Goal: Task Accomplishment & Management: Use online tool/utility

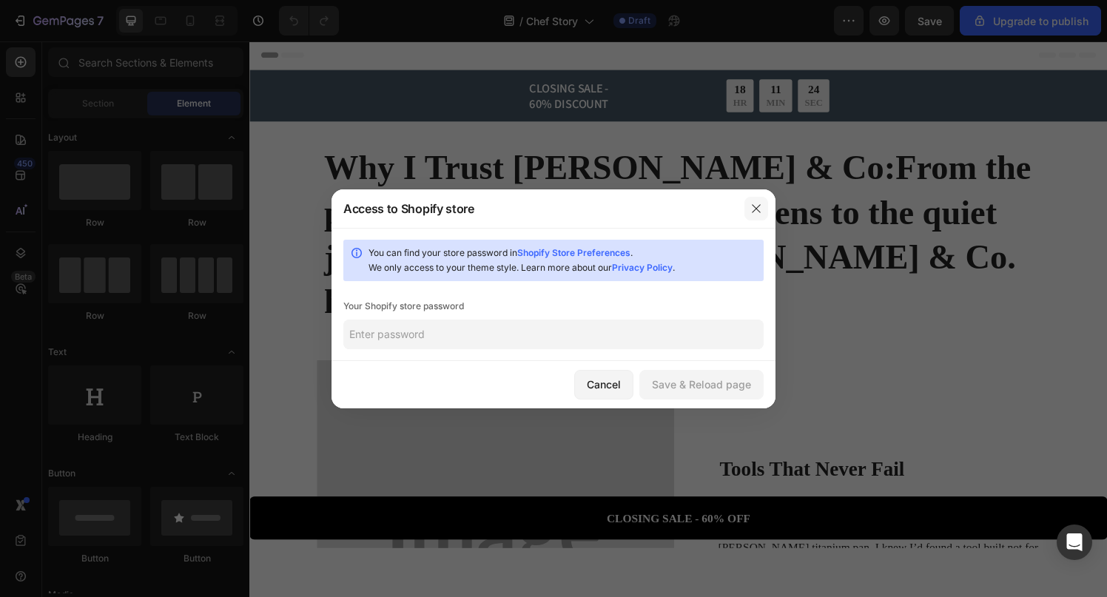
click at [752, 203] on icon "button" at bounding box center [756, 209] width 12 height 12
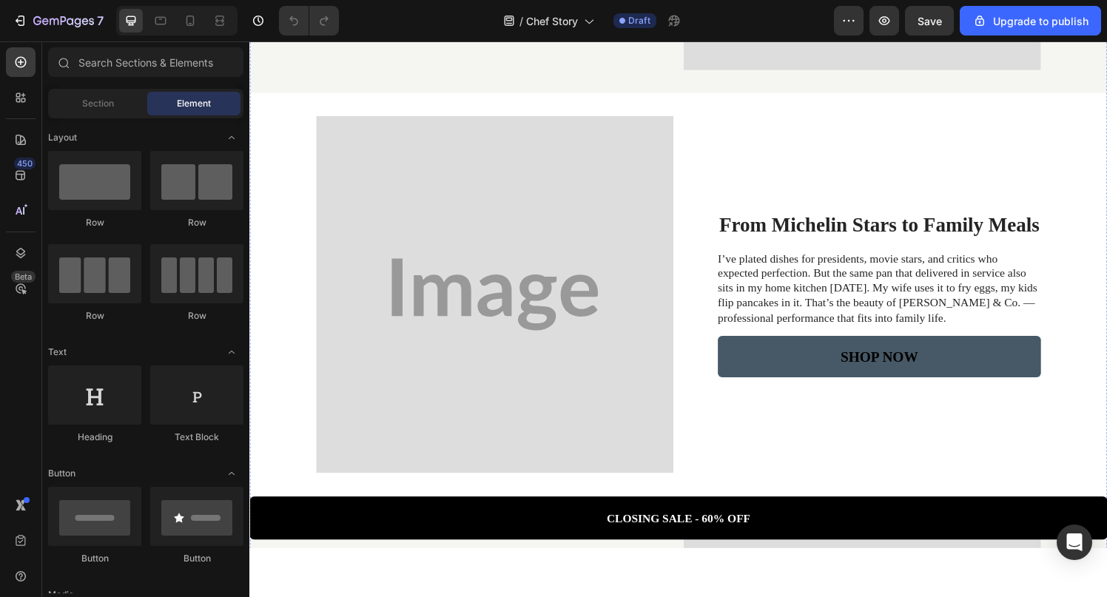
scroll to position [1102, 0]
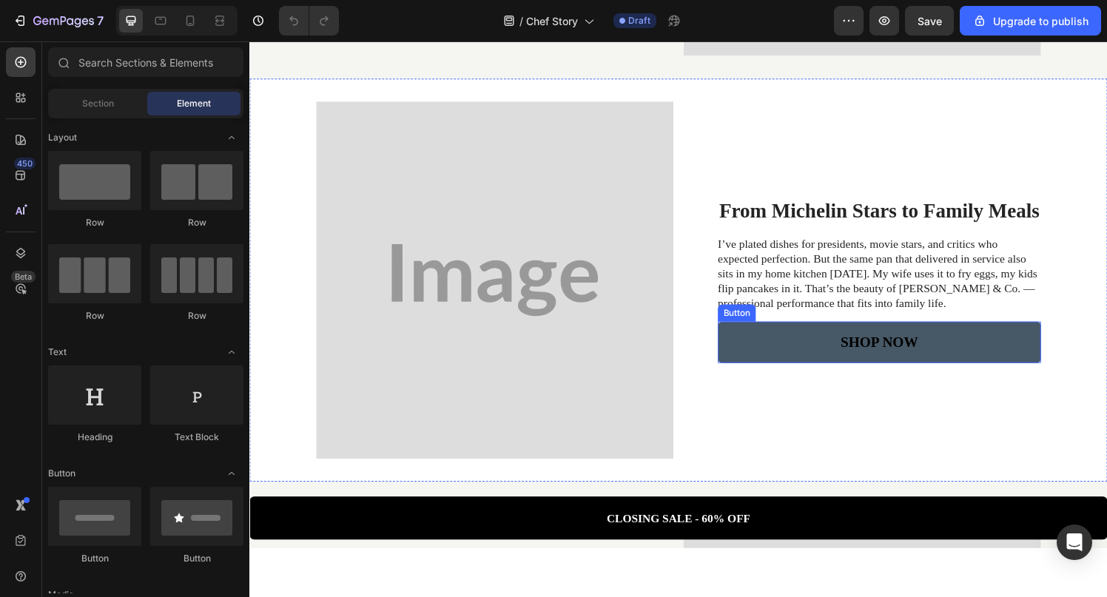
click at [883, 331] on link "SHOP NOW" at bounding box center [901, 352] width 334 height 43
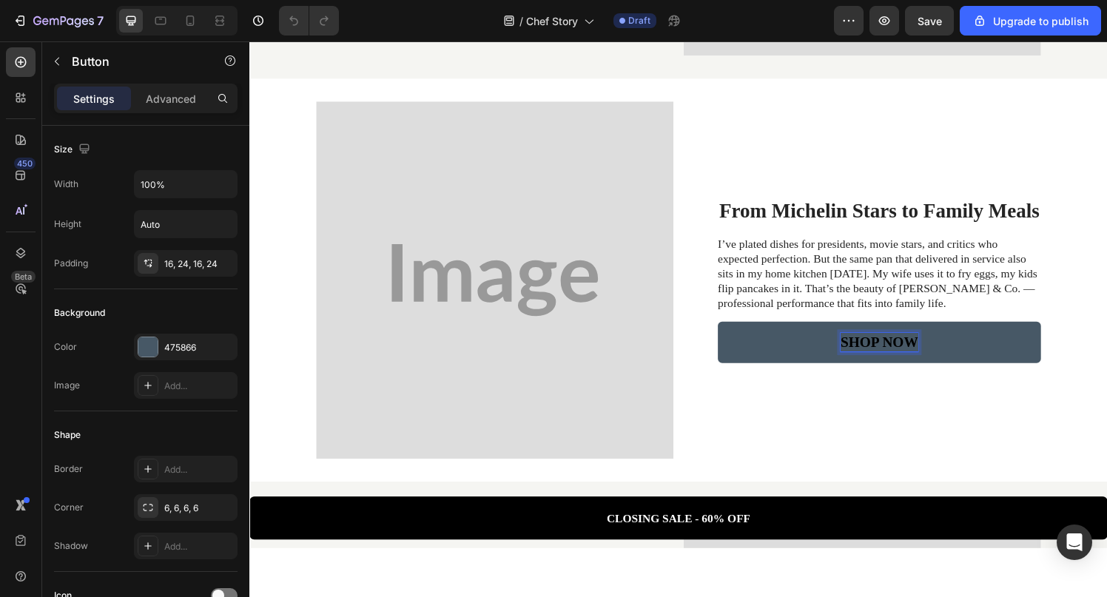
click at [883, 343] on p "SHOP NOW" at bounding box center [901, 352] width 80 height 19
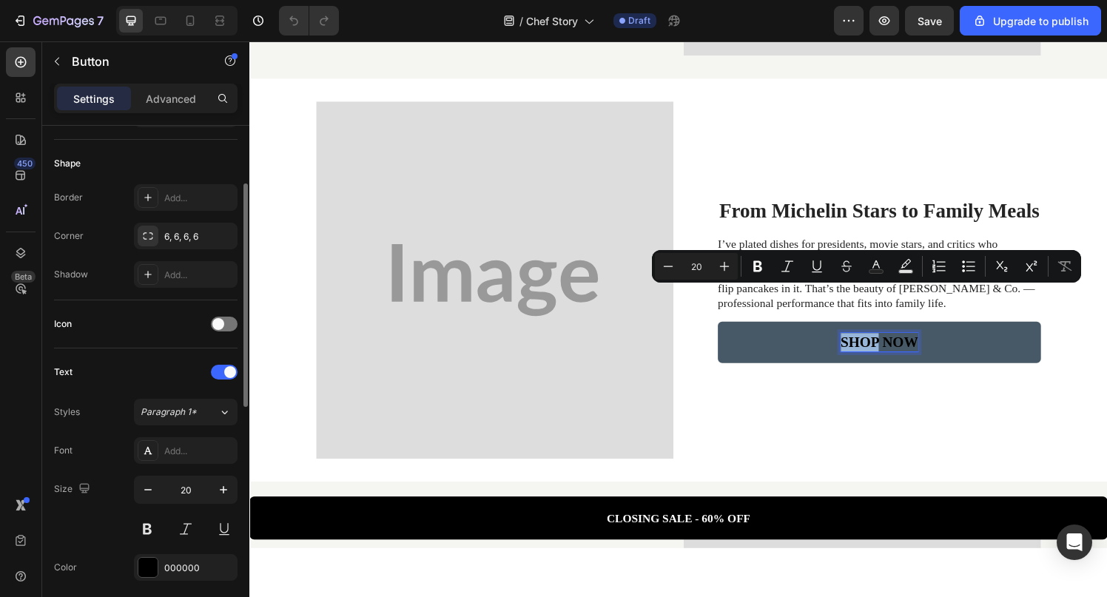
scroll to position [366, 0]
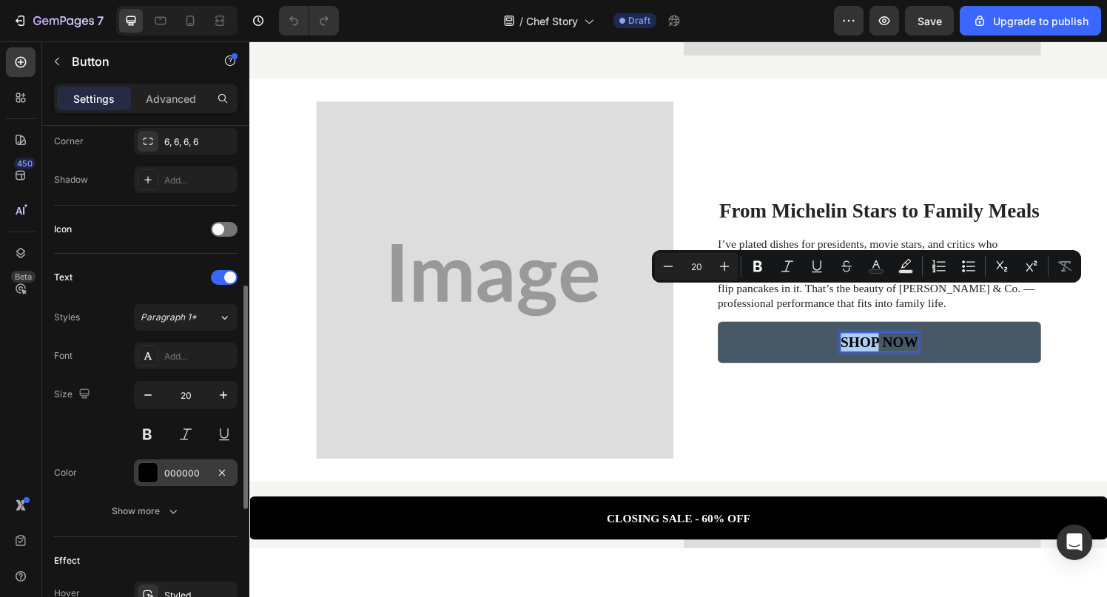
click at [151, 471] on div at bounding box center [147, 472] width 19 height 19
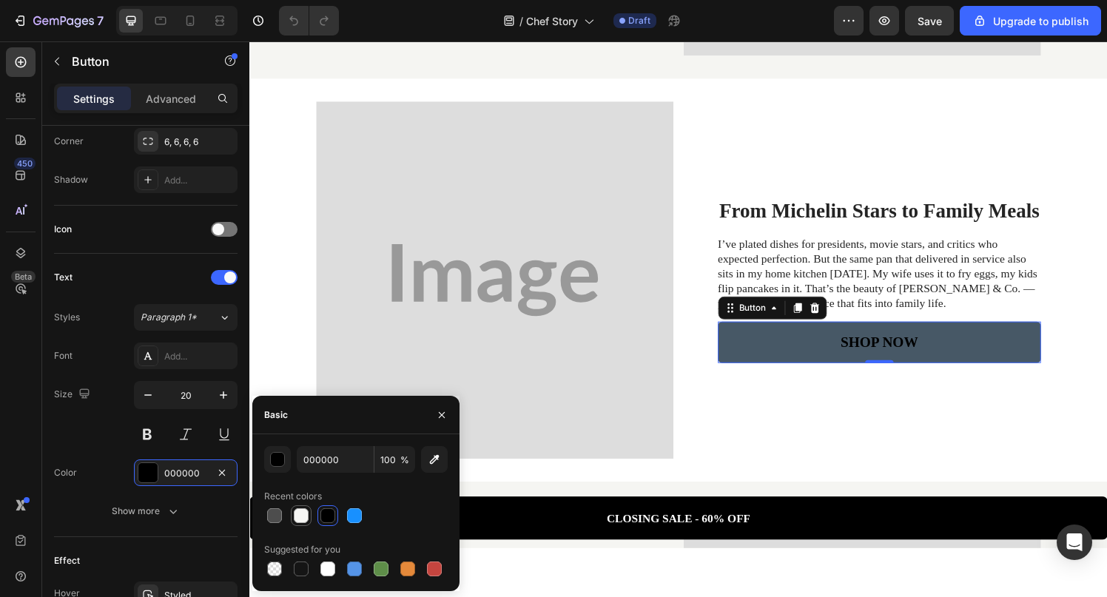
click at [294, 518] on div at bounding box center [301, 515] width 15 height 15
type input "F6F6F4"
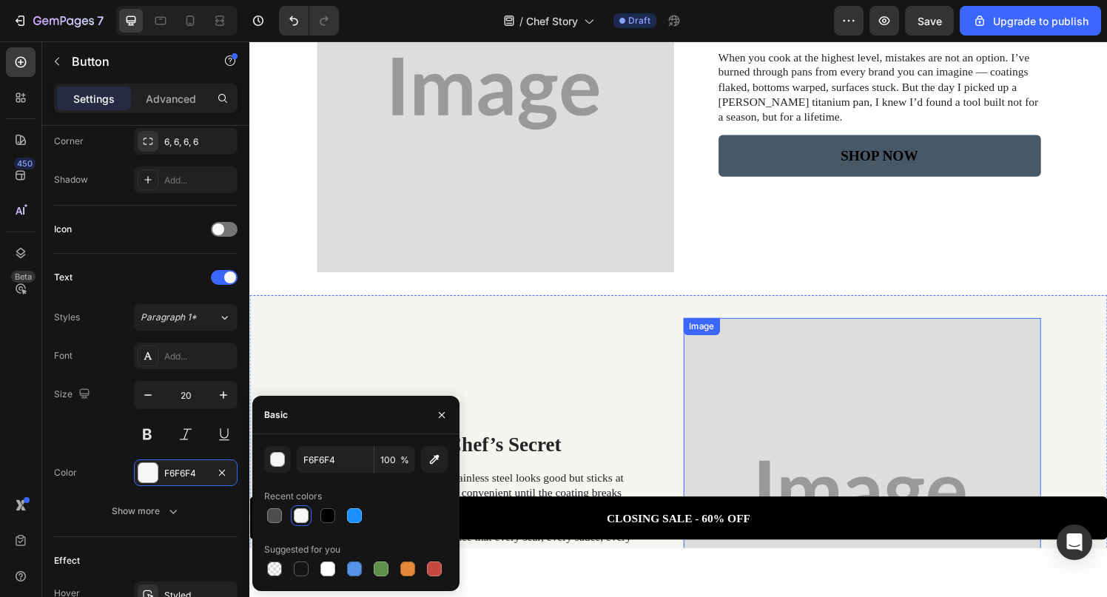
scroll to position [319, 0]
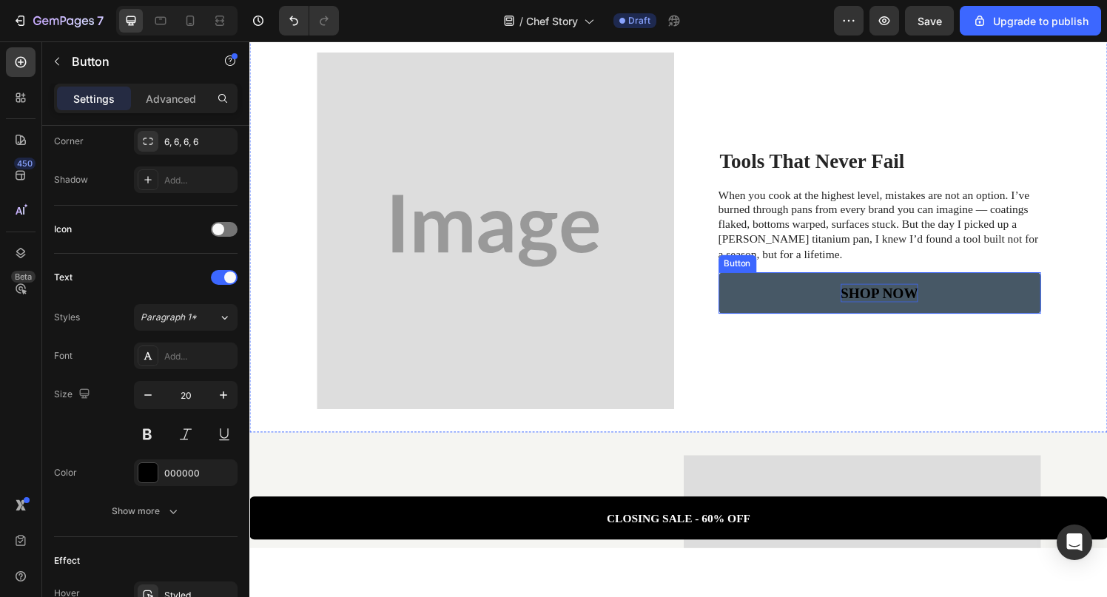
click at [874, 291] on p "SHOP NOW" at bounding box center [901, 300] width 80 height 19
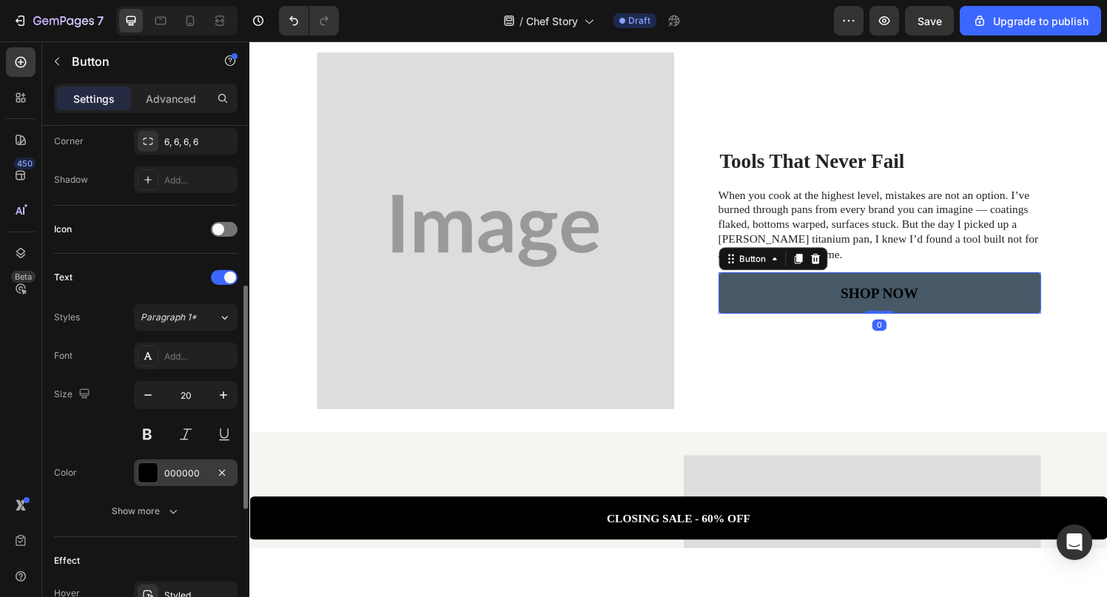
click at [140, 473] on div at bounding box center [147, 472] width 19 height 19
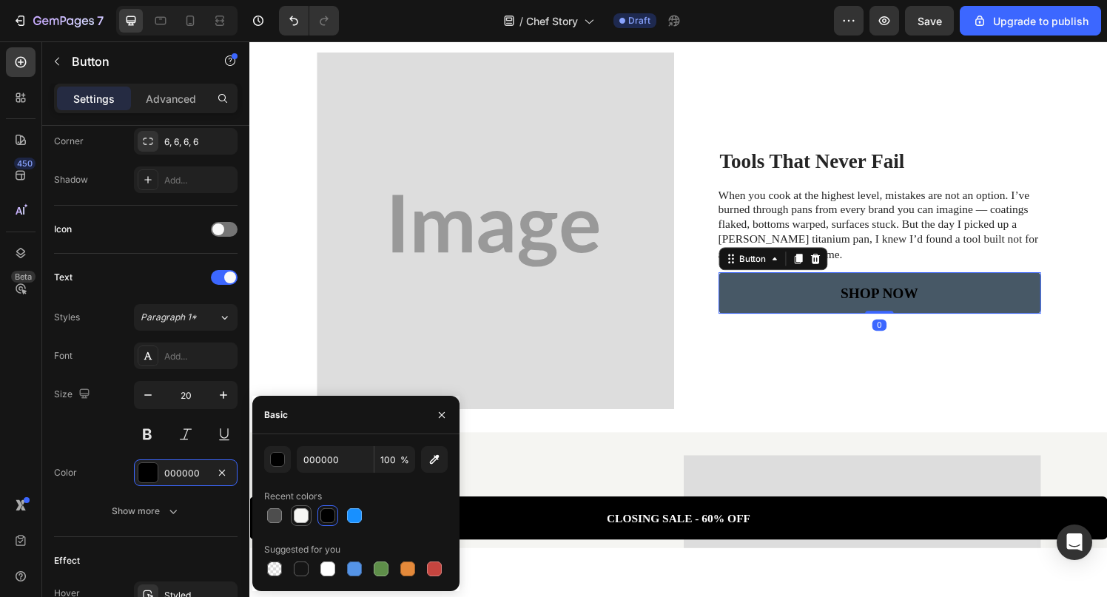
click at [302, 519] on div at bounding box center [301, 515] width 15 height 15
type input "F6F6F4"
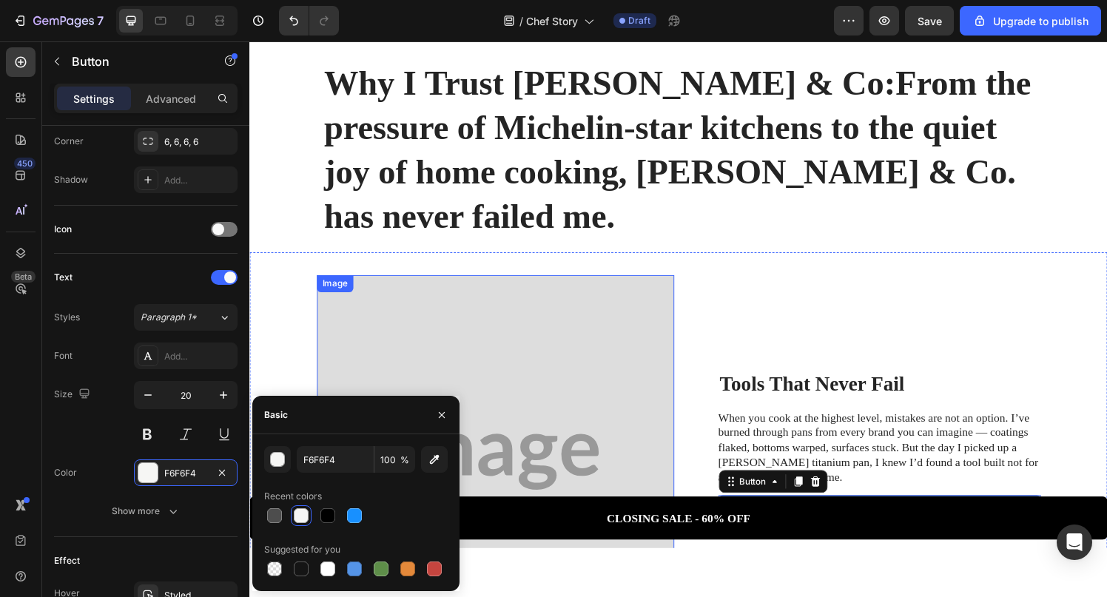
scroll to position [0, 0]
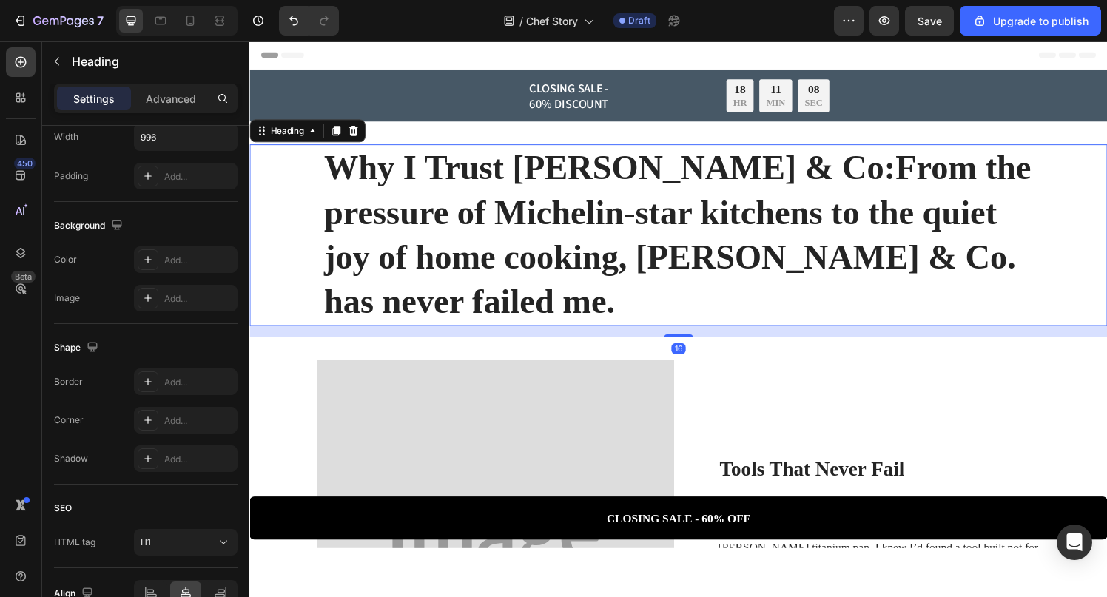
click at [564, 219] on h1 "Why I Trust [PERSON_NAME] & Co:From the pressure of Michelin-star kitchens to t…" at bounding box center [693, 241] width 737 height 188
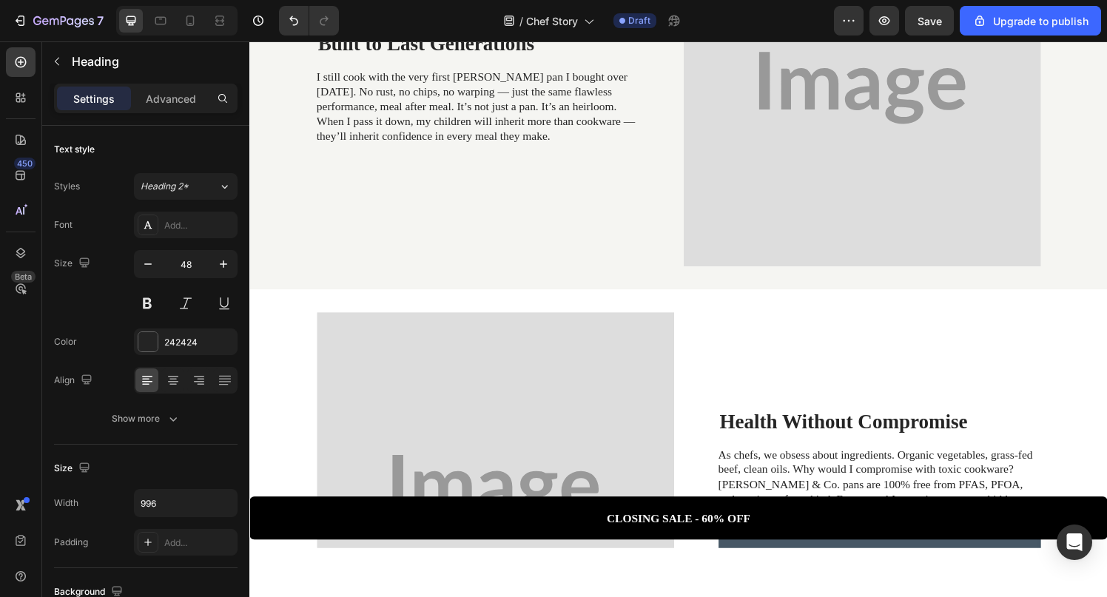
scroll to position [1794, 0]
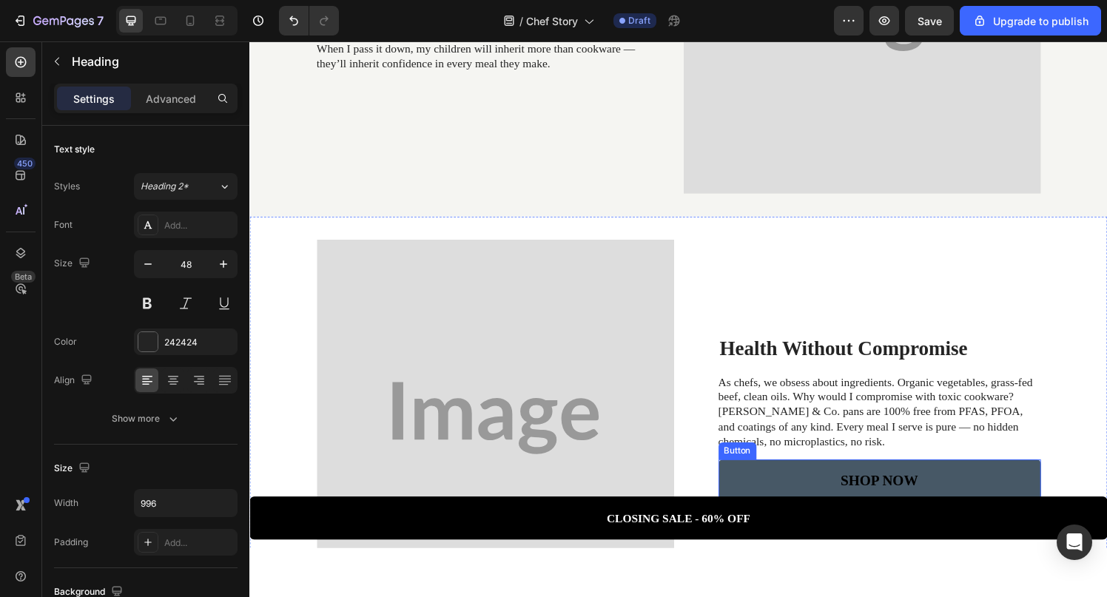
click at [780, 473] on link "SHOP NOW" at bounding box center [902, 494] width 334 height 43
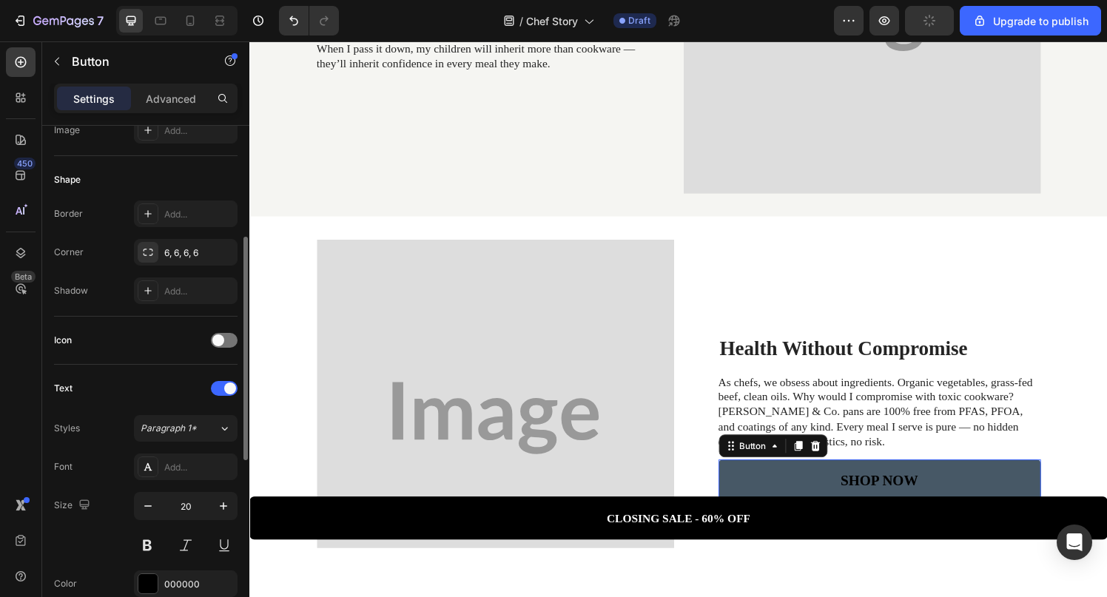
scroll to position [300, 0]
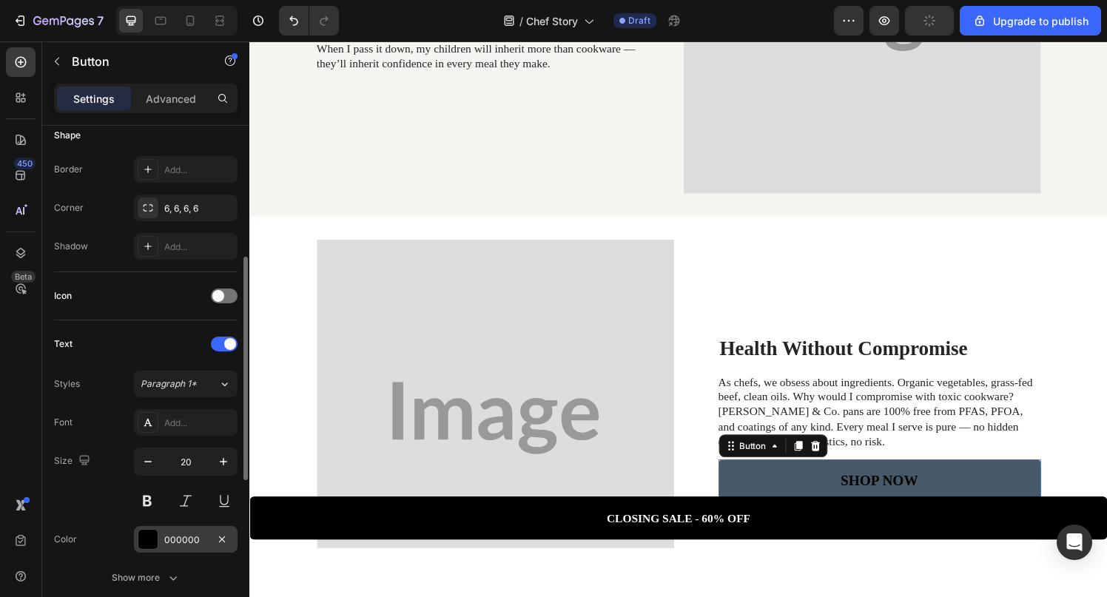
click at [149, 542] on div at bounding box center [147, 539] width 19 height 19
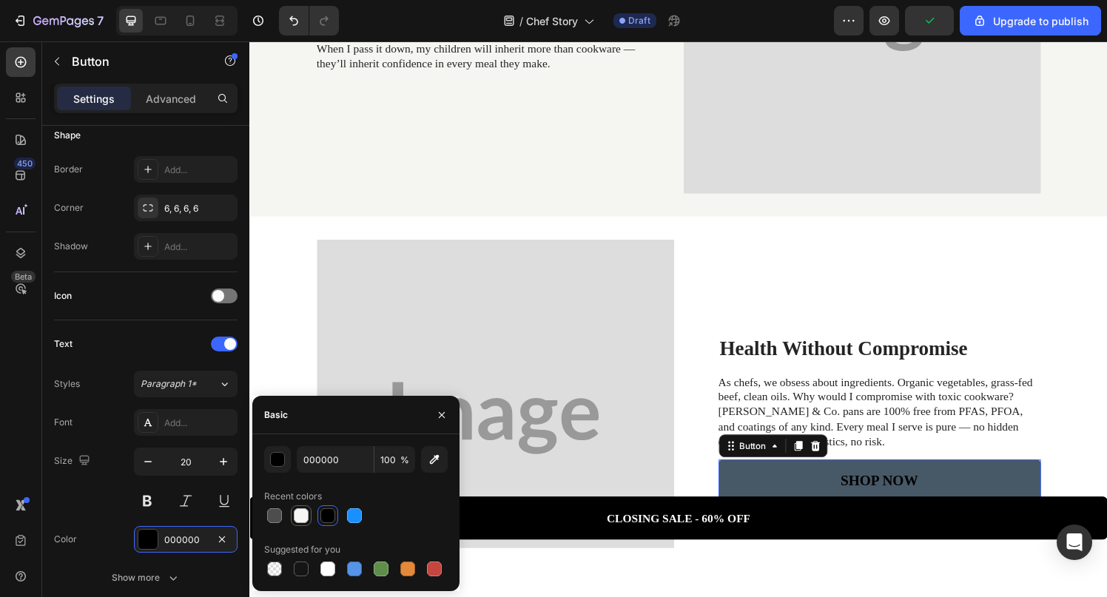
click at [296, 518] on div at bounding box center [301, 515] width 15 height 15
type input "F6F6F4"
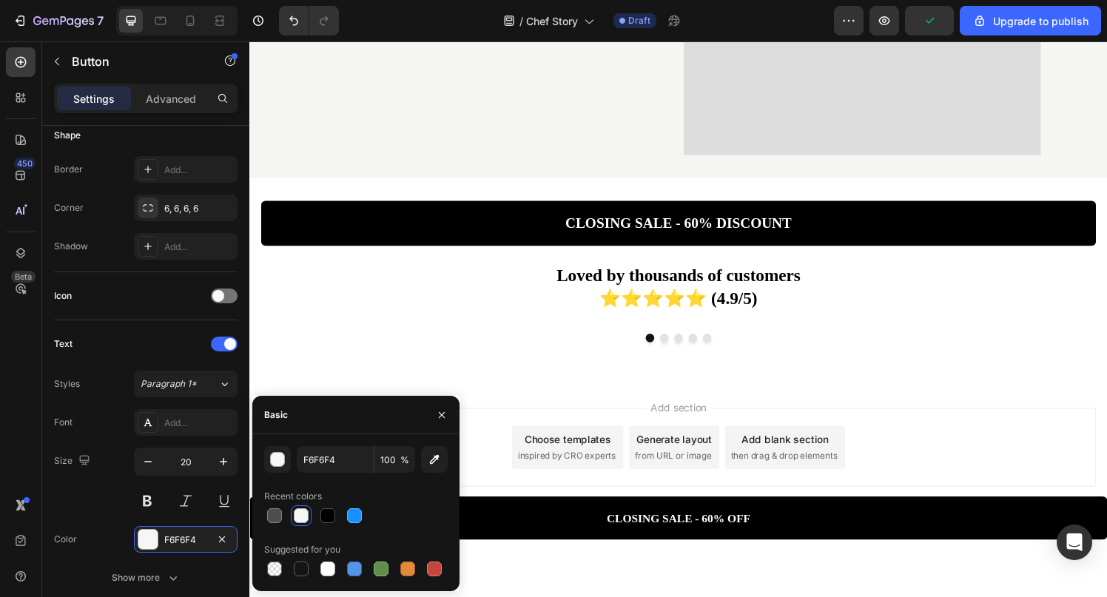
scroll to position [2625, 0]
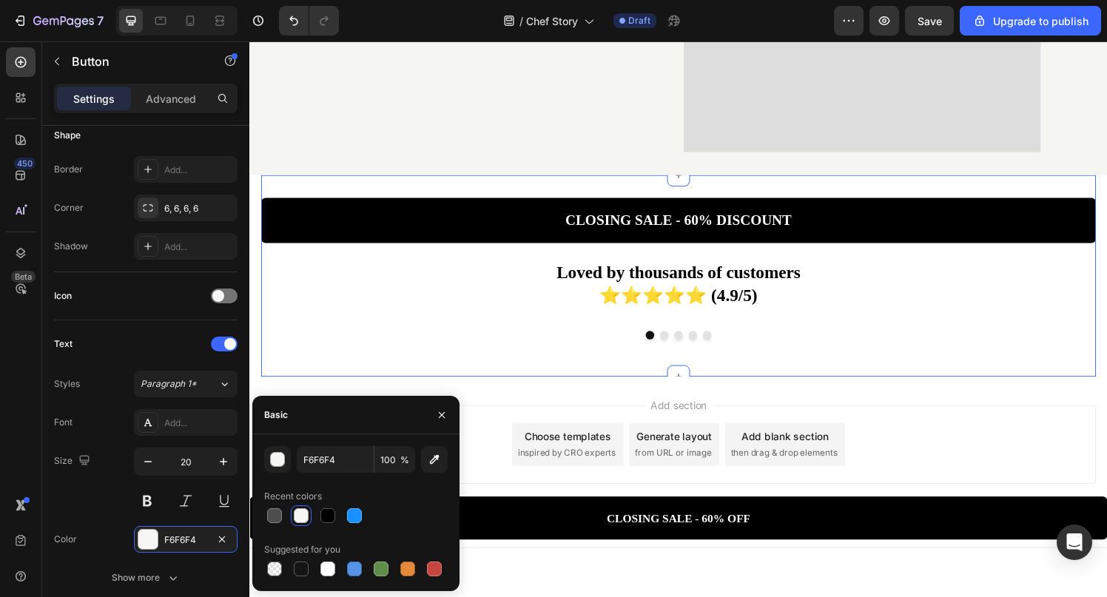
click at [506, 227] on link "CLOSING SALE - 60% DISCOUNT" at bounding box center [693, 226] width 864 height 47
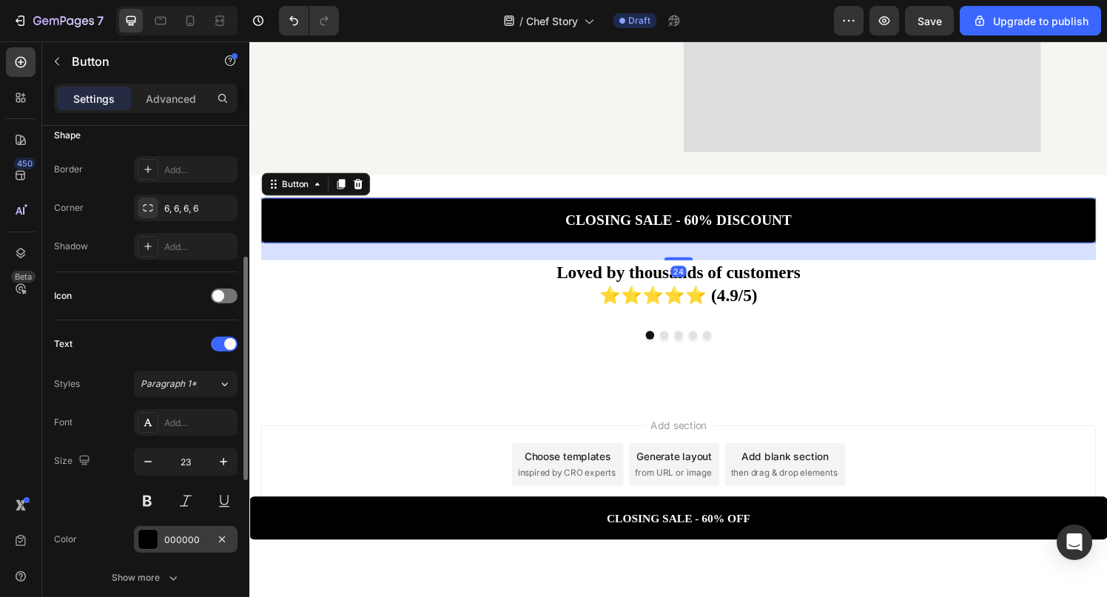
click at [149, 535] on div at bounding box center [147, 539] width 19 height 19
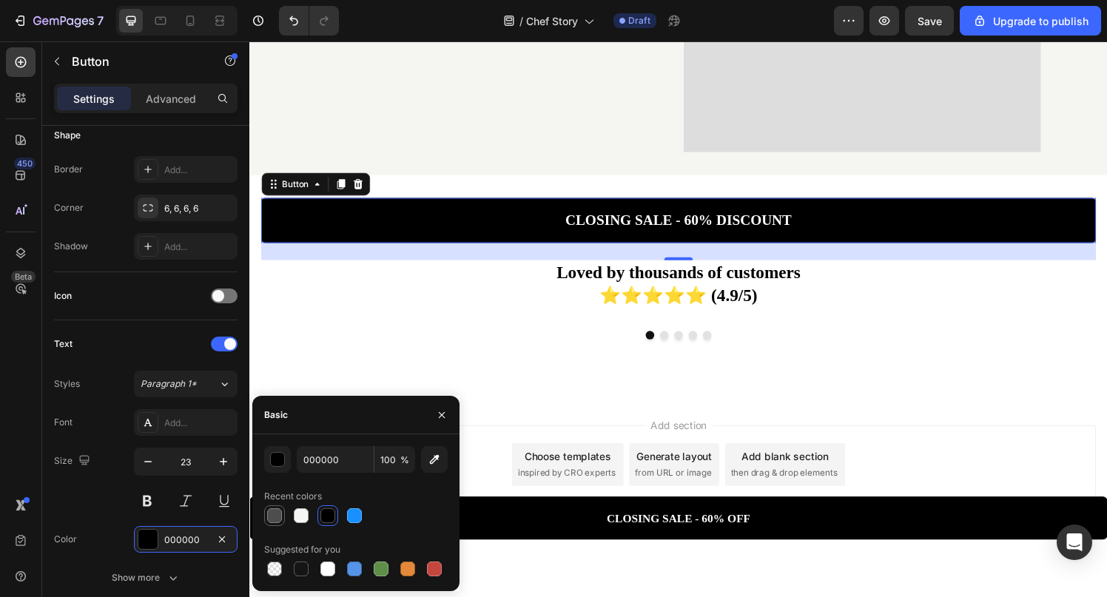
click at [274, 516] on div at bounding box center [274, 515] width 15 height 15
click at [323, 516] on div at bounding box center [327, 515] width 15 height 15
type input "000000"
click at [109, 498] on div "Size 23" at bounding box center [145, 481] width 183 height 67
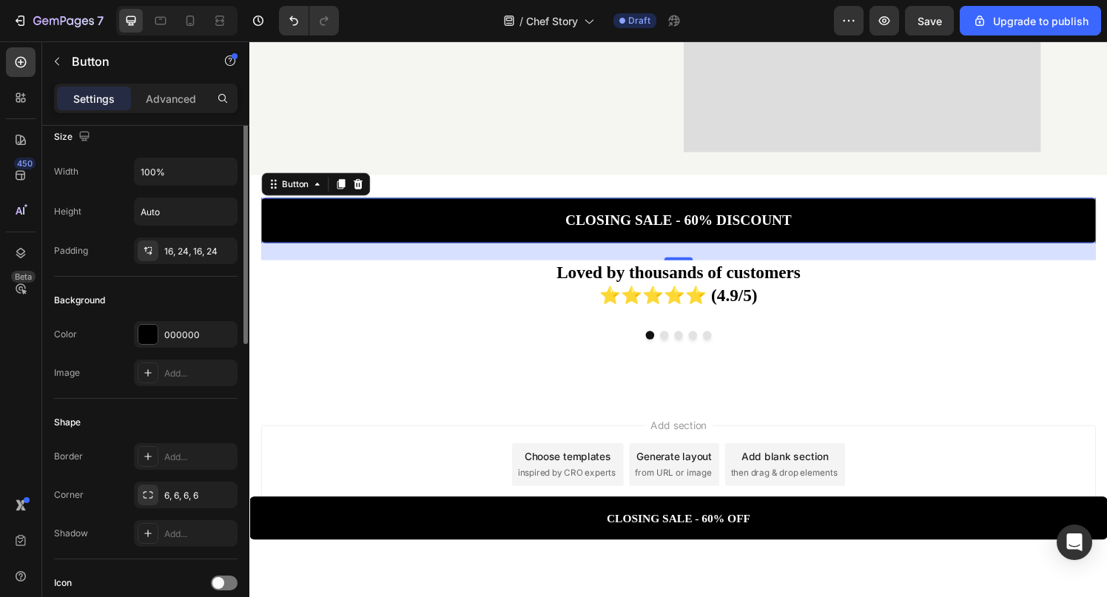
scroll to position [0, 0]
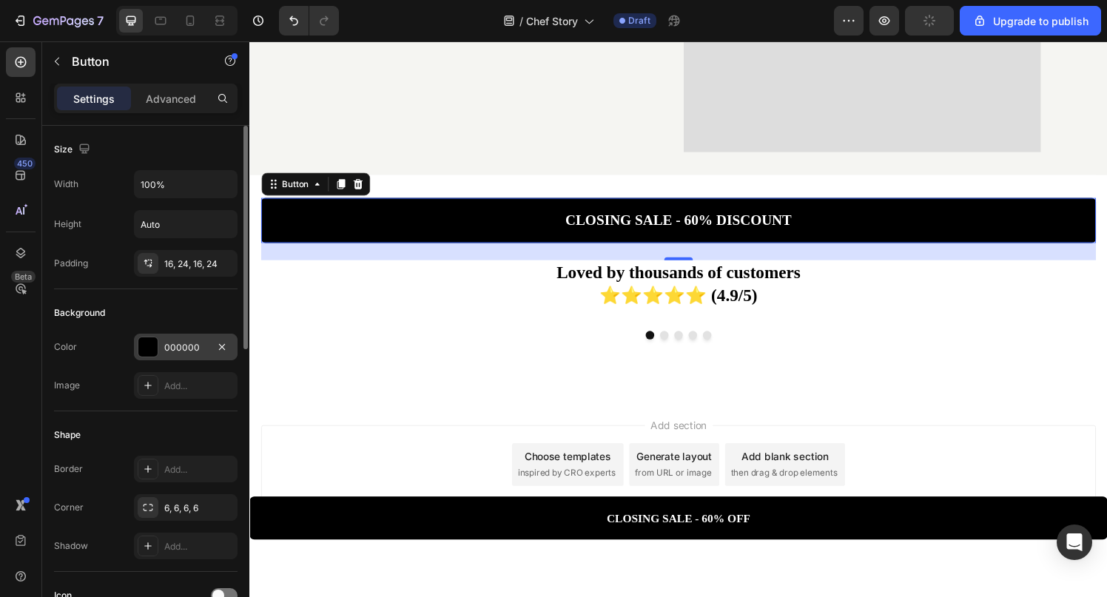
click at [161, 354] on div "000000" at bounding box center [186, 347] width 104 height 27
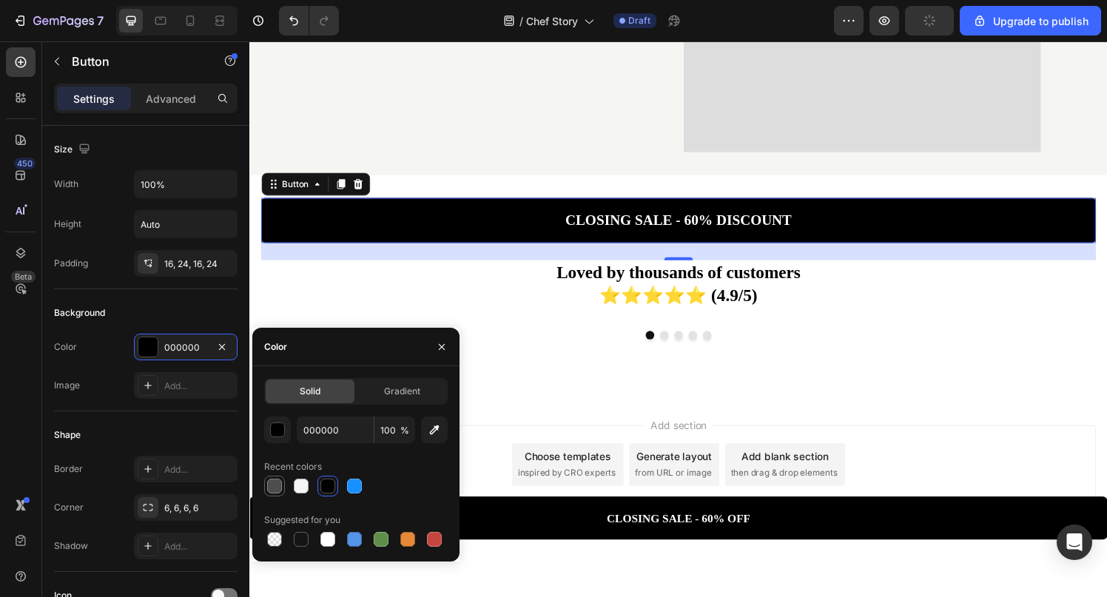
click at [280, 492] on div at bounding box center [274, 486] width 15 height 15
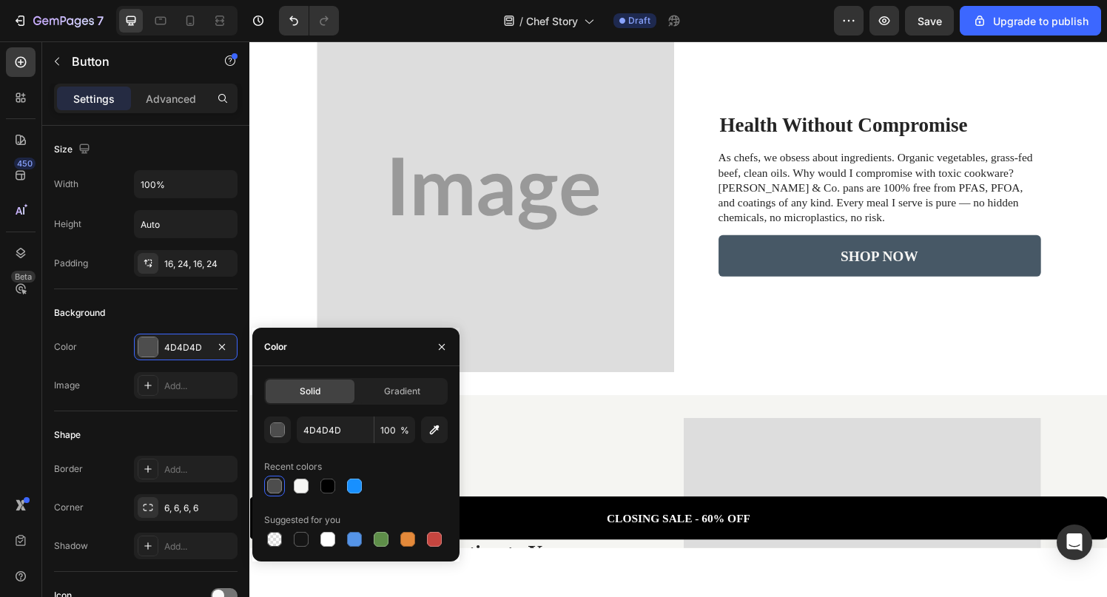
scroll to position [1948, 0]
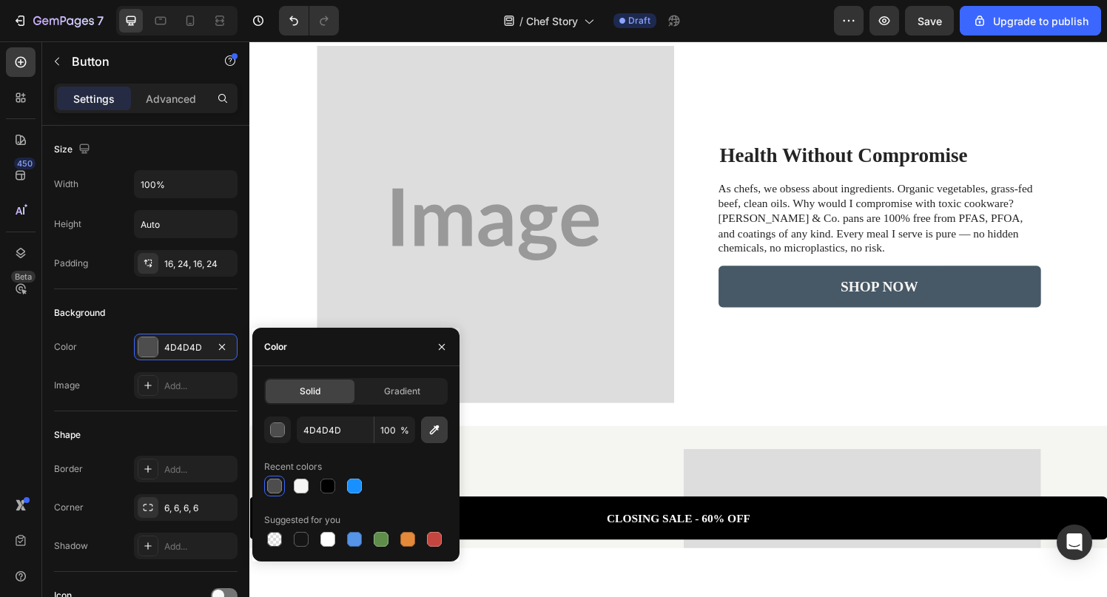
click at [431, 430] on icon "button" at bounding box center [434, 429] width 15 height 15
type input "485866"
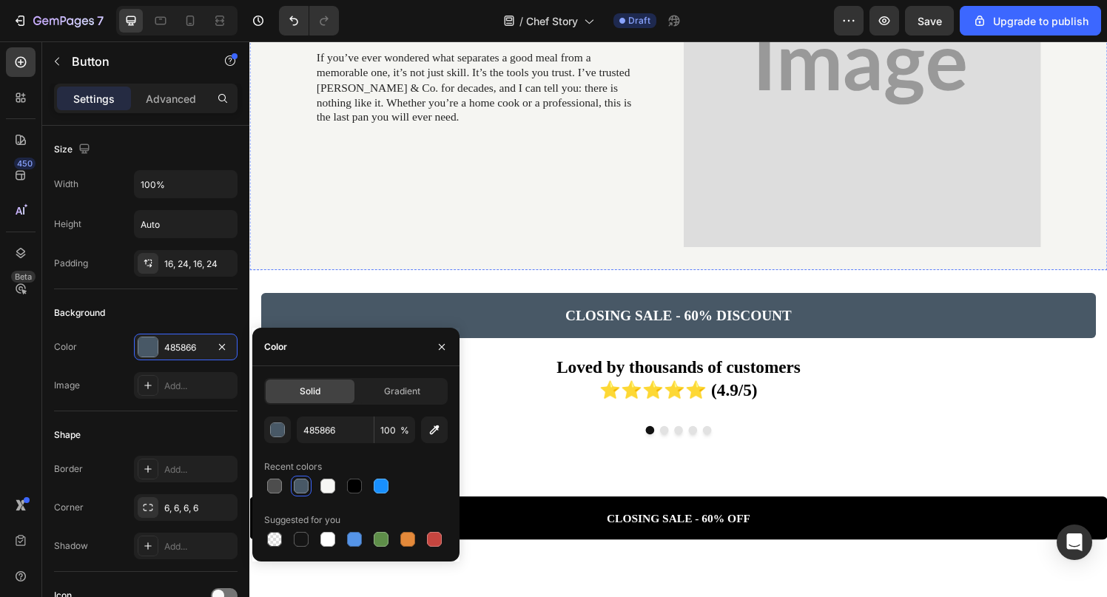
scroll to position [2607, 0]
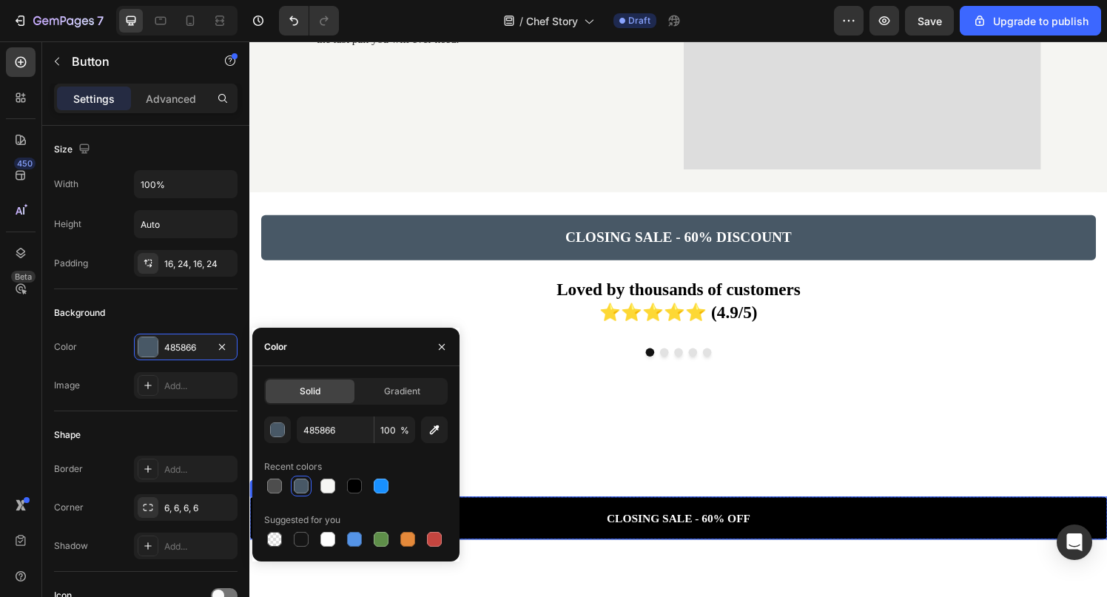
click at [573, 535] on link "CLOSING SALE - 60% OFF" at bounding box center [693, 534] width 888 height 44
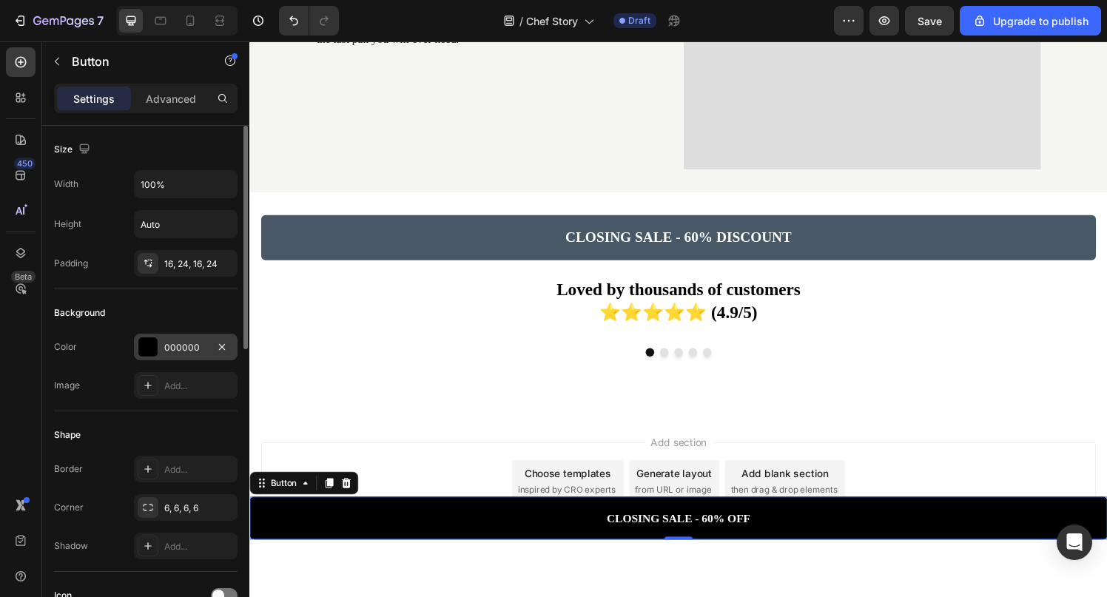
click at [152, 338] on div at bounding box center [147, 346] width 19 height 19
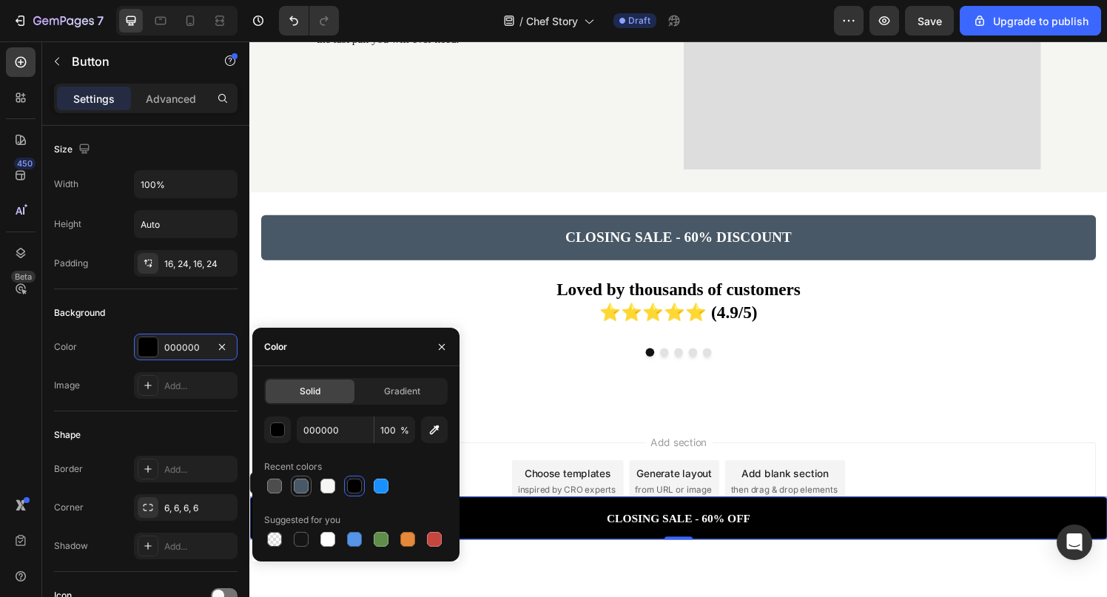
click at [301, 492] on div at bounding box center [301, 486] width 15 height 15
type input "485866"
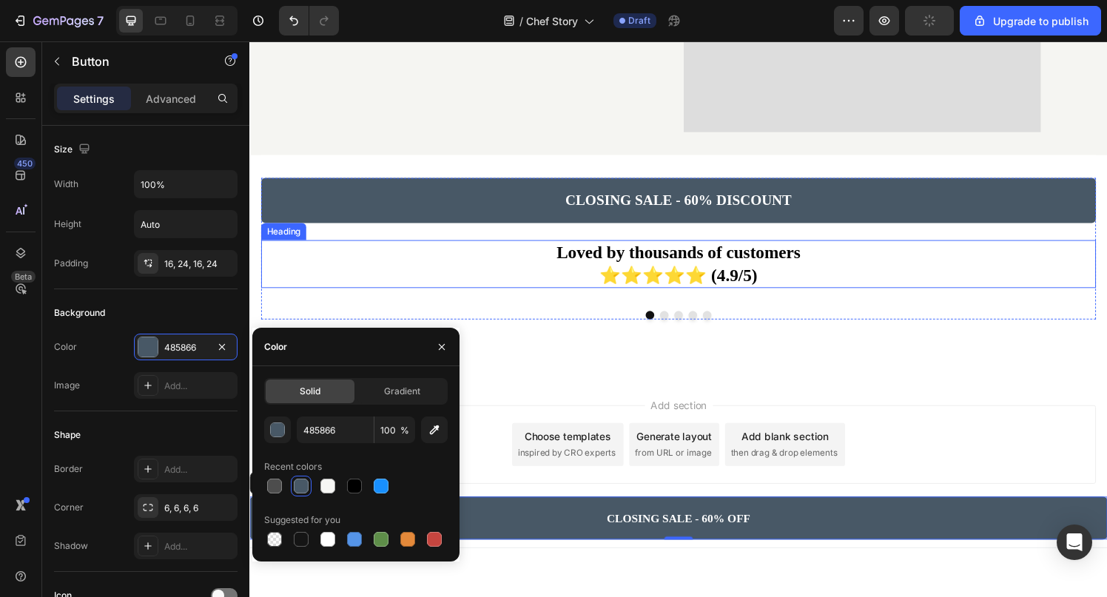
click at [510, 246] on h2 "Loved by thousands of customers ⭐⭐⭐⭐⭐ (4.9/5)" at bounding box center [693, 270] width 864 height 49
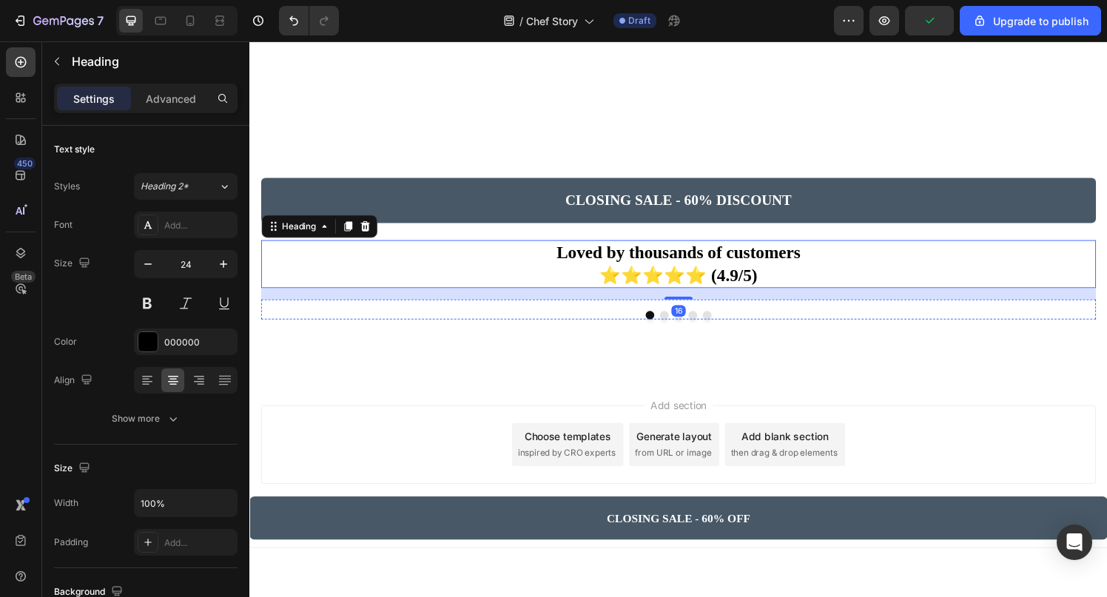
scroll to position [2811, 0]
click at [194, 18] on icon at bounding box center [190, 20] width 15 height 15
type input "20"
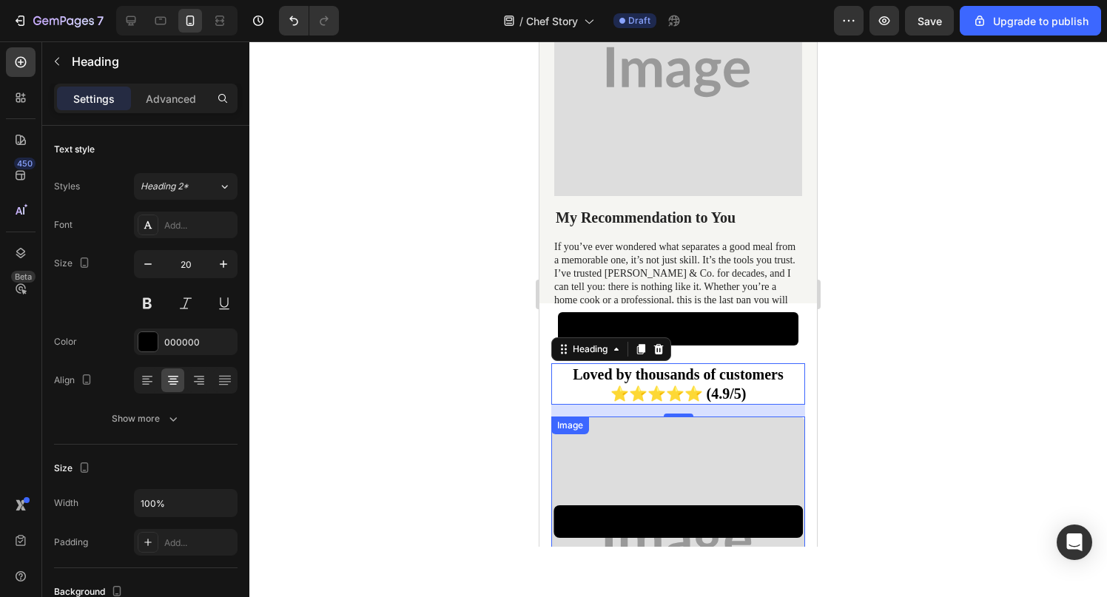
scroll to position [2501, 0]
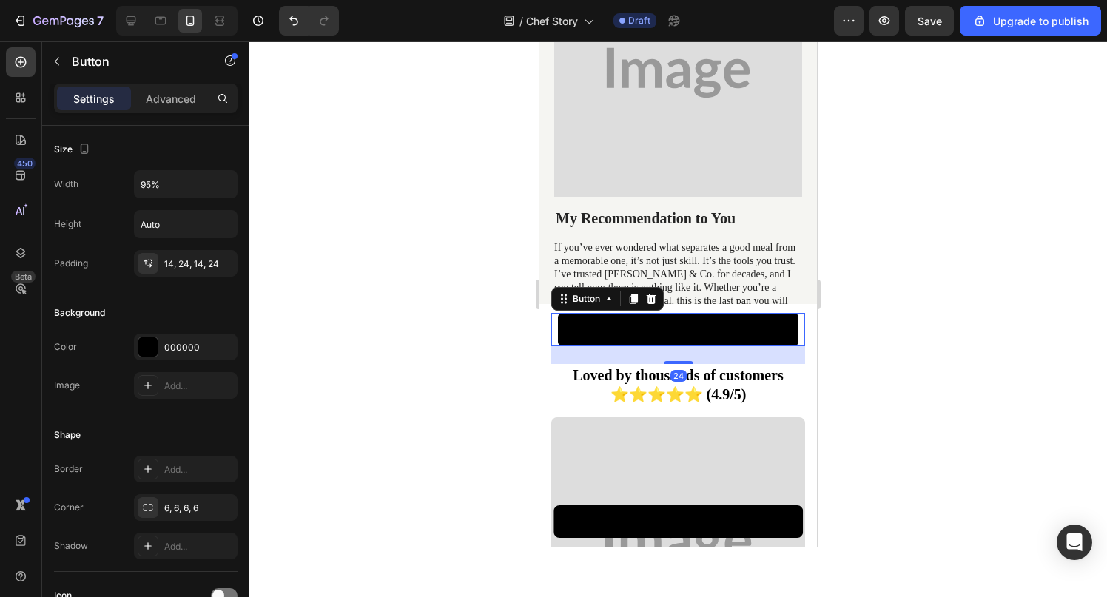
click at [689, 340] on link "CLOSING SALE - 60% DISCOUNT" at bounding box center [678, 329] width 241 height 33
click at [689, 328] on p "60% DISCOUNT" at bounding box center [717, 329] width 73 height 13
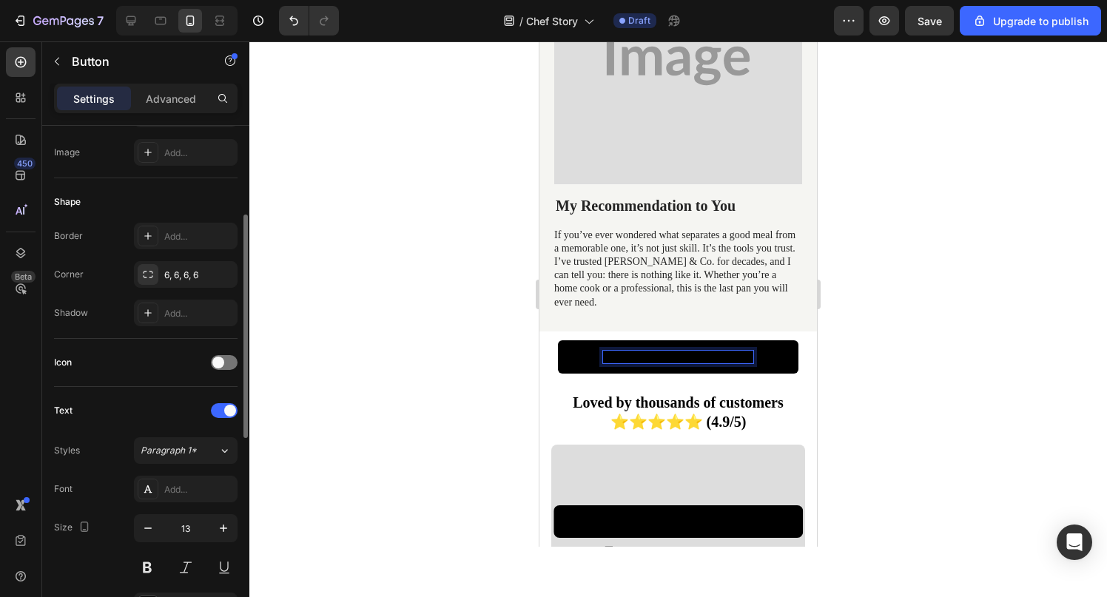
scroll to position [299, 0]
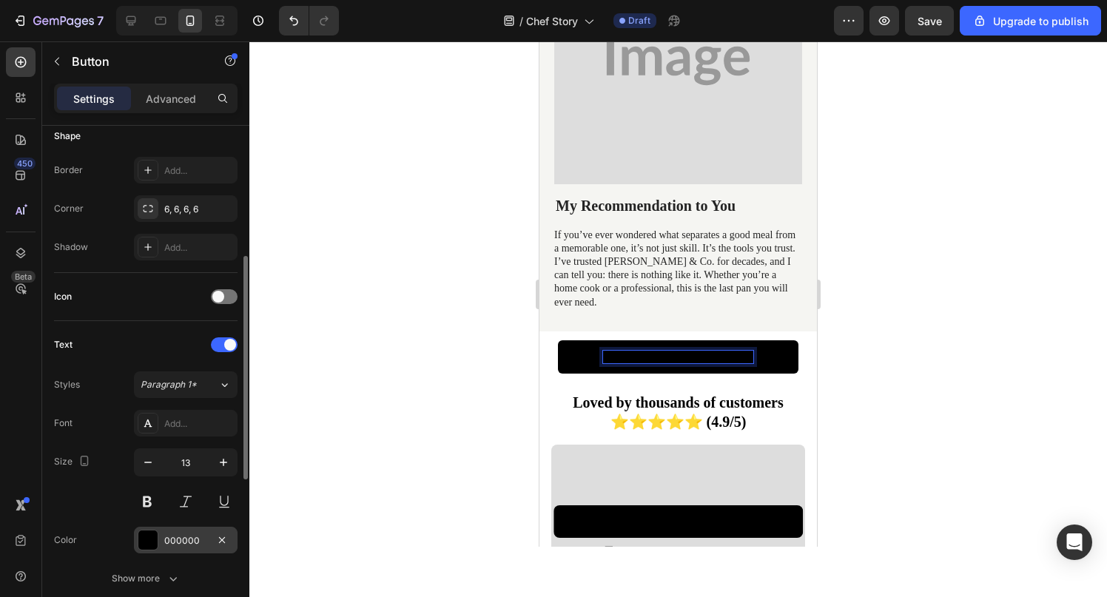
click at [152, 541] on div at bounding box center [147, 539] width 19 height 19
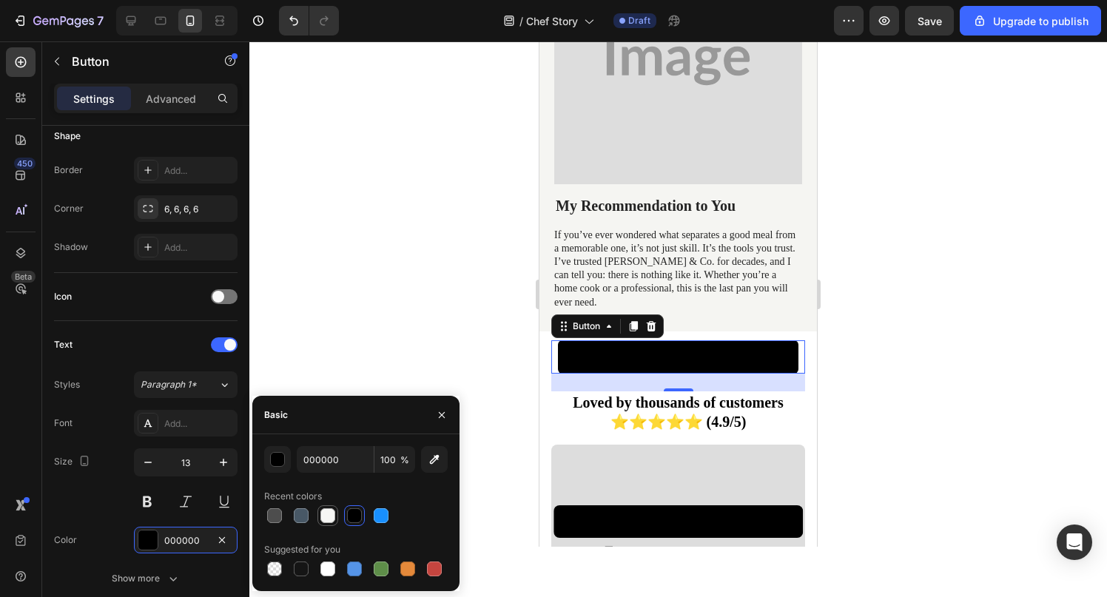
click at [330, 516] on div at bounding box center [327, 515] width 15 height 15
type input "F6F6F4"
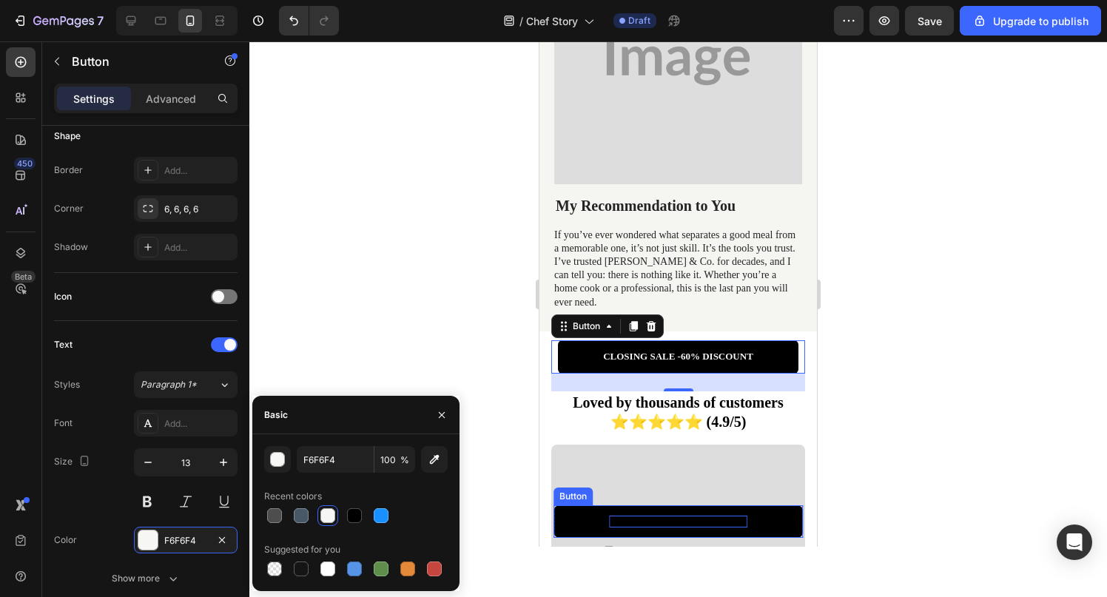
click at [627, 527] on p "CLOSING SALE -" at bounding box center [645, 522] width 72 height 12
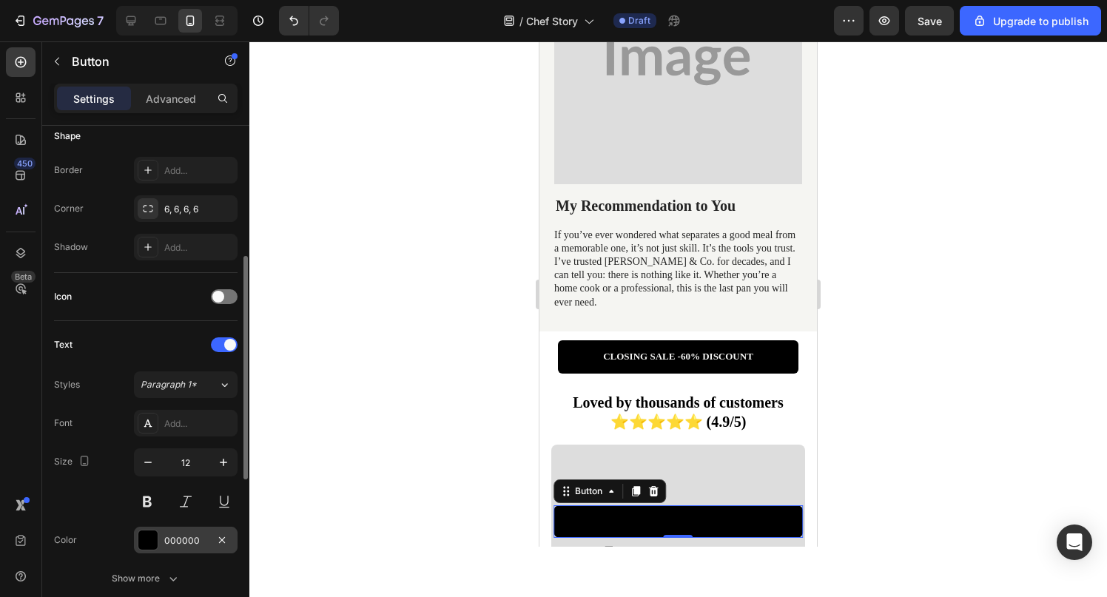
click at [146, 536] on div at bounding box center [147, 539] width 19 height 19
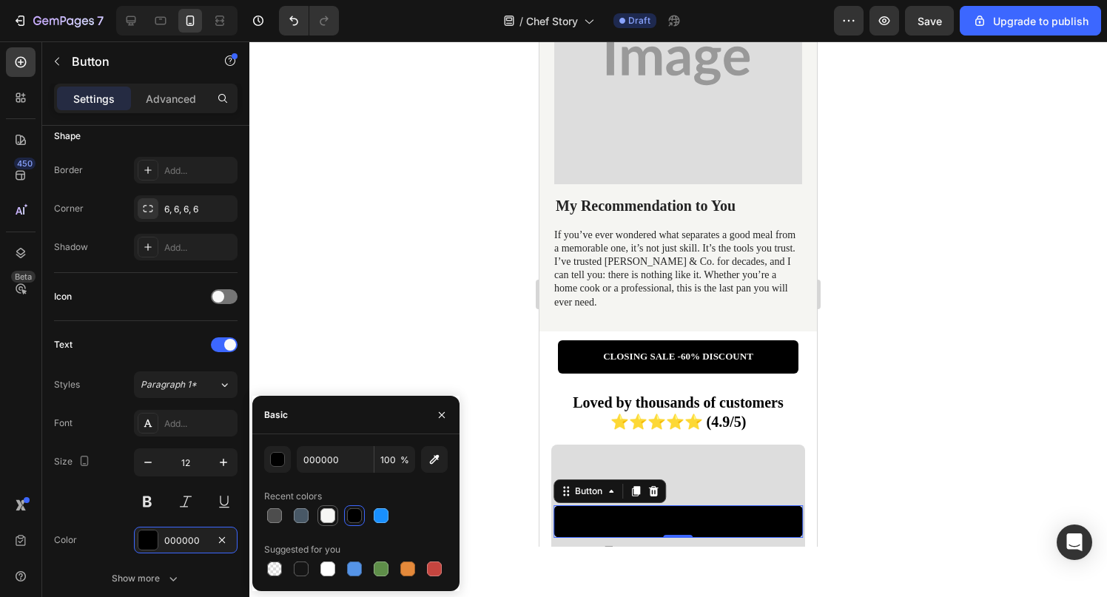
click at [331, 511] on div at bounding box center [327, 515] width 15 height 15
type input "F6F6F4"
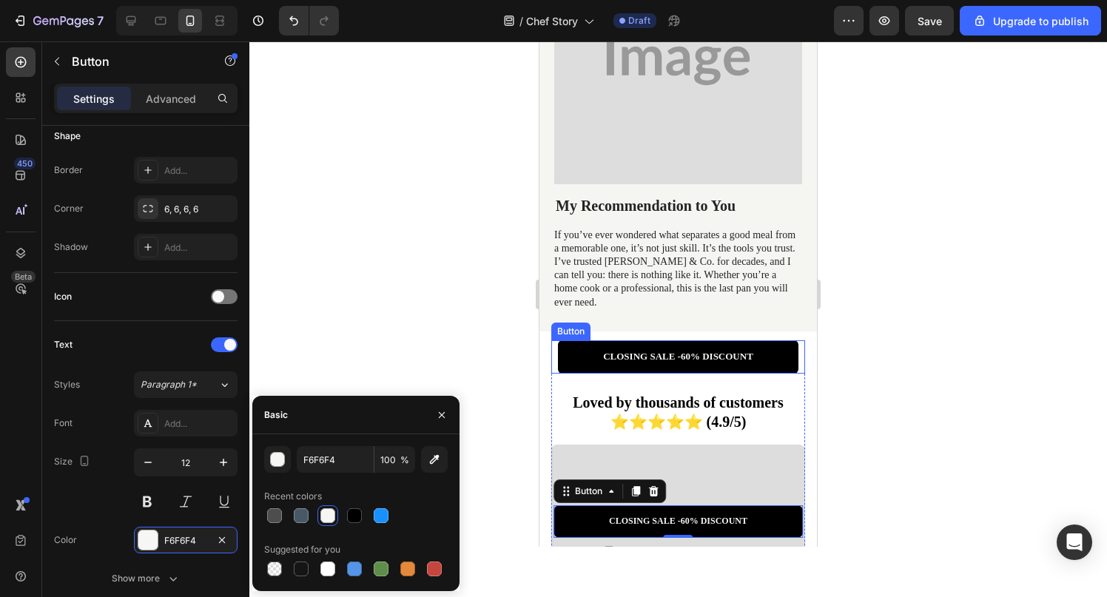
click at [572, 340] on link "CLOSING SALE - 60% DISCOUNT" at bounding box center [678, 356] width 241 height 33
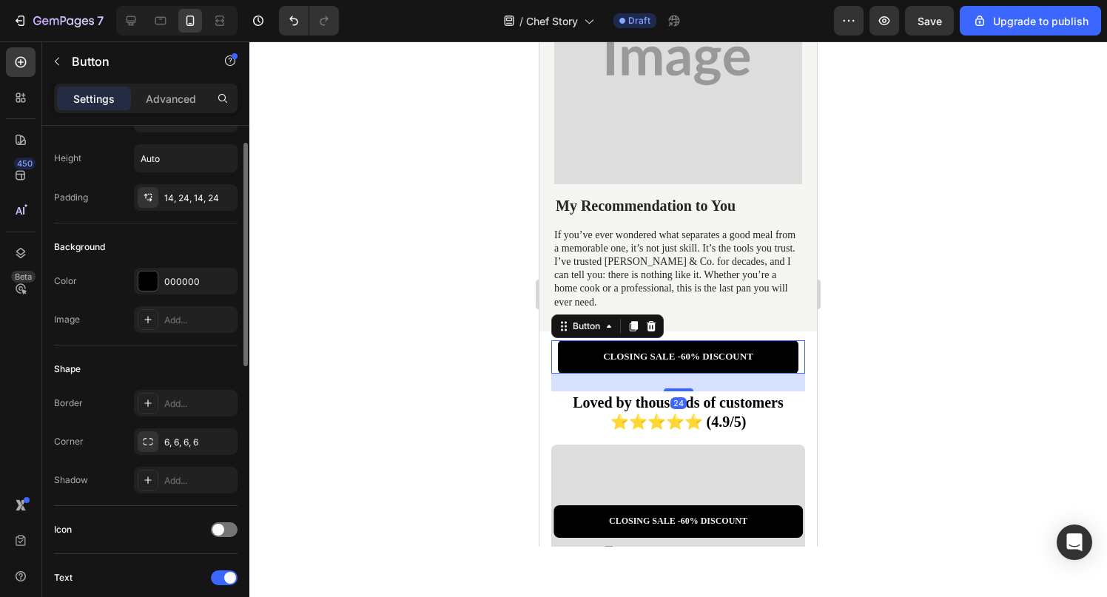
scroll to position [21, 0]
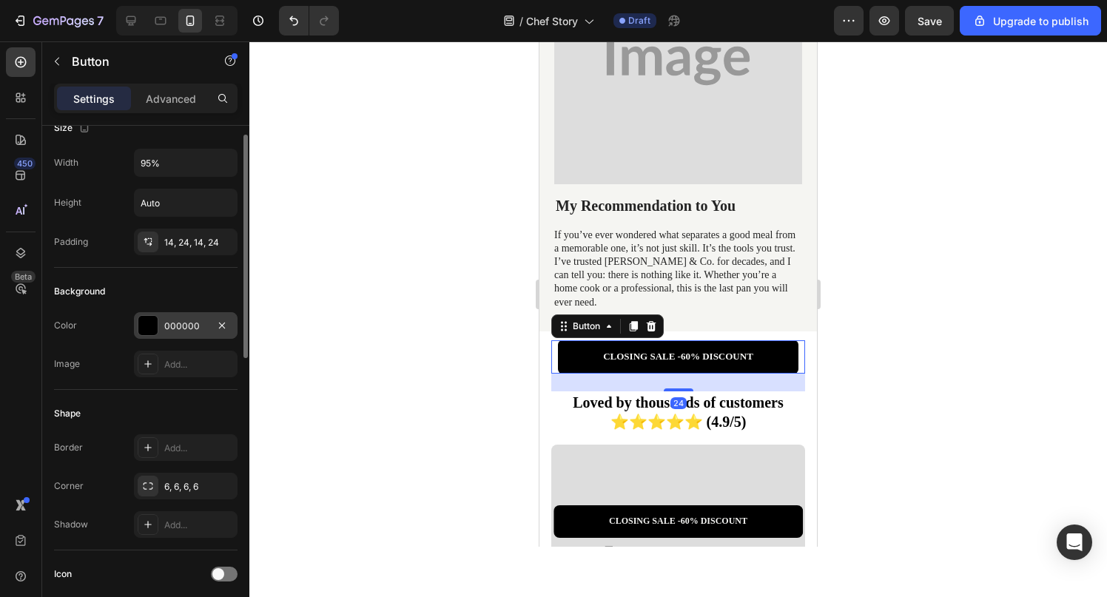
click at [166, 322] on div "000000" at bounding box center [185, 326] width 43 height 13
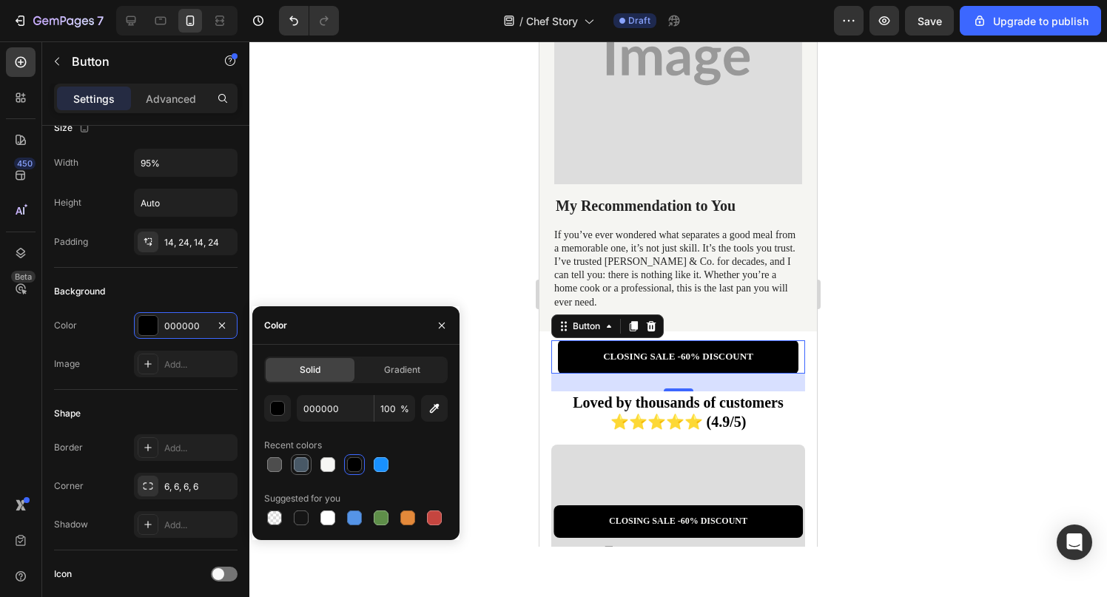
click at [303, 464] on div at bounding box center [301, 464] width 15 height 15
type input "485866"
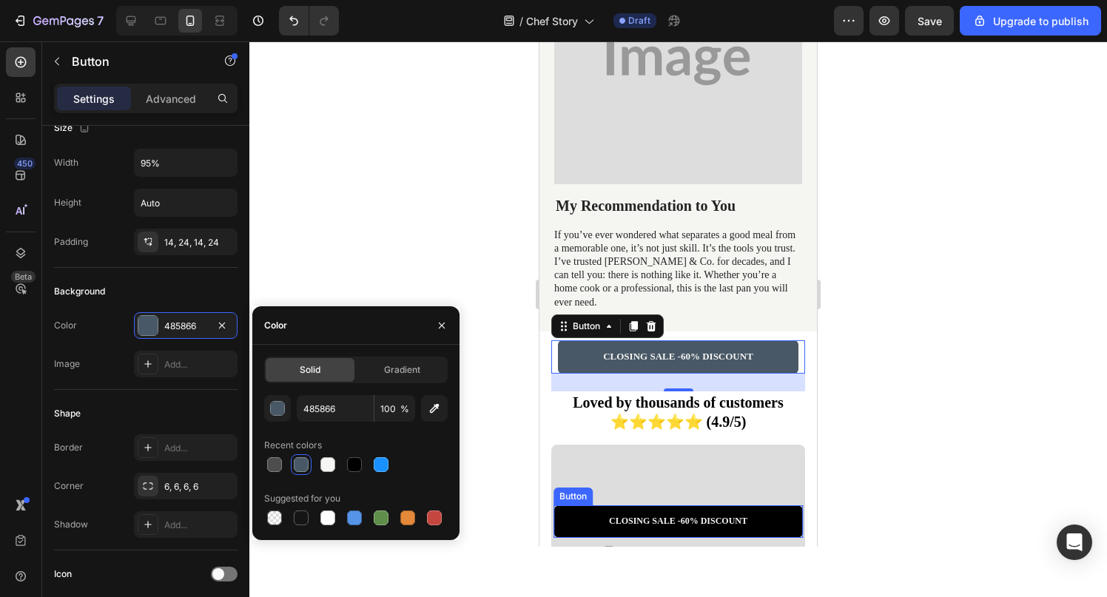
click at [591, 525] on link "CLOSING SALE - 60% DISCOUNT" at bounding box center [678, 521] width 225 height 33
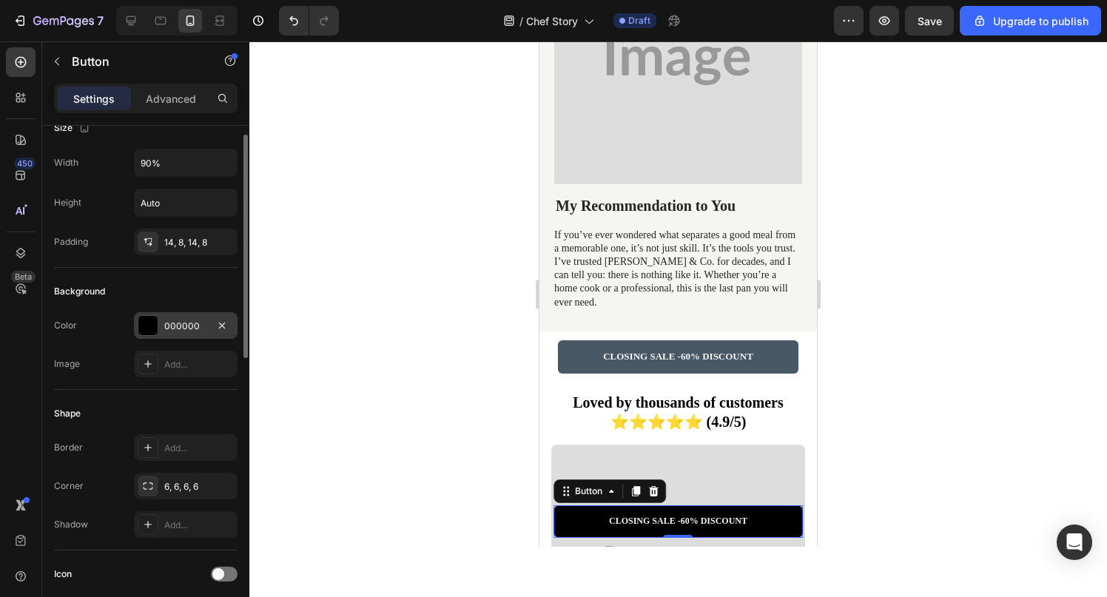
click at [158, 330] on div at bounding box center [148, 325] width 21 height 21
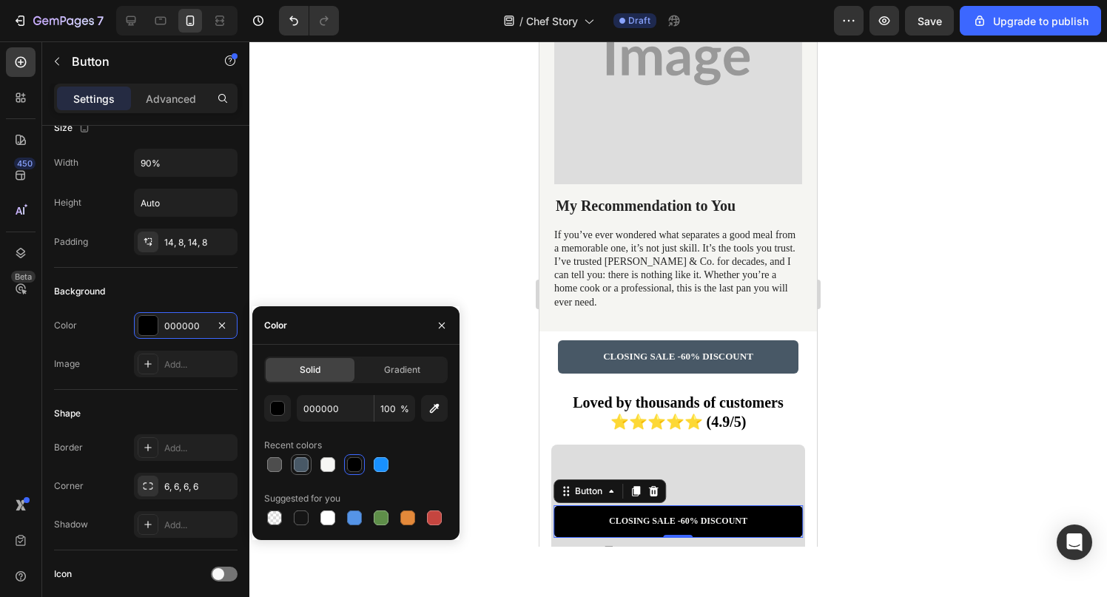
click at [304, 458] on div at bounding box center [301, 464] width 15 height 15
type input "485866"
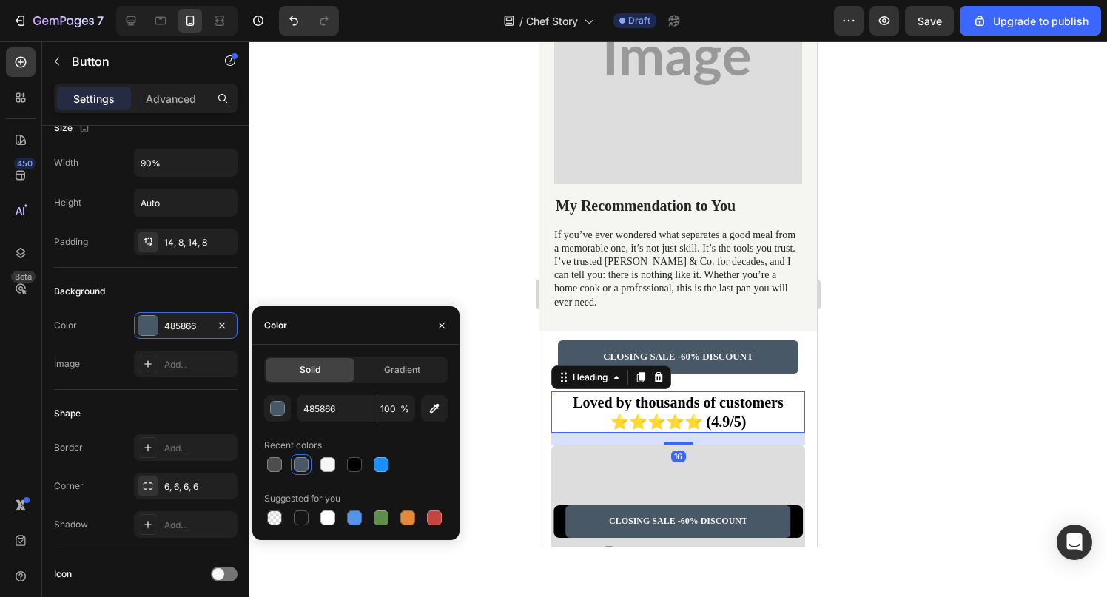
click at [664, 414] on strong "⭐⭐⭐⭐⭐ (4.9/5)" at bounding box center [678, 422] width 136 height 16
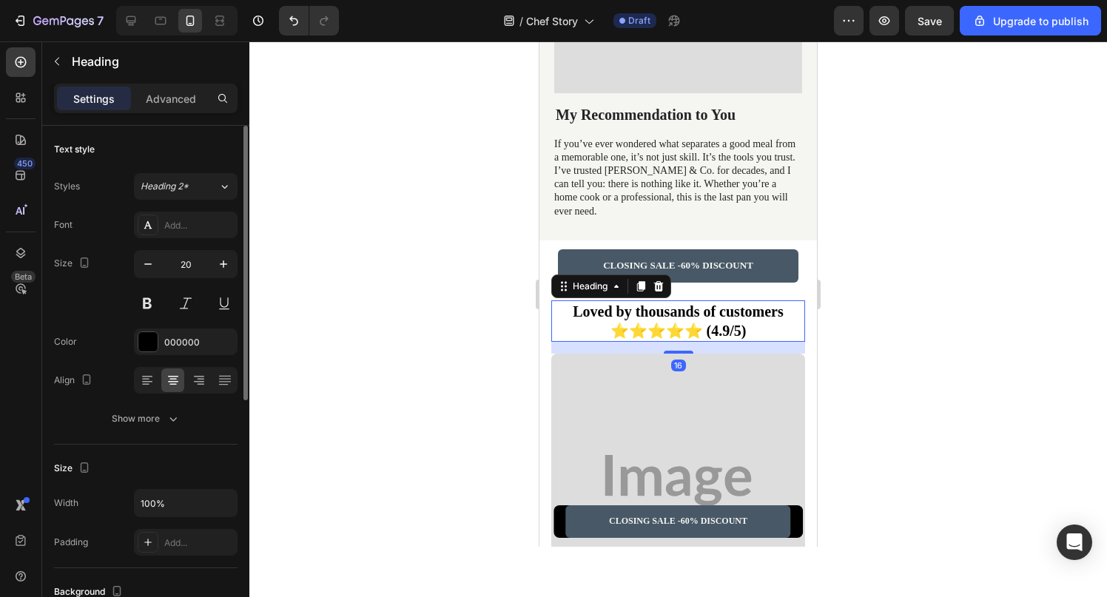
scroll to position [2609, 0]
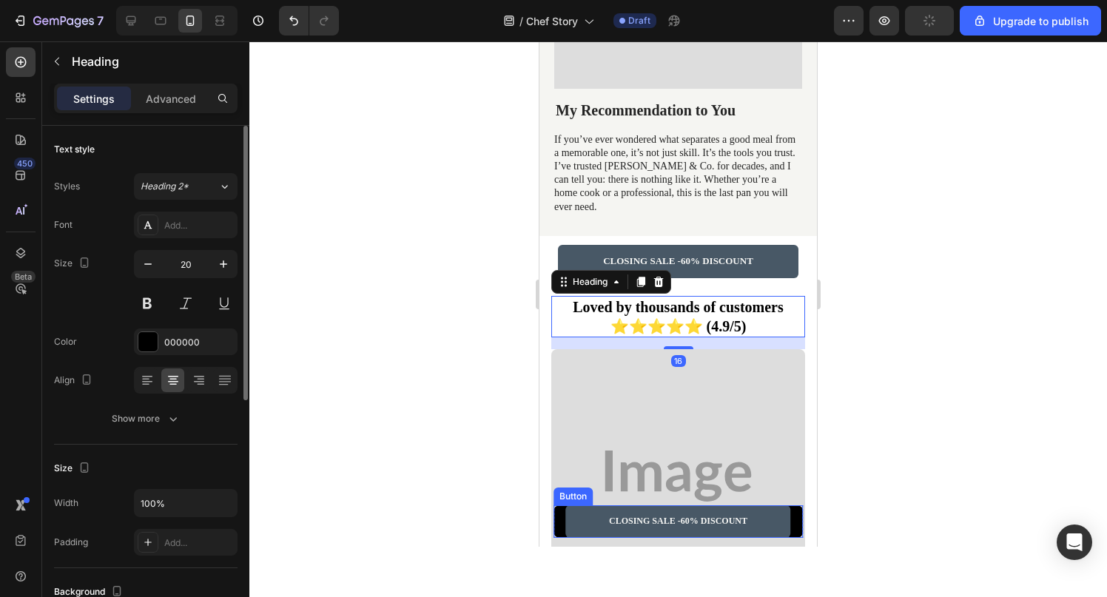
click at [559, 521] on div "CLOSING SALE - 60% DISCOUNT Button" at bounding box center [678, 521] width 250 height 33
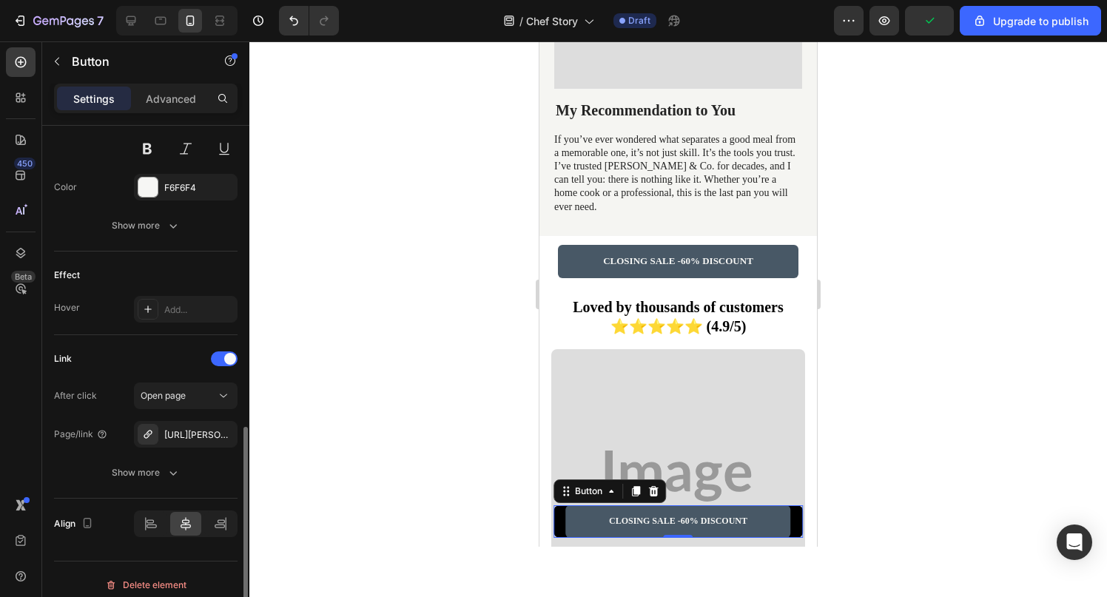
scroll to position [663, 0]
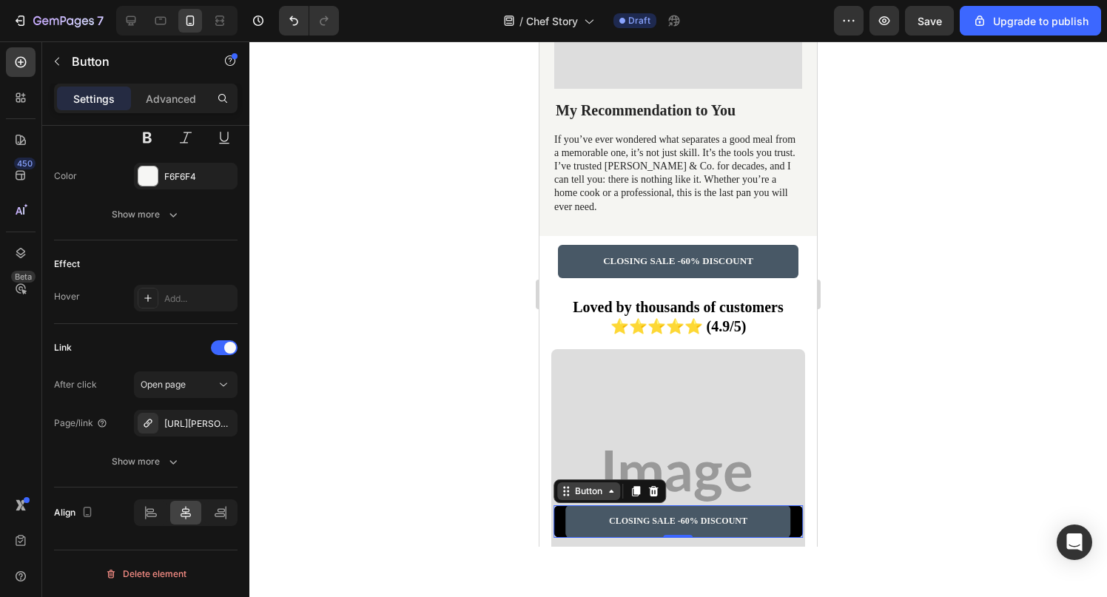
click at [585, 492] on div "Button" at bounding box center [588, 491] width 33 height 13
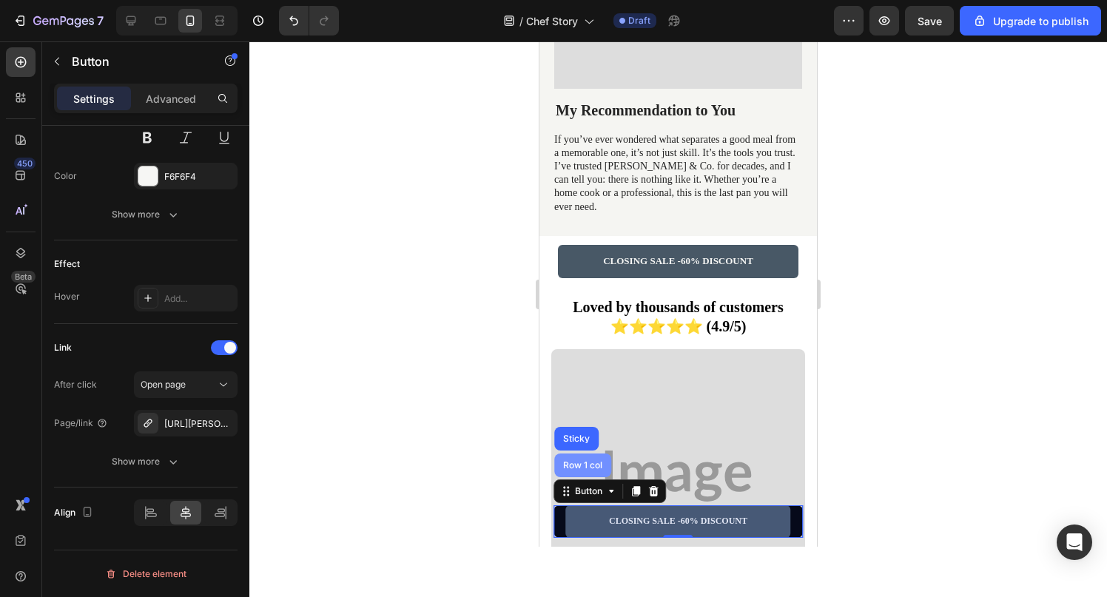
click at [582, 468] on div "Row 1 col" at bounding box center [582, 465] width 45 height 9
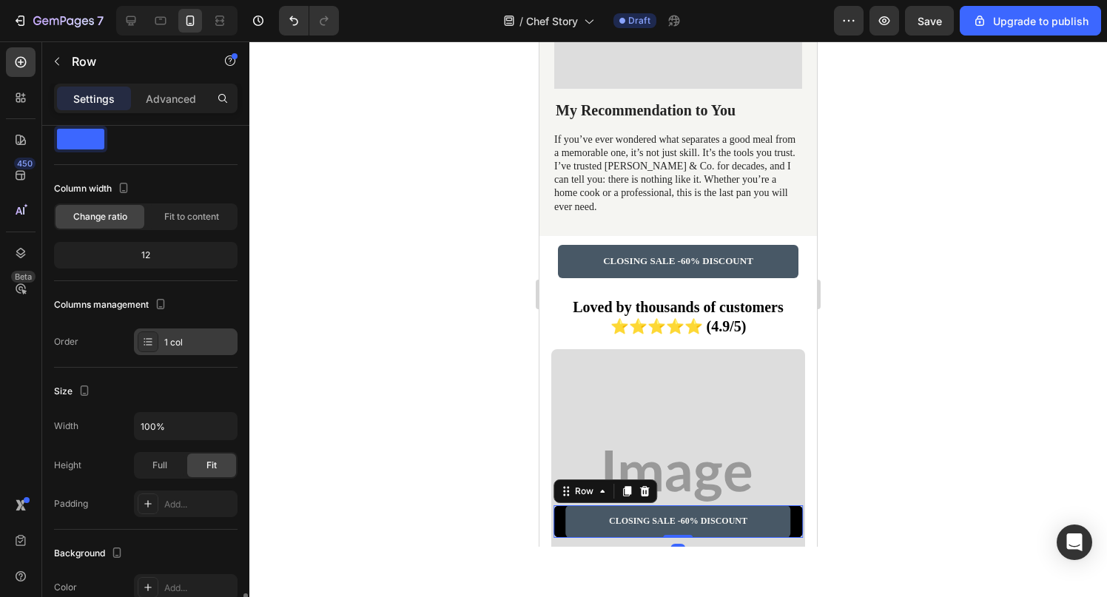
scroll to position [0, 0]
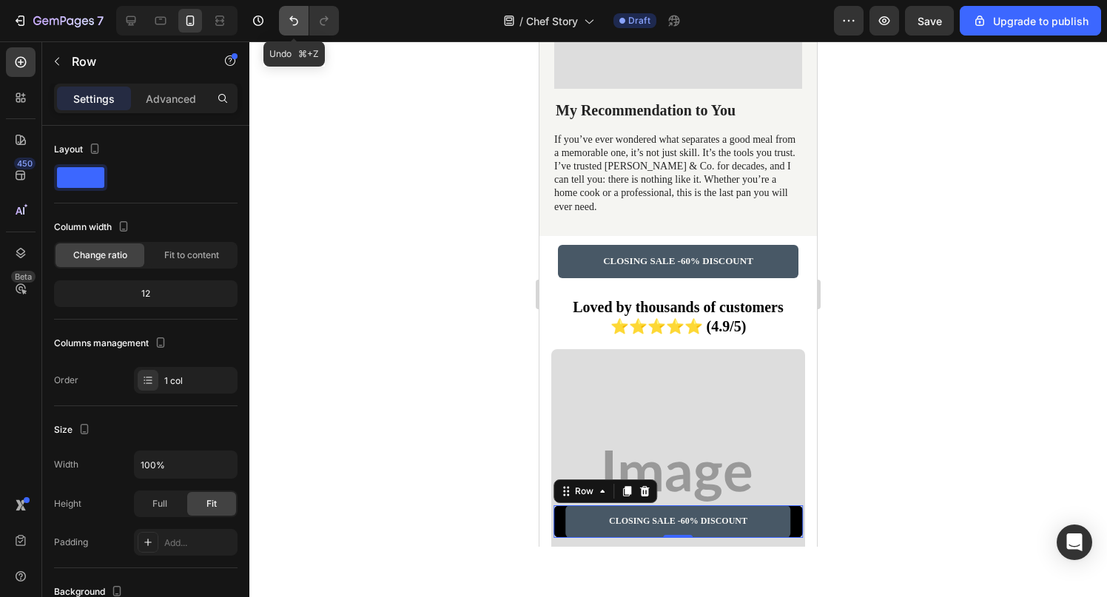
click at [289, 24] on icon "Undo/Redo" at bounding box center [293, 20] width 15 height 15
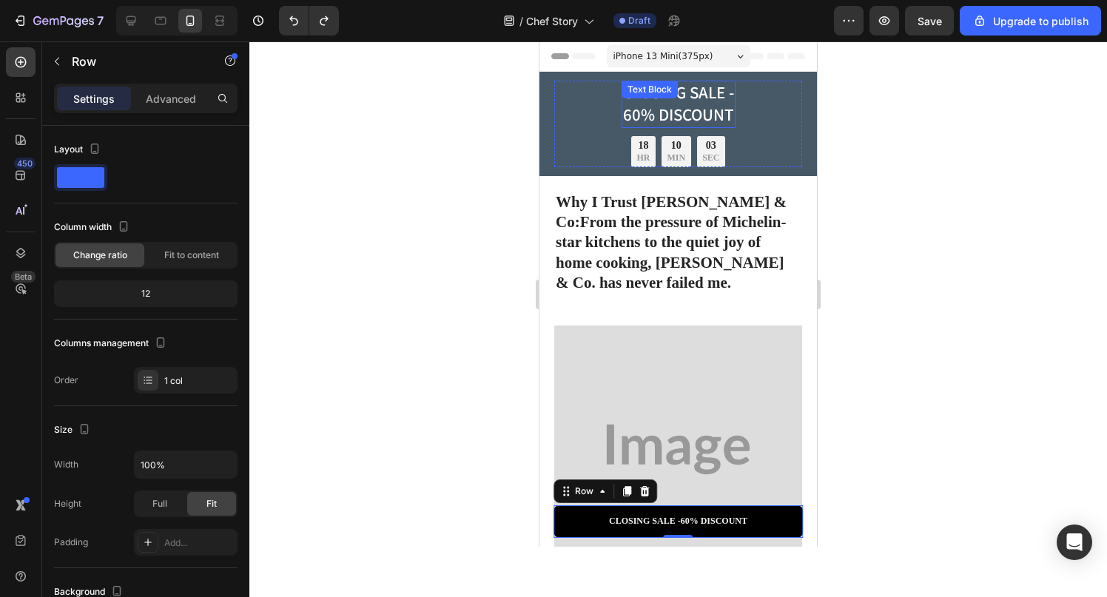
click at [689, 90] on div "CLOSING SALE - 60% DISCOUNT Text Block" at bounding box center [678, 104] width 114 height 47
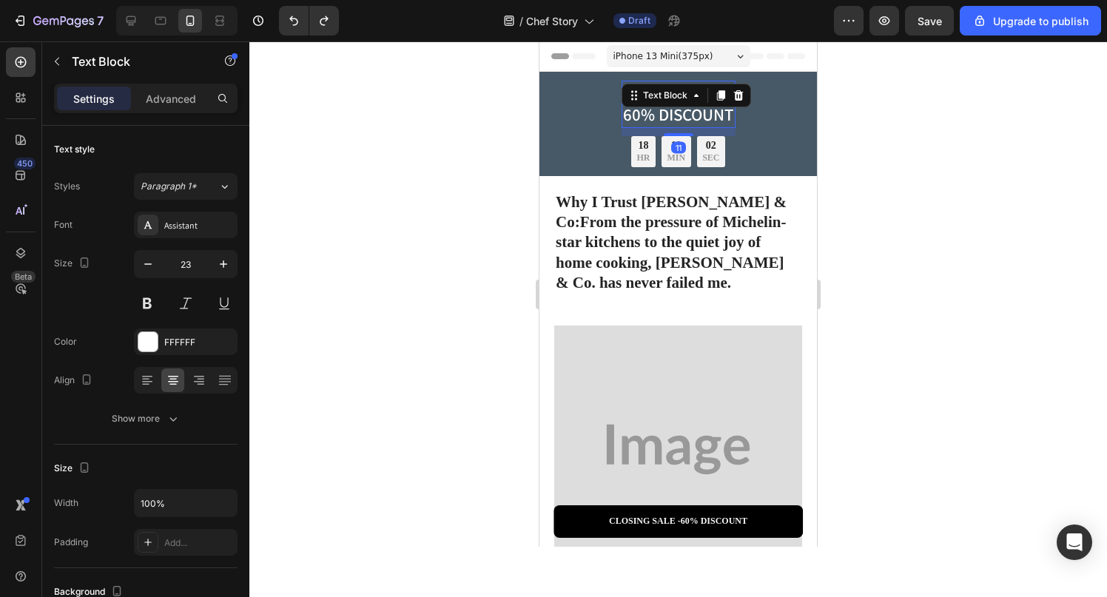
click at [690, 90] on icon at bounding box center [696, 96] width 12 height 12
click at [732, 128] on div "11" at bounding box center [678, 132] width 114 height 8
click at [838, 149] on div at bounding box center [677, 319] width 857 height 556
click at [654, 92] on div "Text Block" at bounding box center [649, 89] width 50 height 13
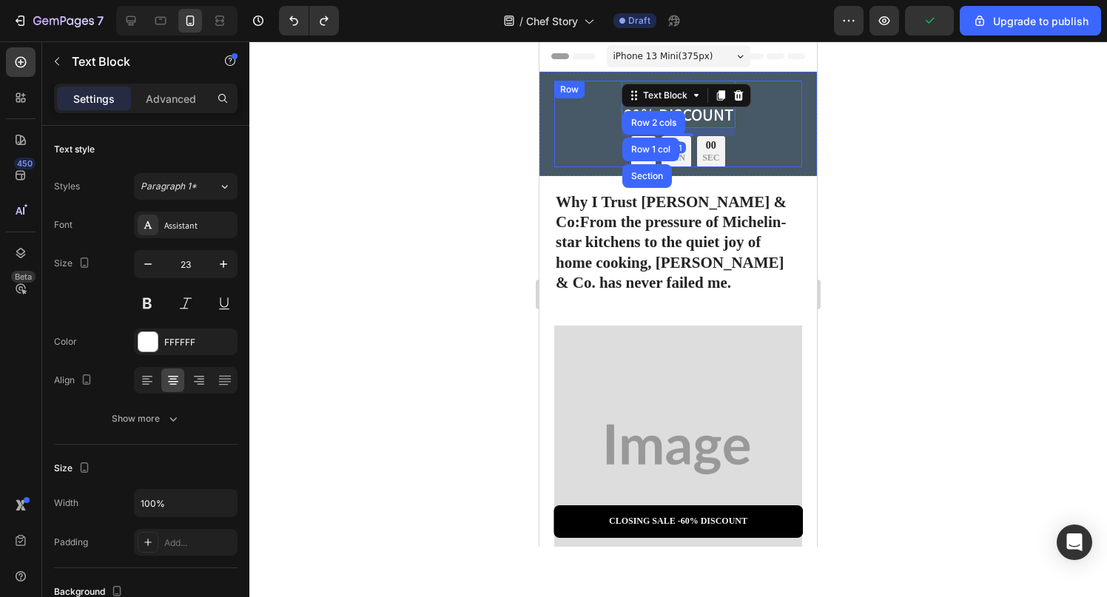
click at [596, 99] on div "CLOSING SALE - 60% DISCOUNT Text Block Row 2 cols Row 1 col Section 11 18 HR 10…" at bounding box center [678, 124] width 248 height 87
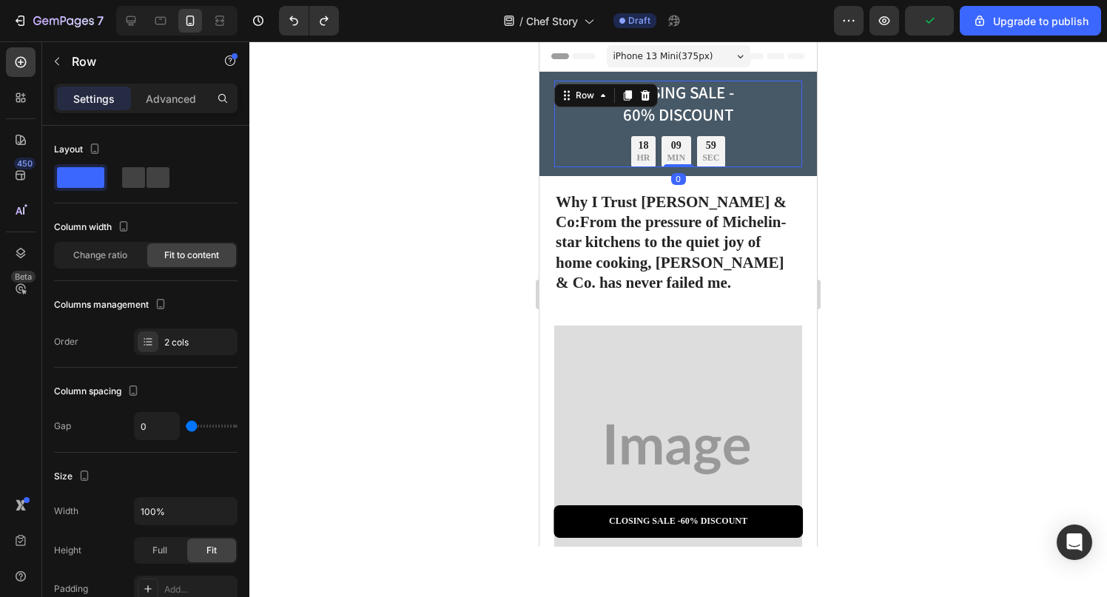
click at [908, 161] on div at bounding box center [677, 319] width 857 height 556
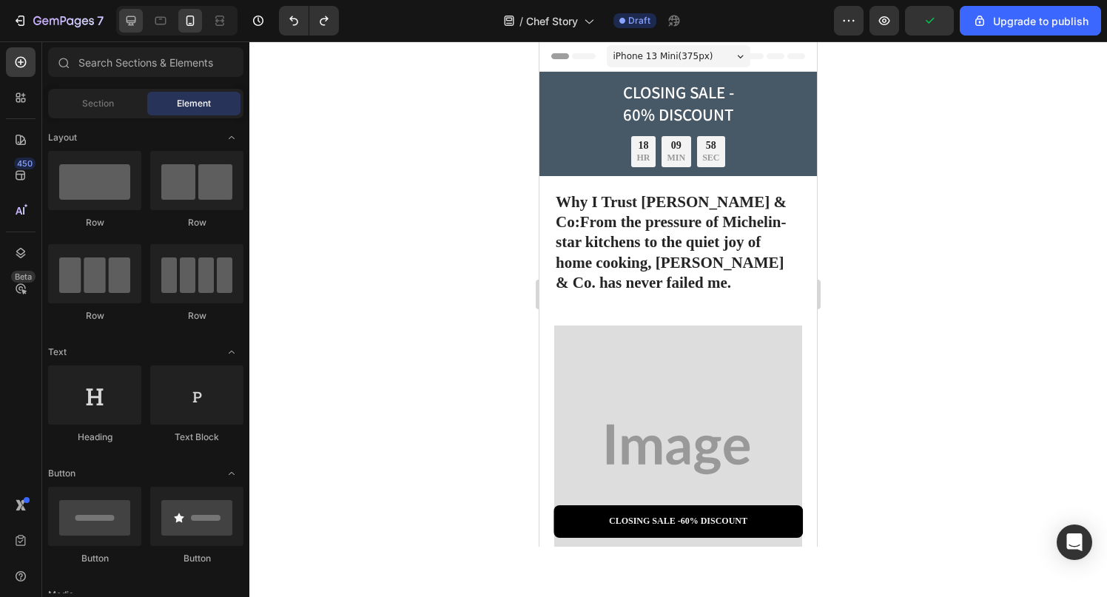
click at [132, 22] on icon at bounding box center [132, 21] width 10 height 10
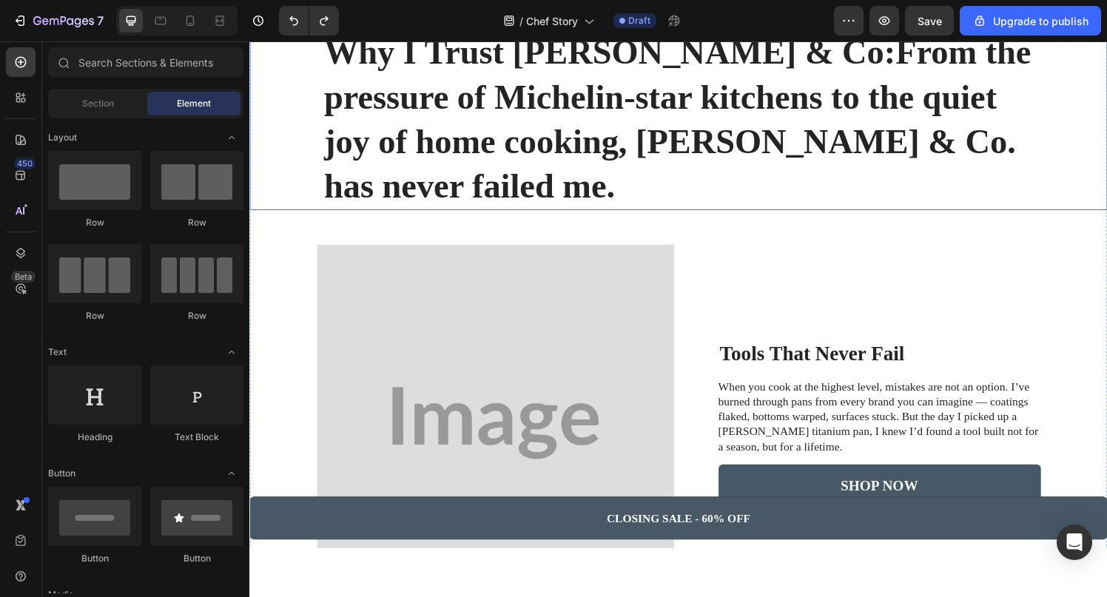
scroll to position [260, 0]
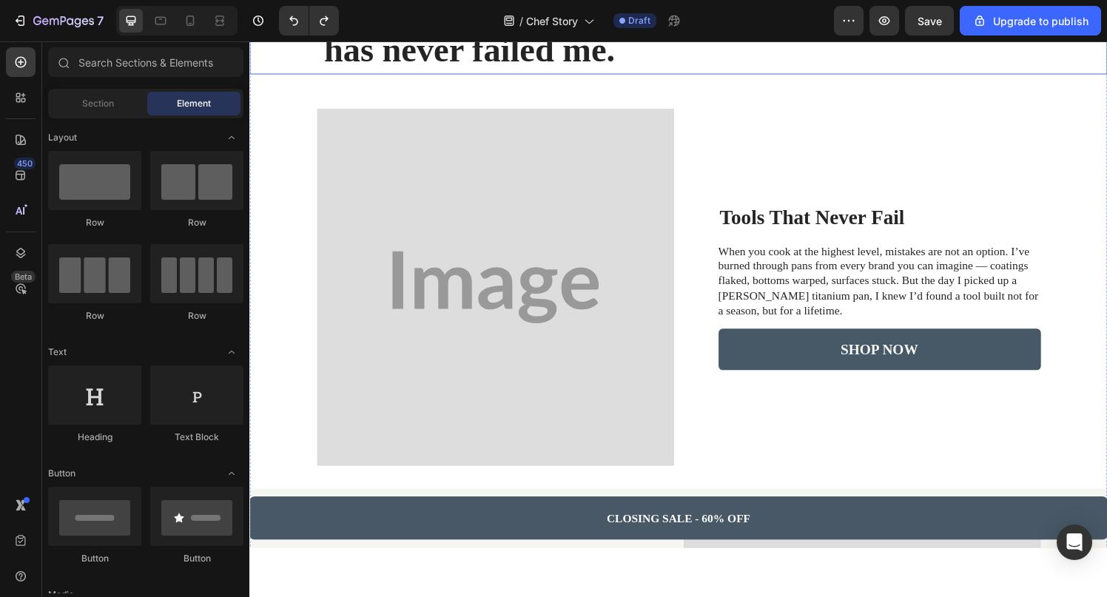
click at [458, 256] on img at bounding box center [504, 295] width 370 height 370
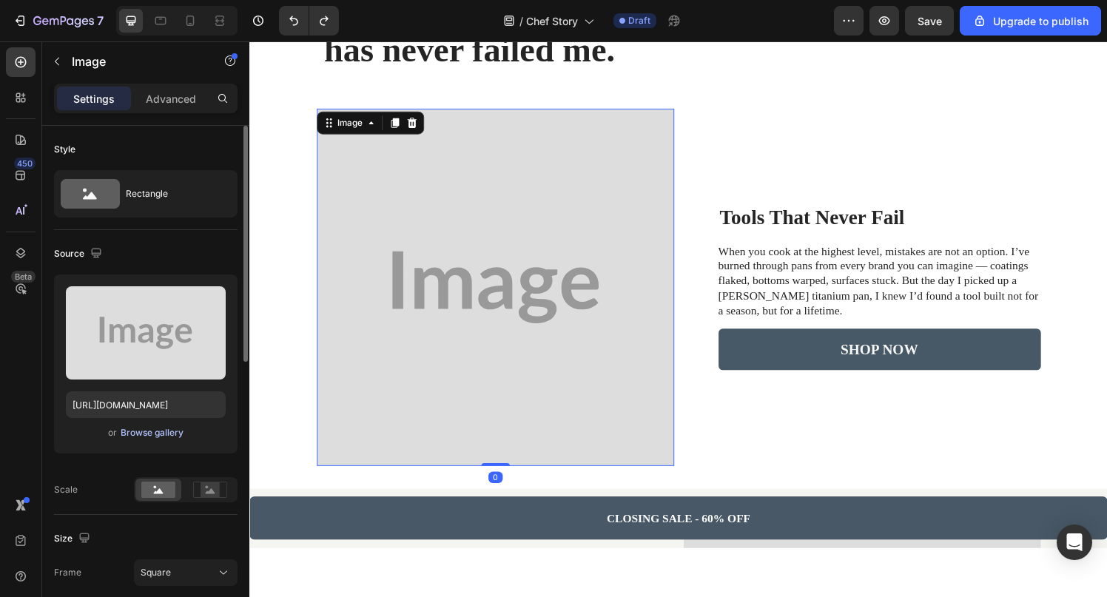
click at [158, 439] on div "Browse gallery" at bounding box center [152, 432] width 63 height 13
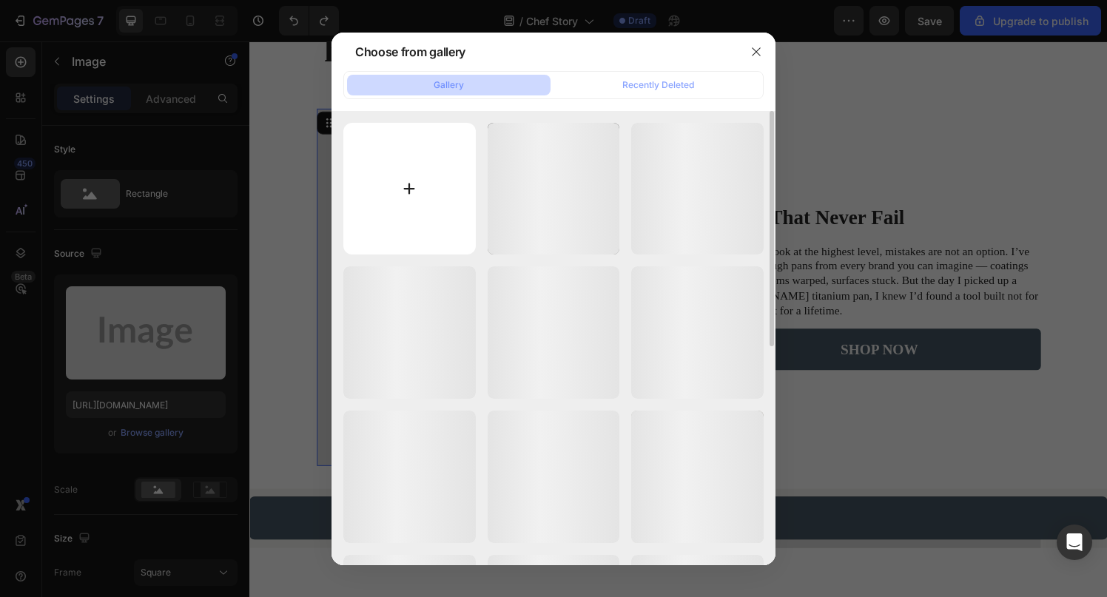
click at [434, 200] on input "file" at bounding box center [409, 189] width 132 height 132
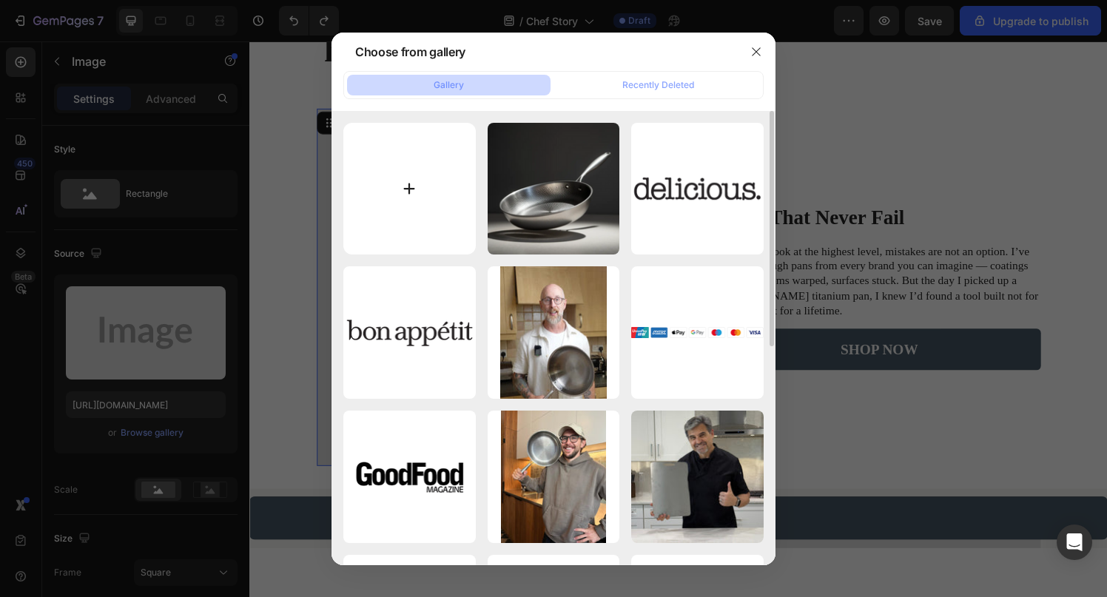
type input "C:\fakepath\1.webp"
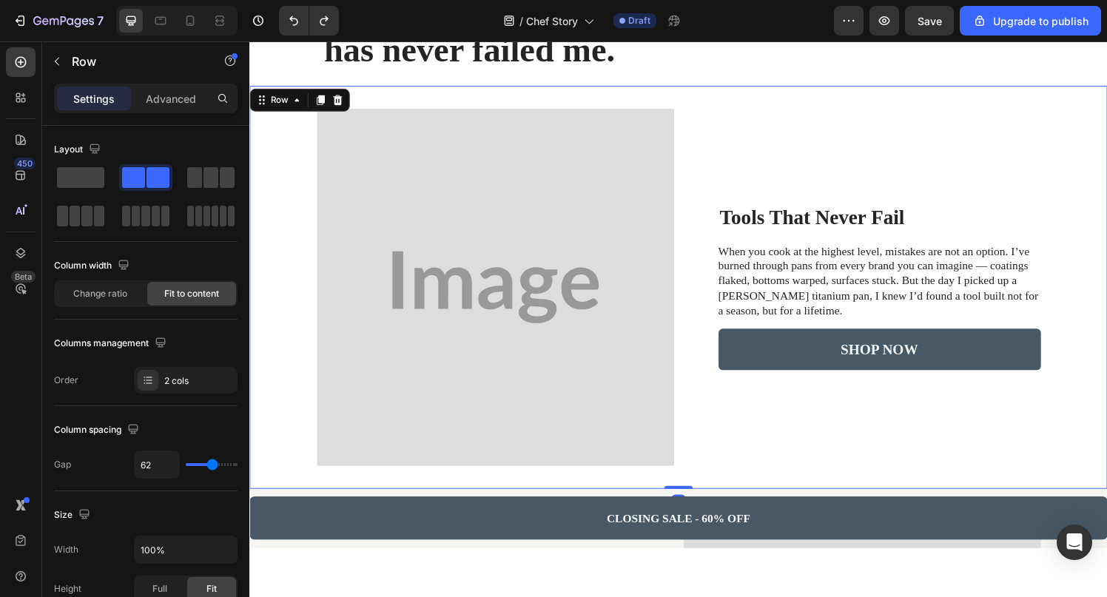
click at [714, 157] on div "Image Tools That Never Fail Heading When you cook at the highest level, mistake…" at bounding box center [693, 295] width 888 height 417
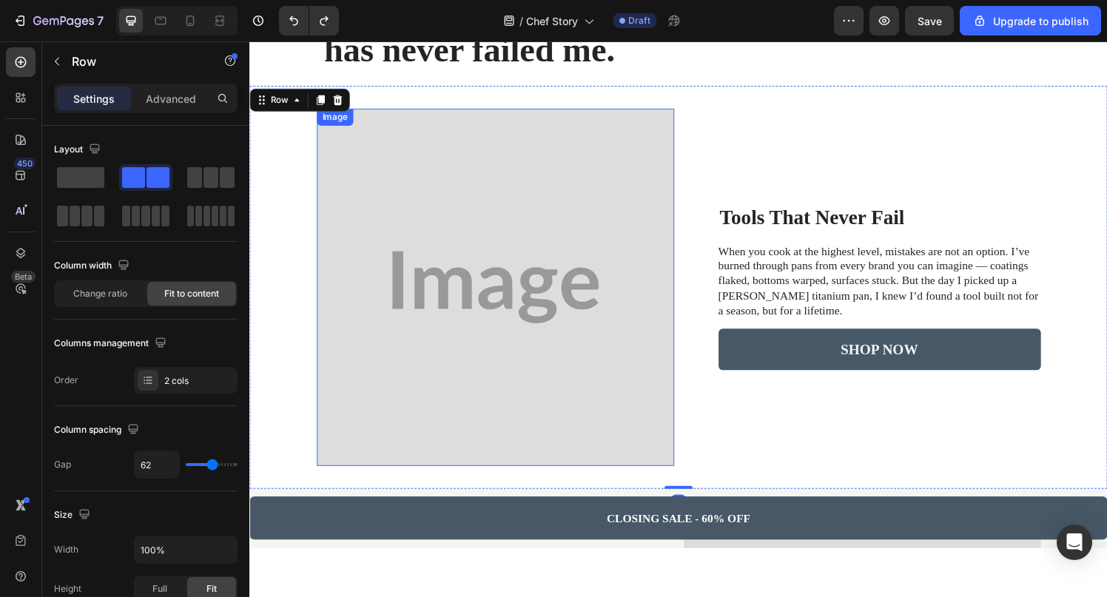
click at [578, 194] on img at bounding box center [504, 295] width 370 height 370
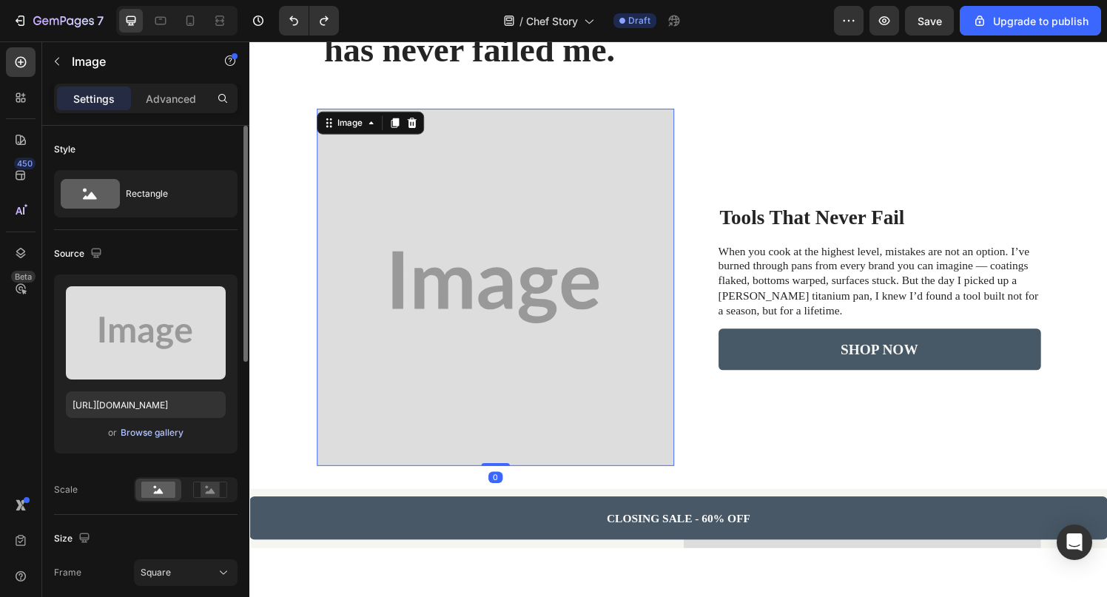
click at [155, 432] on div "Browse gallery" at bounding box center [152, 432] width 63 height 13
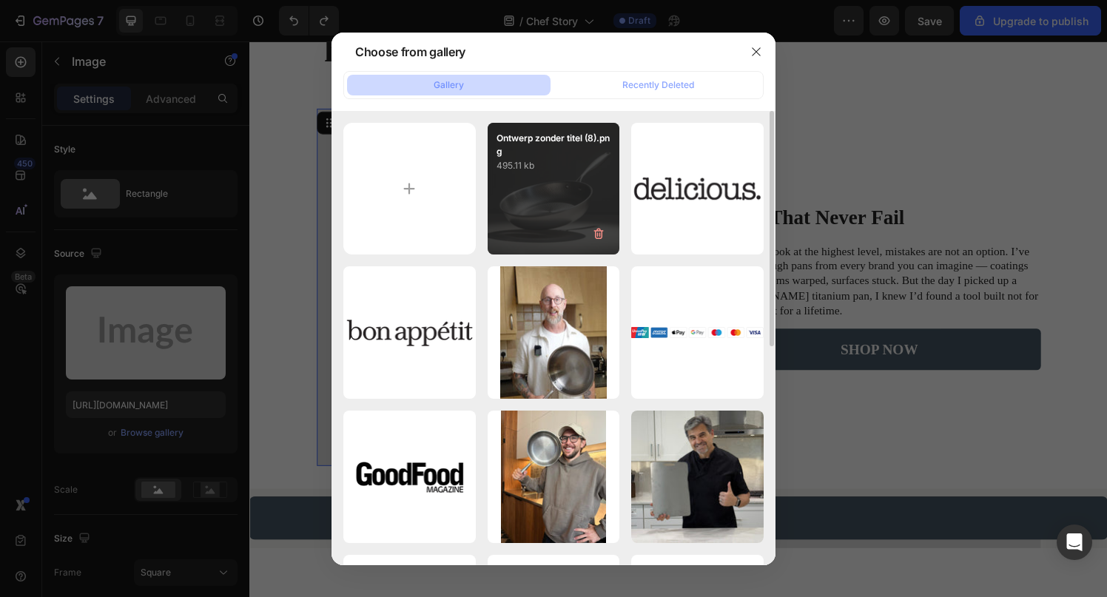
click at [545, 195] on div "Ontwerp zonder titel (8).png 495.11 kb" at bounding box center [554, 189] width 132 height 132
type input "[URL][DOMAIN_NAME]"
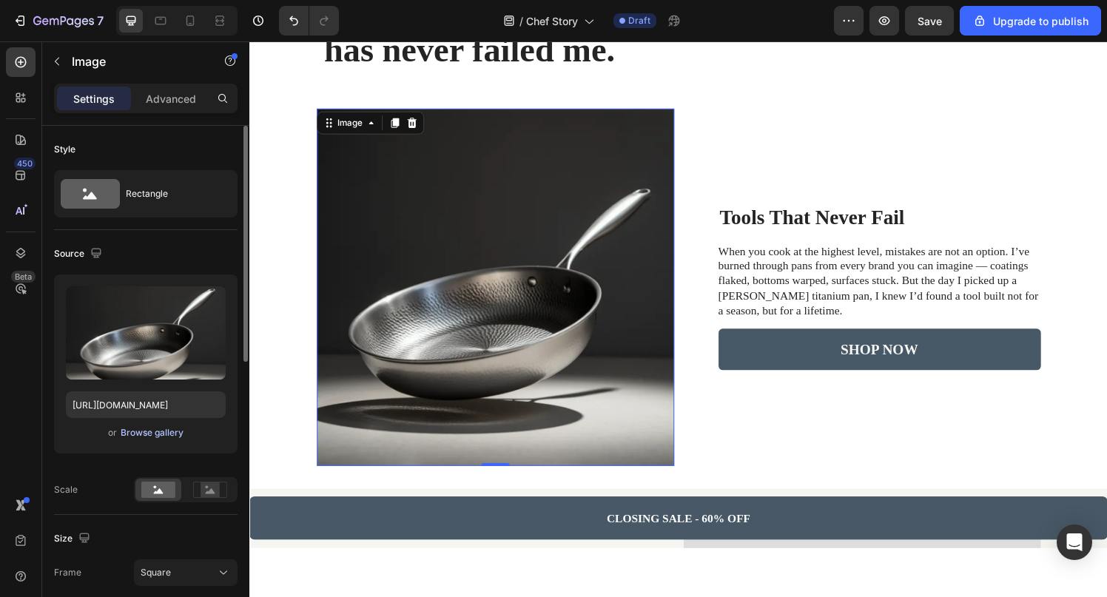
click at [141, 433] on div "Browse gallery" at bounding box center [152, 432] width 63 height 13
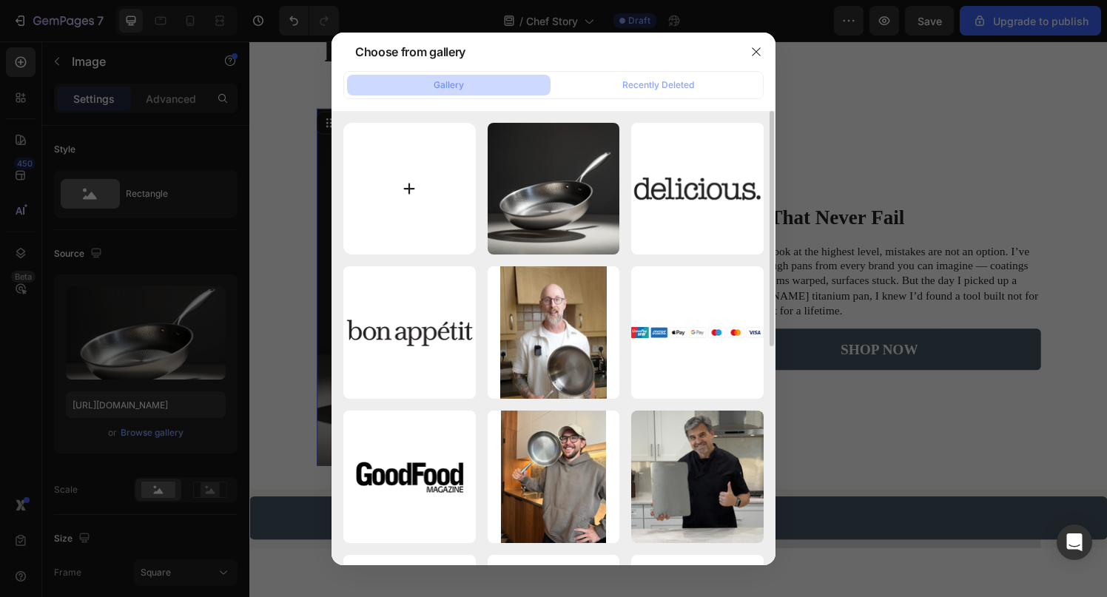
click at [459, 178] on input "file" at bounding box center [409, 189] width 132 height 132
type input "C:\fakepath\1.webp"
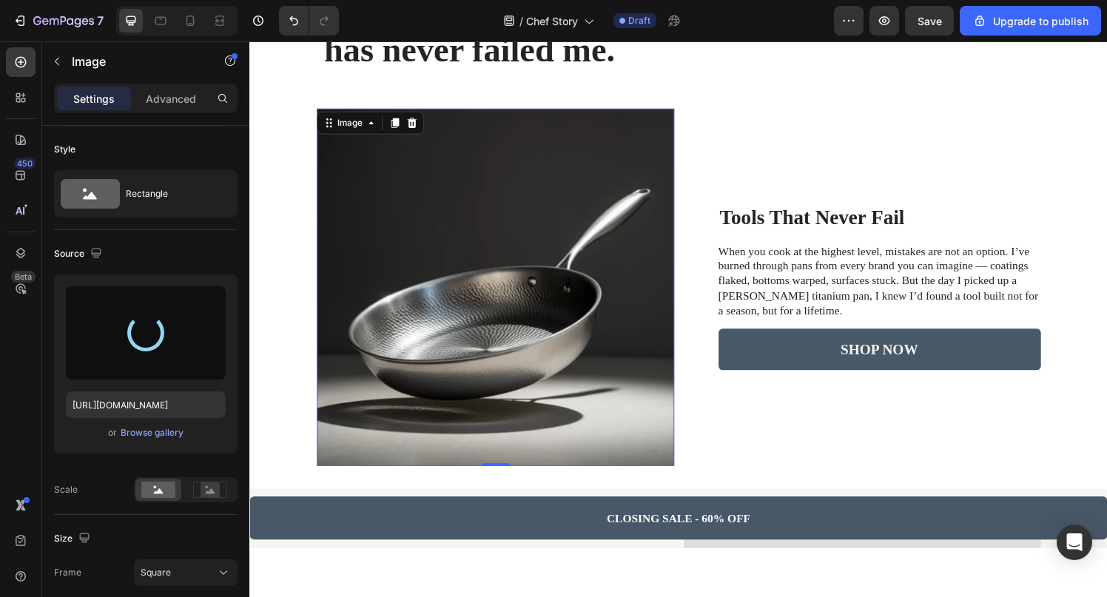
type input "[URL][DOMAIN_NAME]"
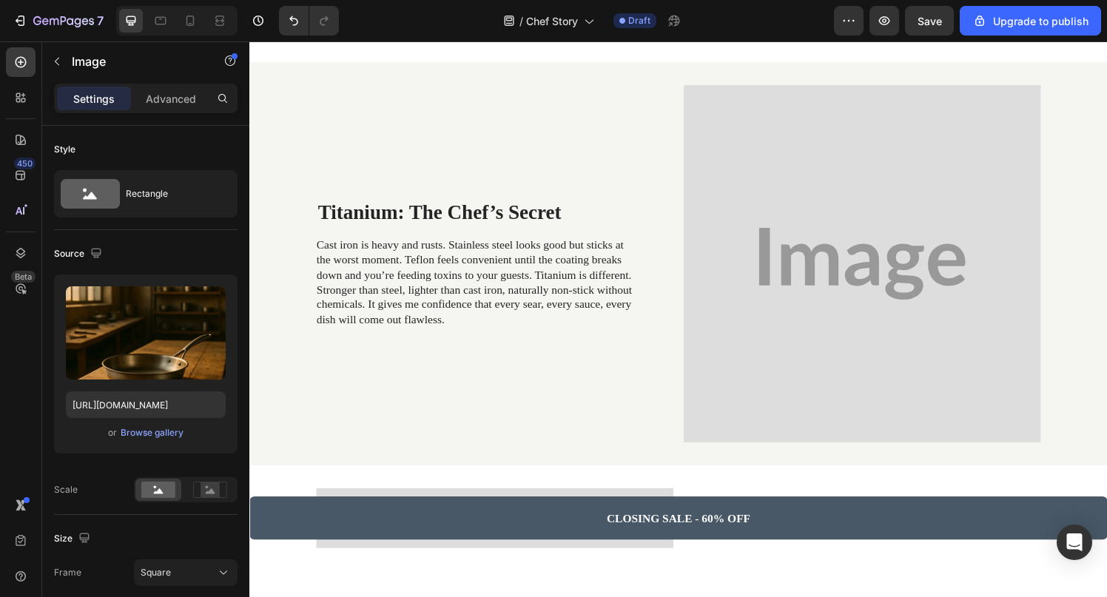
scroll to position [733, 0]
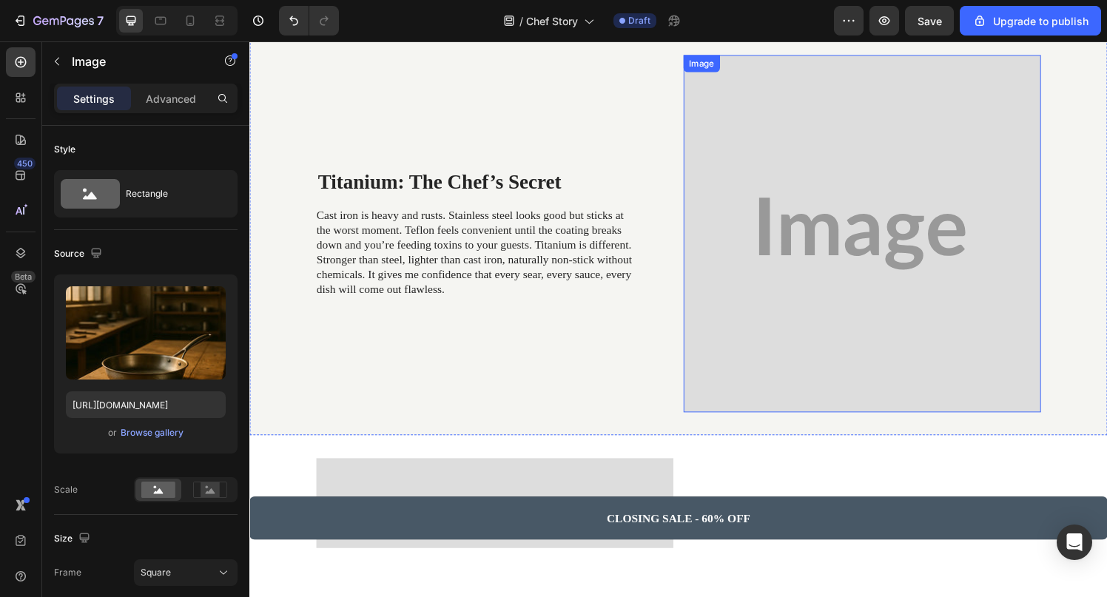
click at [895, 133] on img at bounding box center [883, 240] width 370 height 370
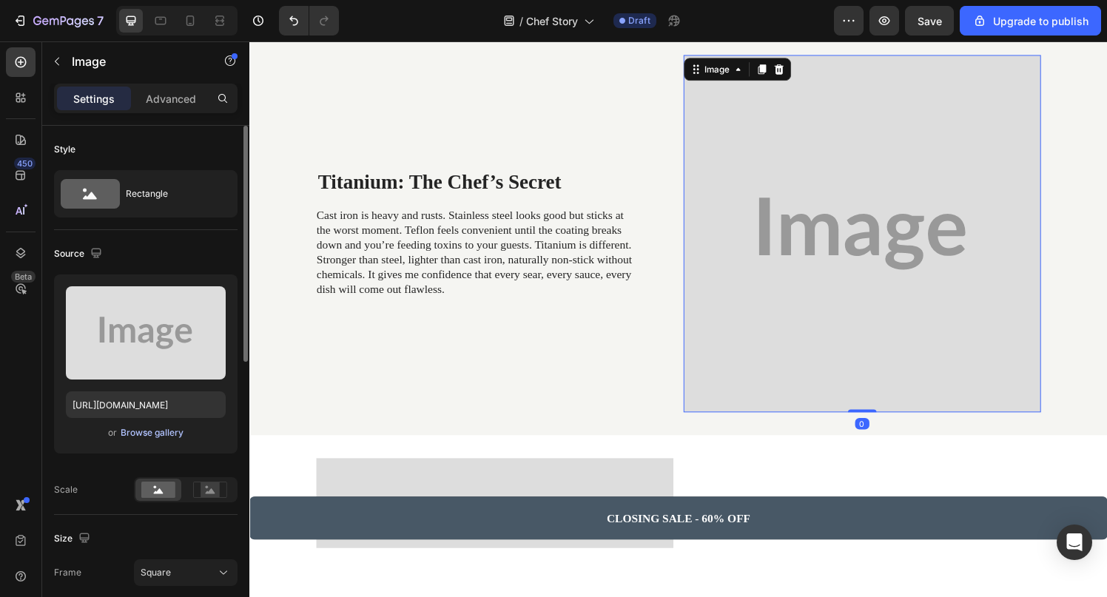
click at [138, 434] on div "Browse gallery" at bounding box center [152, 432] width 63 height 13
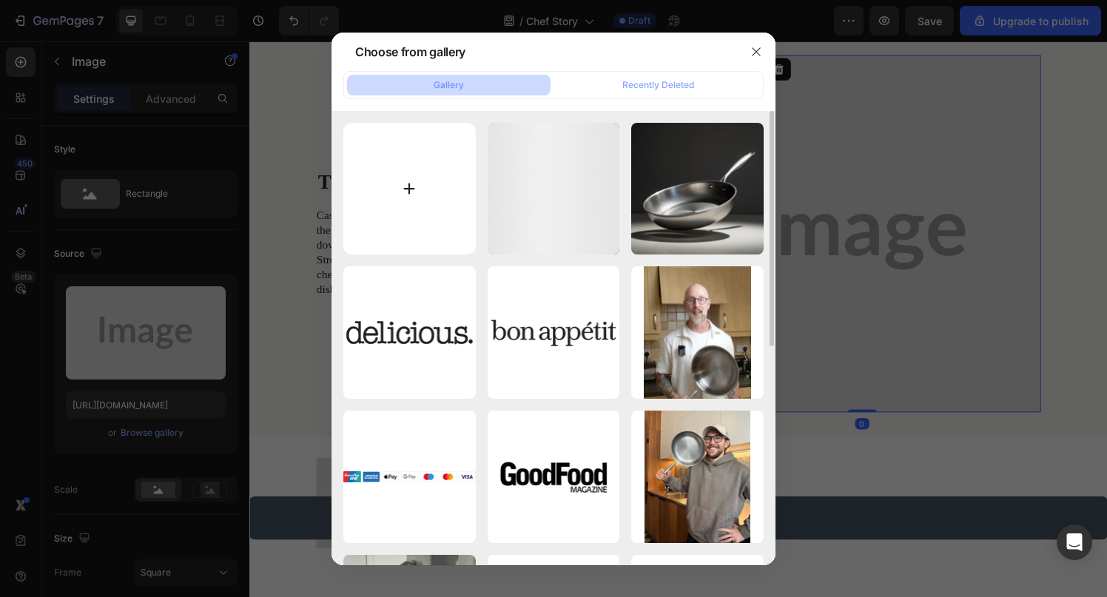
click at [420, 195] on input "file" at bounding box center [409, 189] width 132 height 132
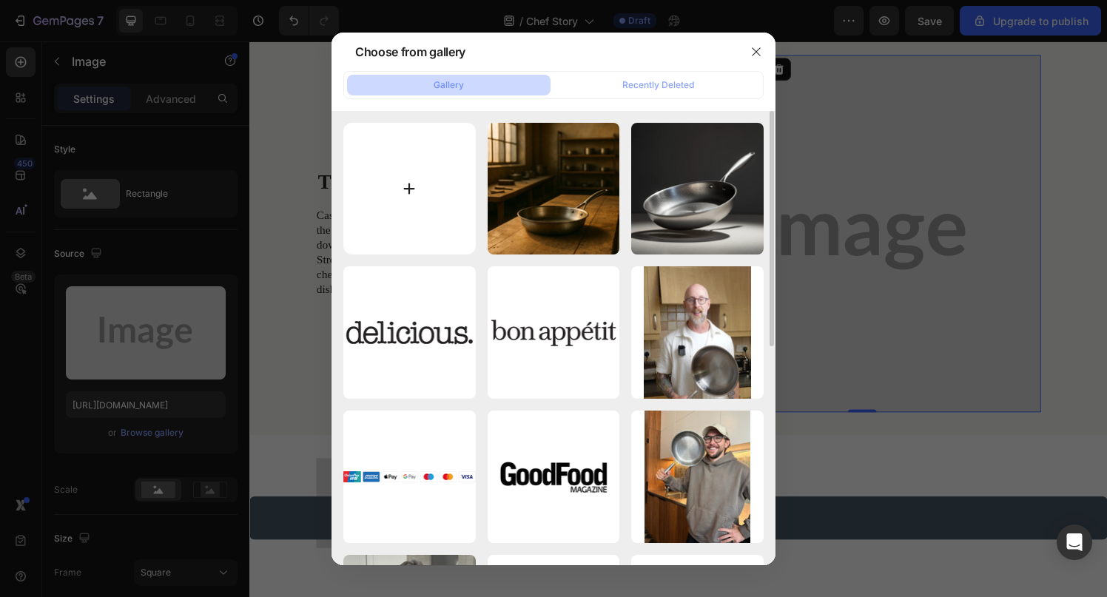
type input "C:\fakepath\2.webp"
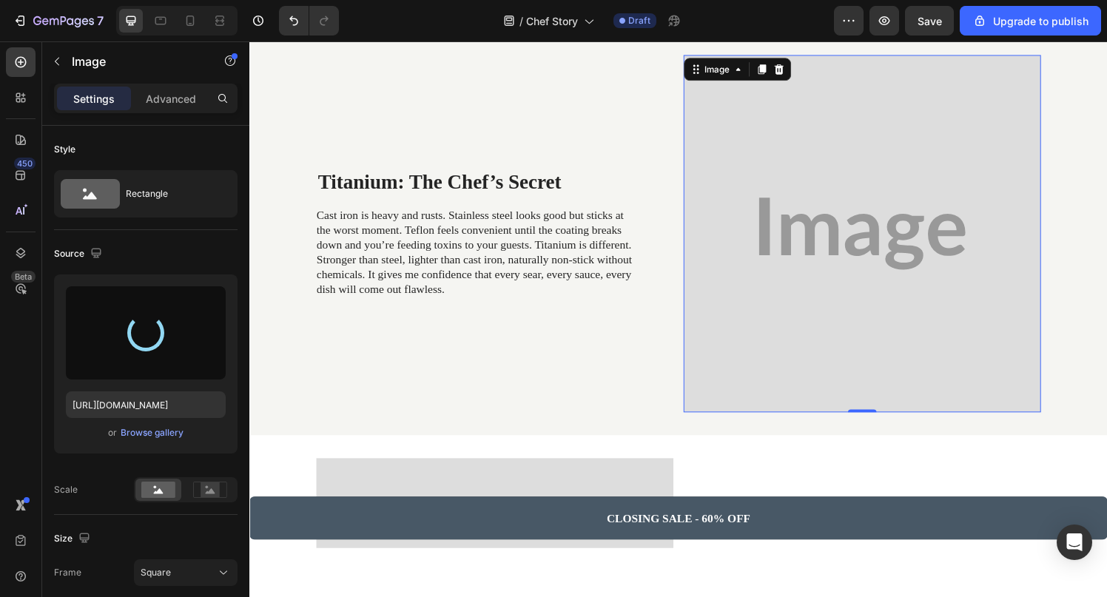
type input "[URL][DOMAIN_NAME]"
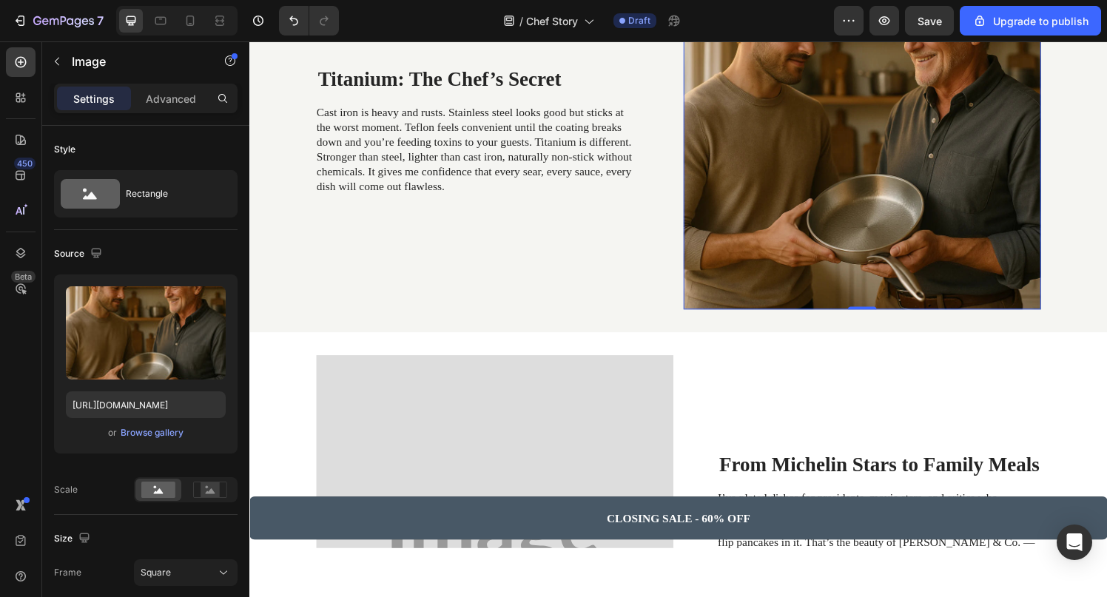
scroll to position [965, 0]
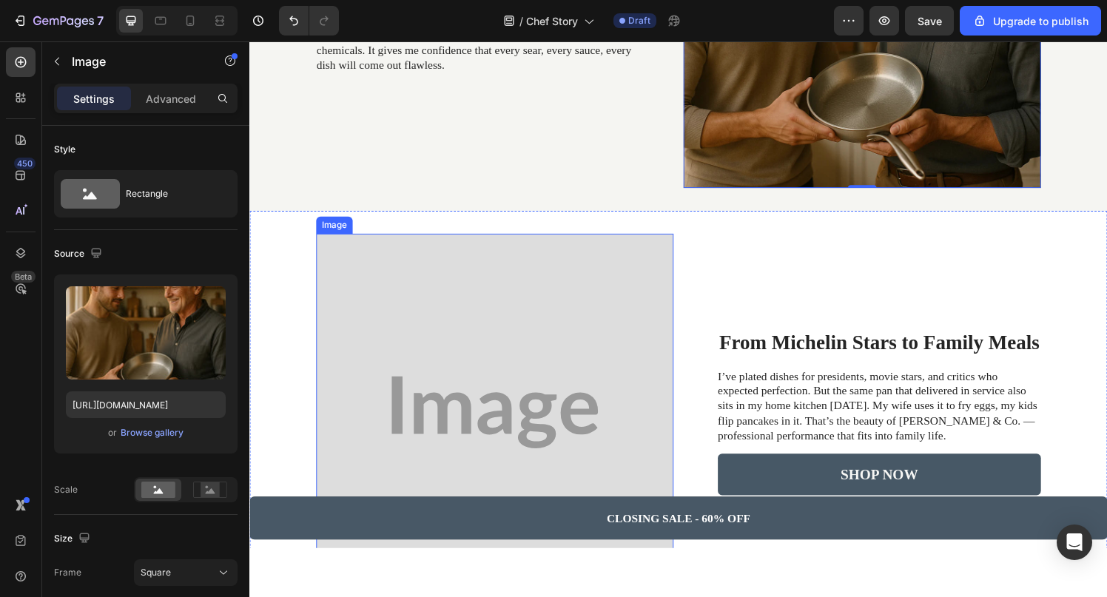
click at [436, 278] on img at bounding box center [503, 425] width 370 height 370
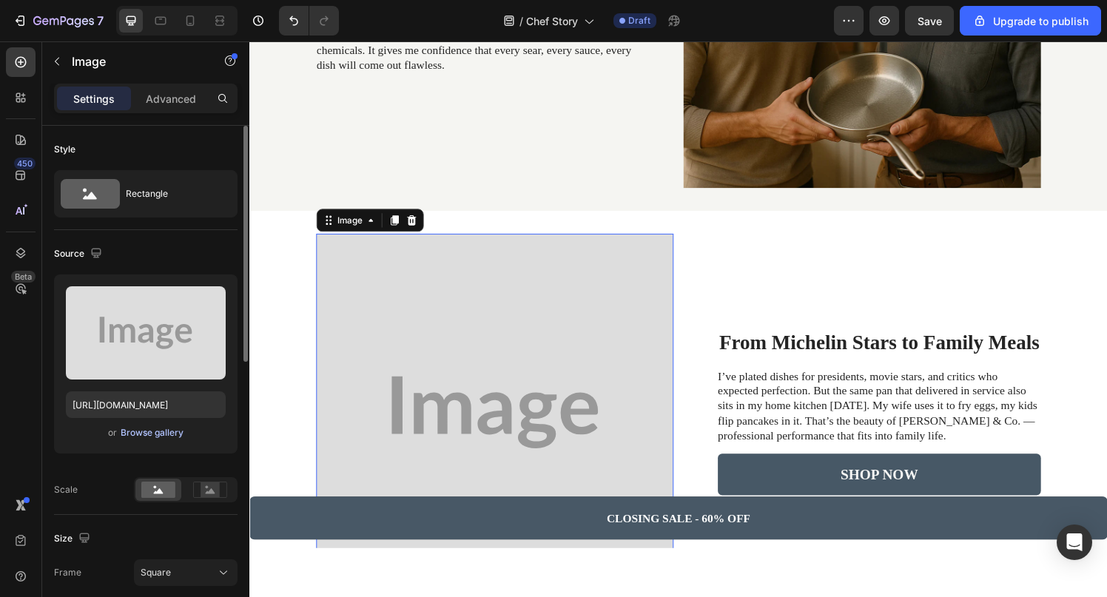
click at [173, 432] on div "Browse gallery" at bounding box center [152, 432] width 63 height 13
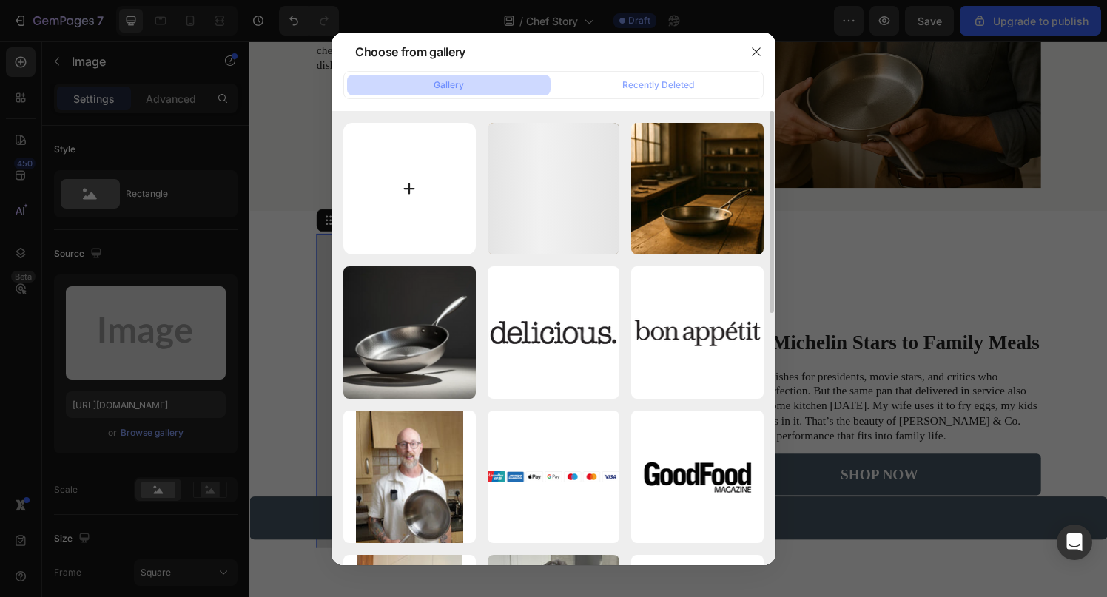
click at [430, 188] on input "file" at bounding box center [409, 189] width 132 height 132
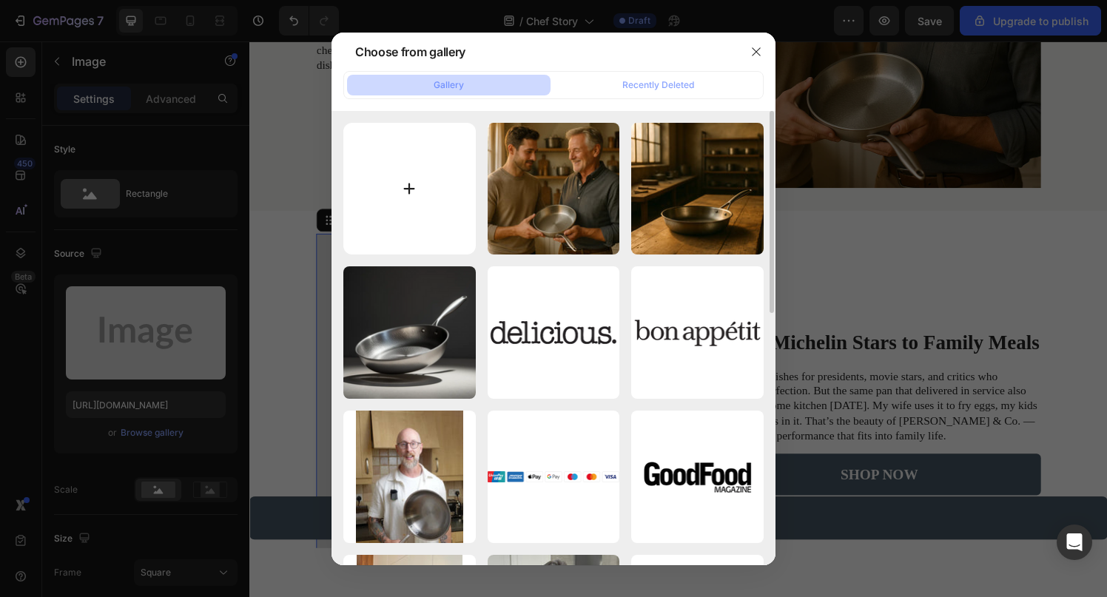
type input "C:\fakepath\3.webp"
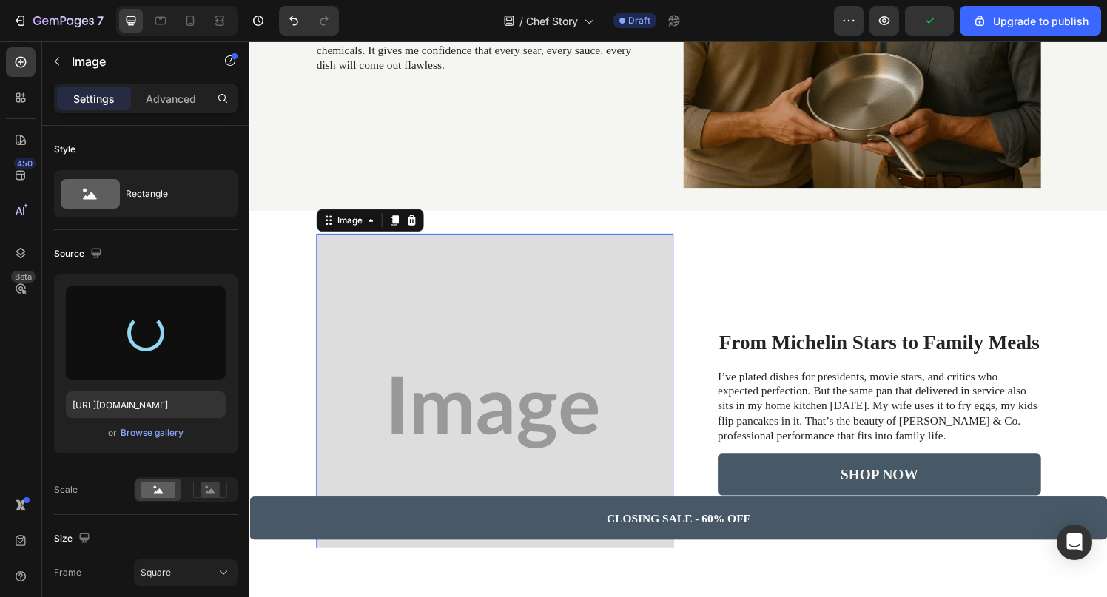
type input "[URL][DOMAIN_NAME]"
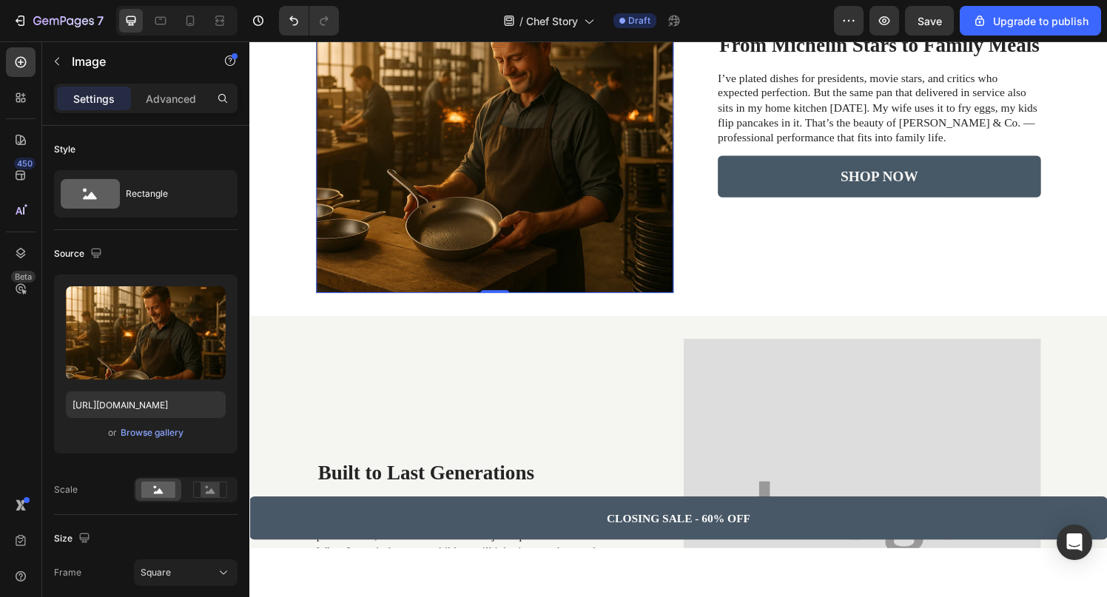
scroll to position [1501, 0]
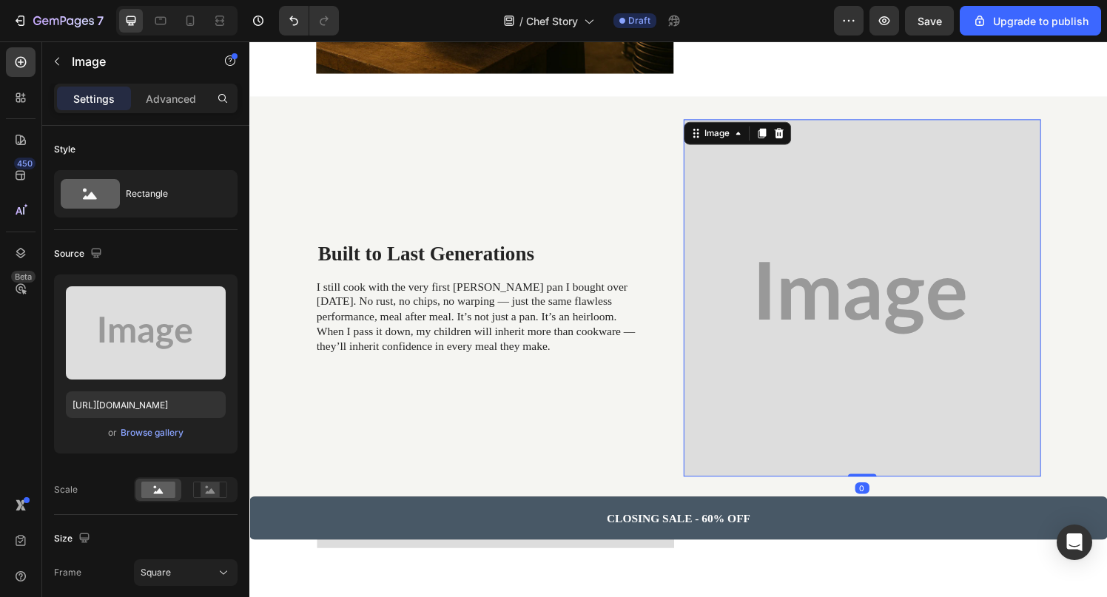
click at [820, 276] on img at bounding box center [883, 306] width 370 height 370
click at [144, 428] on div "Browse gallery" at bounding box center [152, 432] width 63 height 13
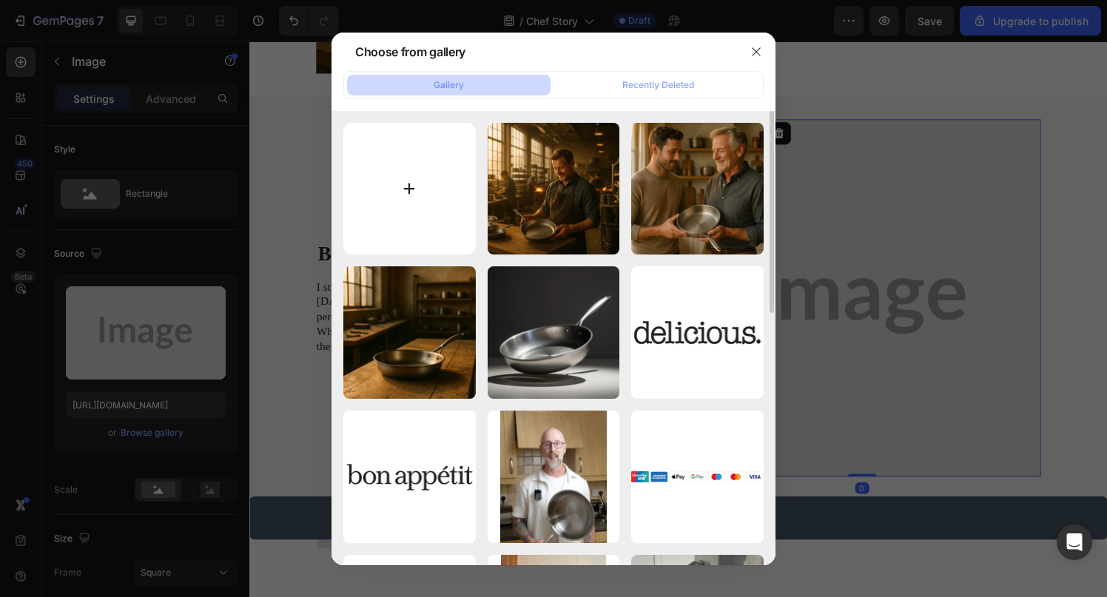
click at [427, 202] on input "file" at bounding box center [409, 189] width 132 height 132
type input "C:\fakepath\4.webp"
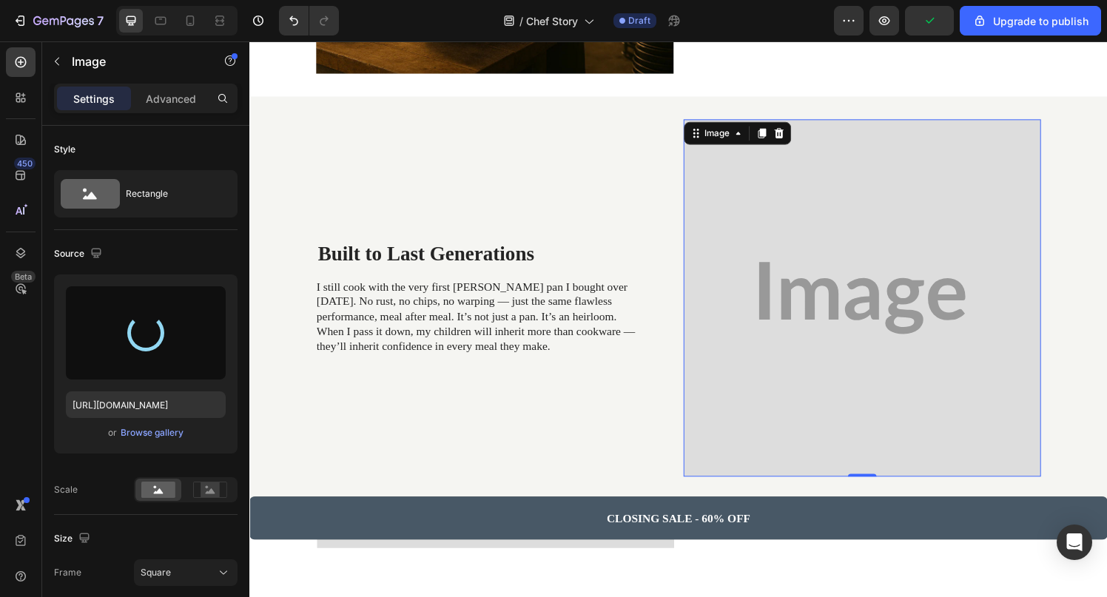
type input "[URL][DOMAIN_NAME]"
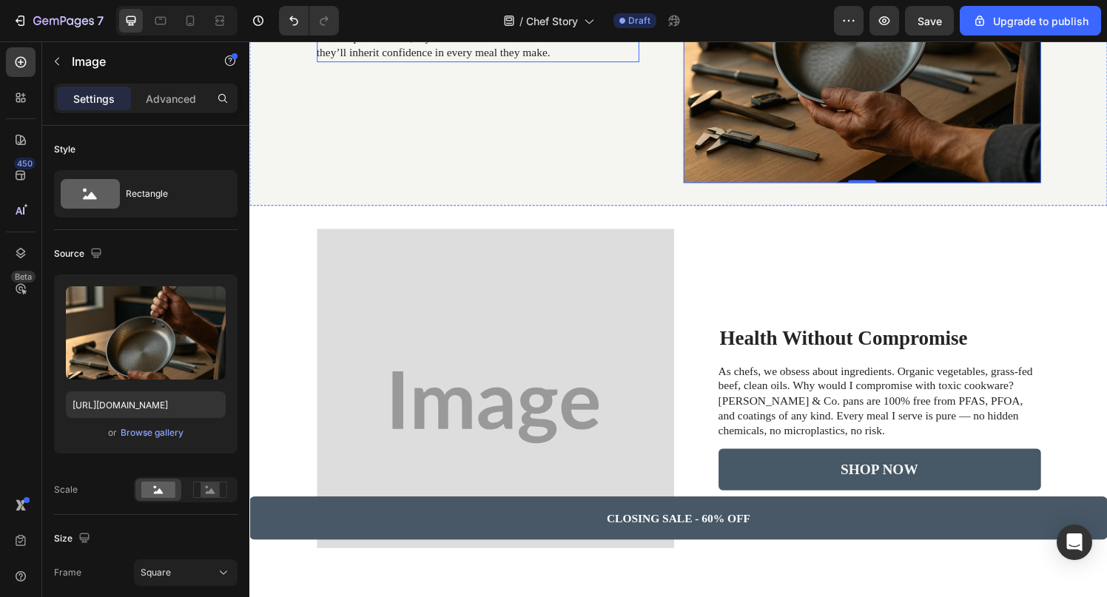
scroll to position [1838, 0]
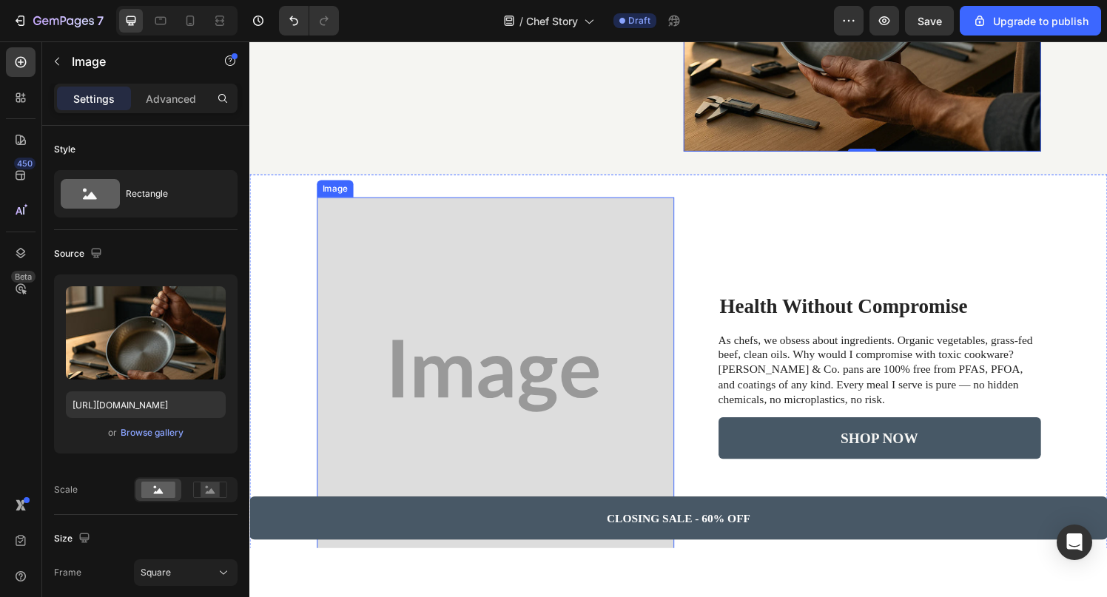
click at [510, 288] on img at bounding box center [504, 387] width 370 height 370
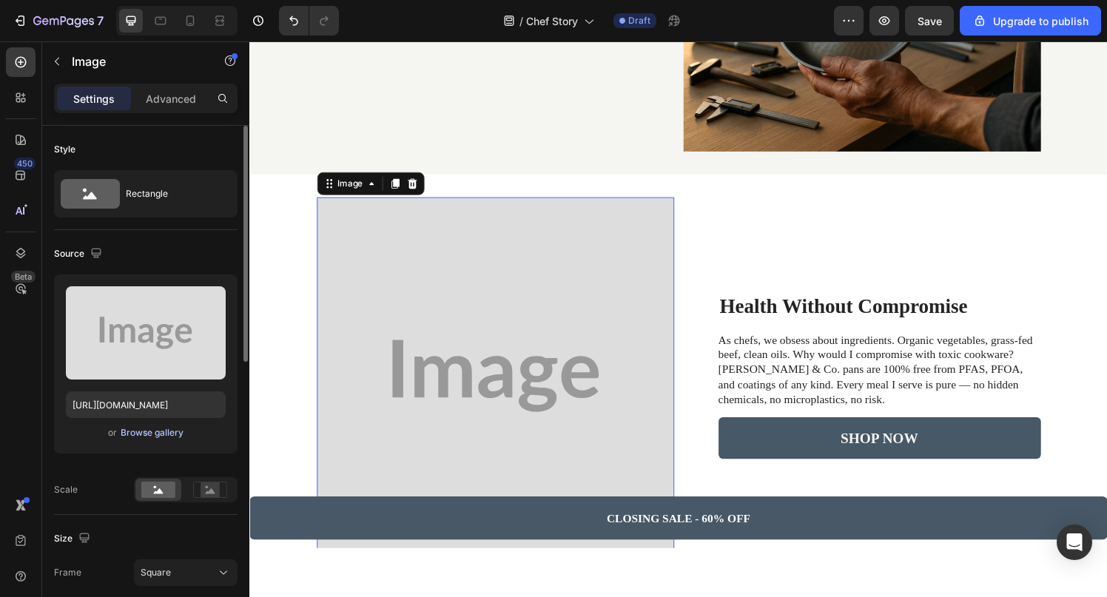
click at [181, 433] on div "Browse gallery" at bounding box center [152, 432] width 63 height 13
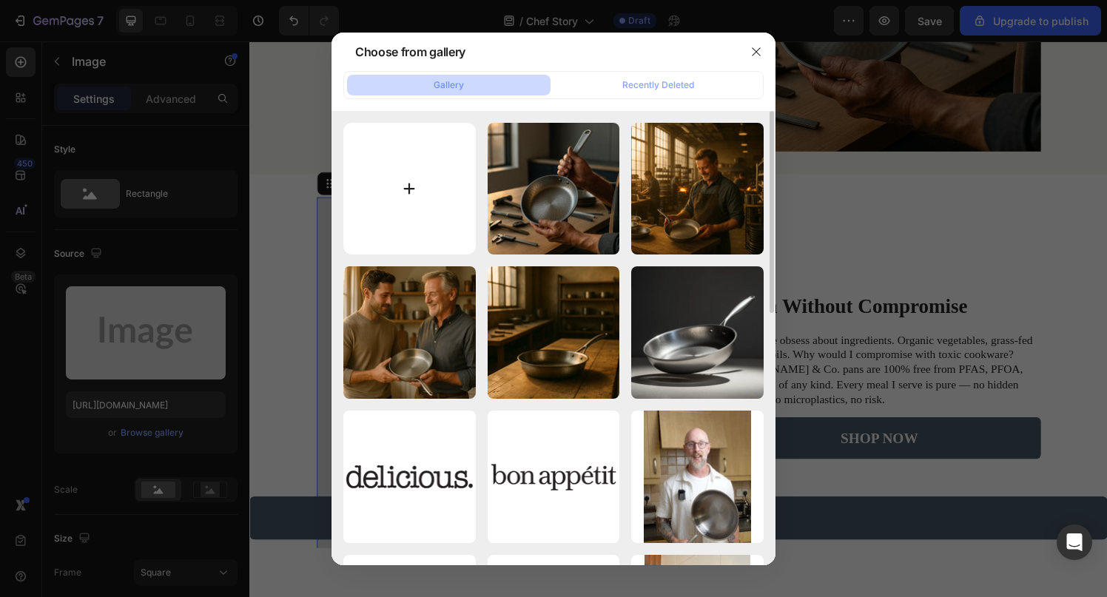
click at [451, 183] on input "file" at bounding box center [409, 189] width 132 height 132
type input "C:\fakepath\5.webp"
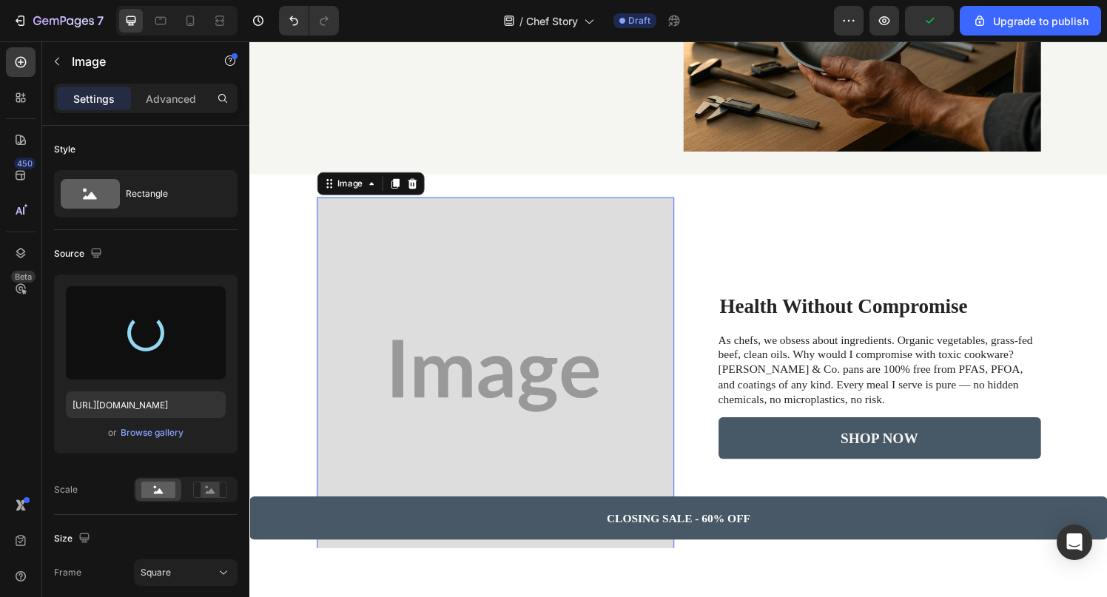
type input "[URL][DOMAIN_NAME]"
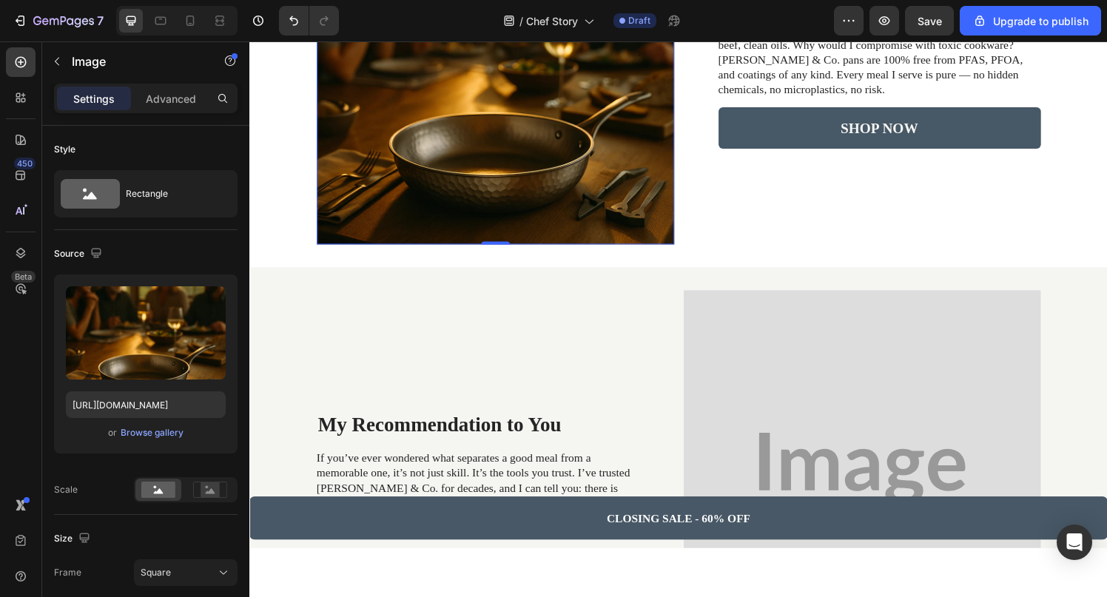
scroll to position [2188, 0]
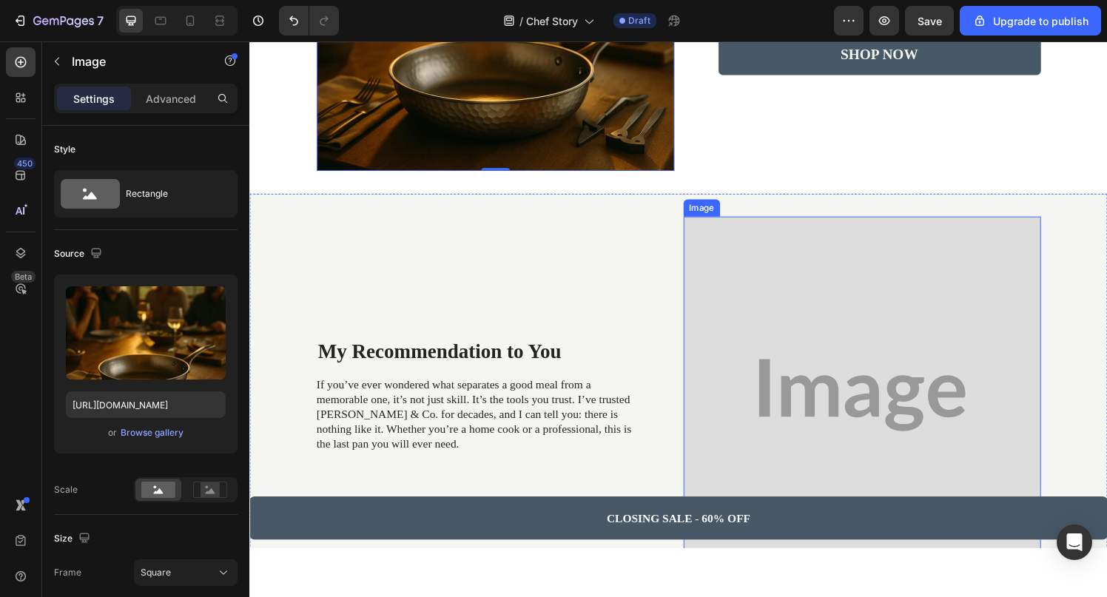
click at [758, 313] on img at bounding box center [883, 407] width 370 height 370
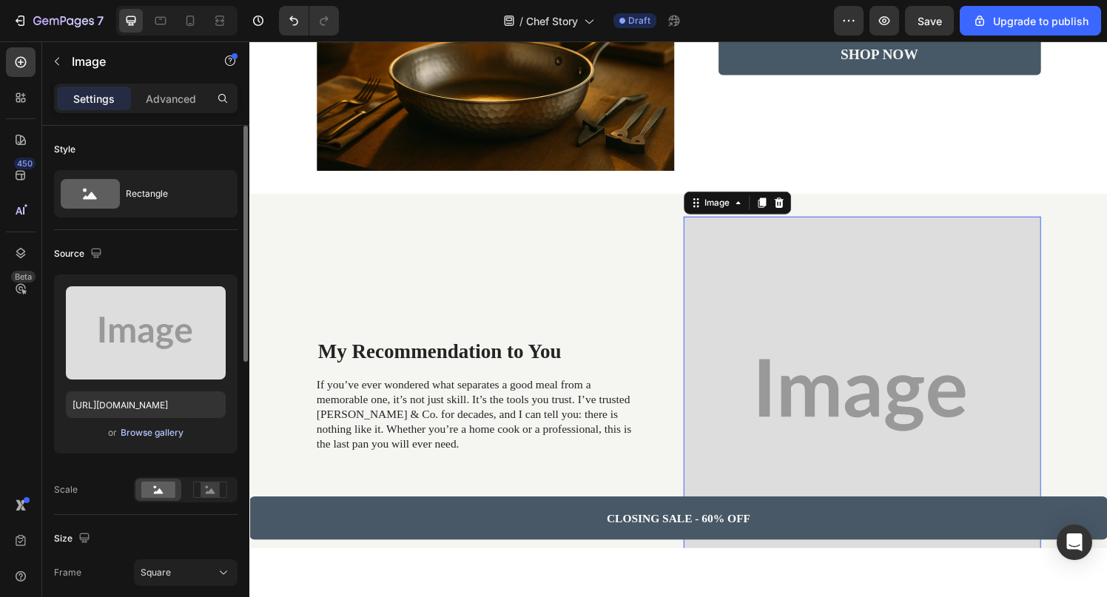
click at [167, 436] on div "Browse gallery" at bounding box center [152, 432] width 63 height 13
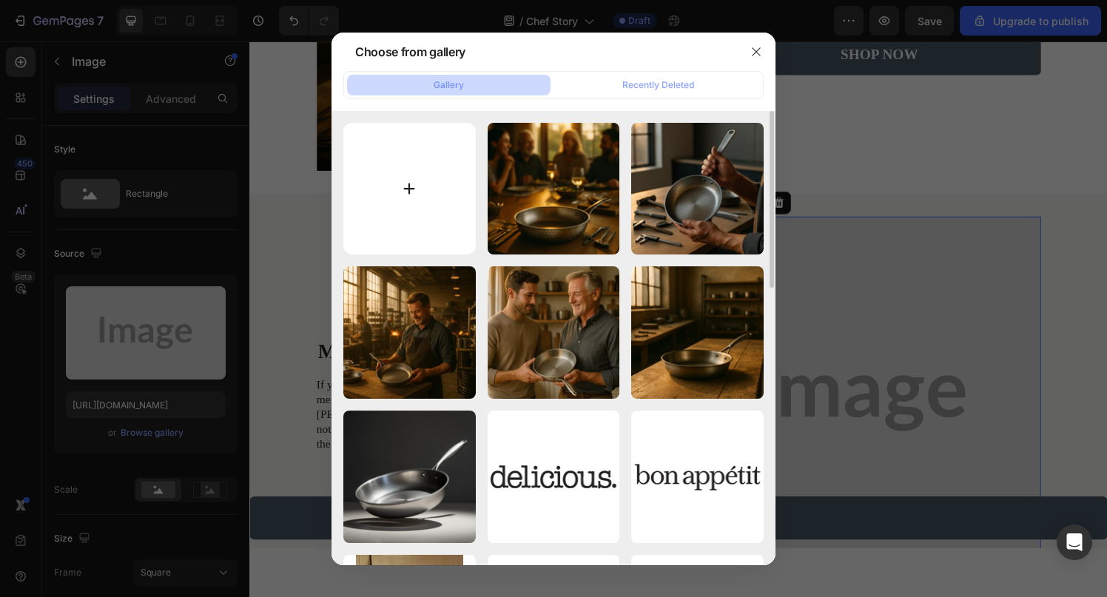
click at [471, 208] on input "file" at bounding box center [409, 189] width 132 height 132
type input "C:\fakepath\6.webp"
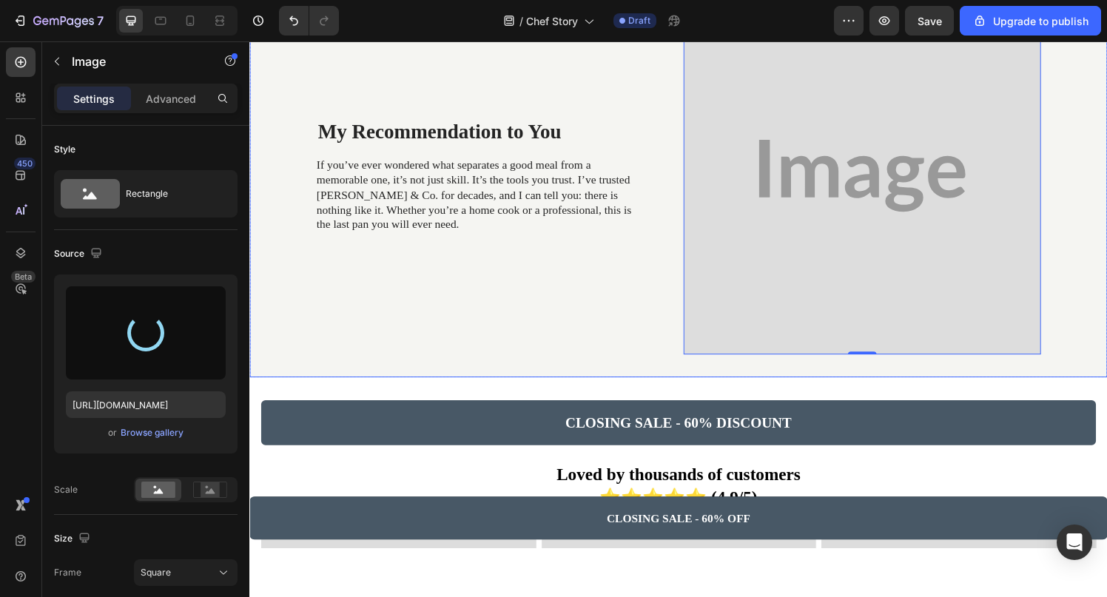
scroll to position [2407, 0]
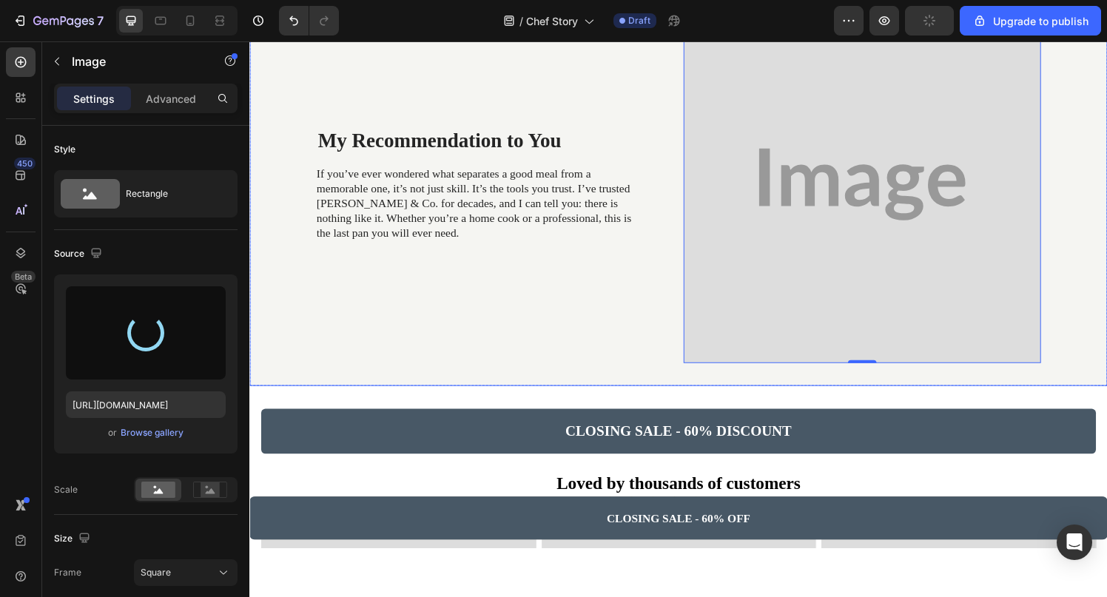
type input "[URL][DOMAIN_NAME]"
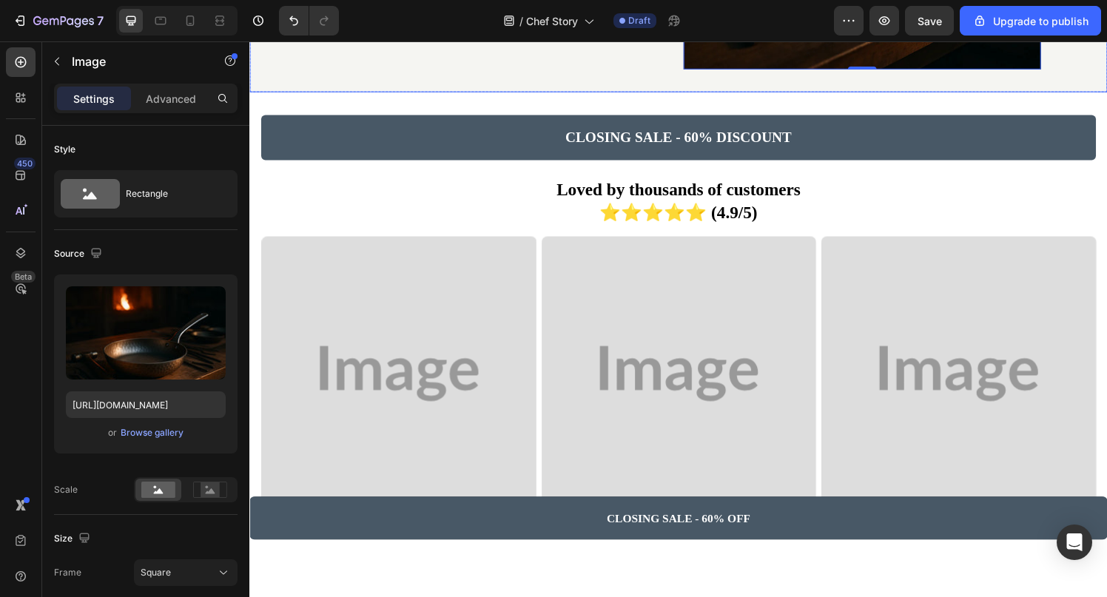
scroll to position [2882, 0]
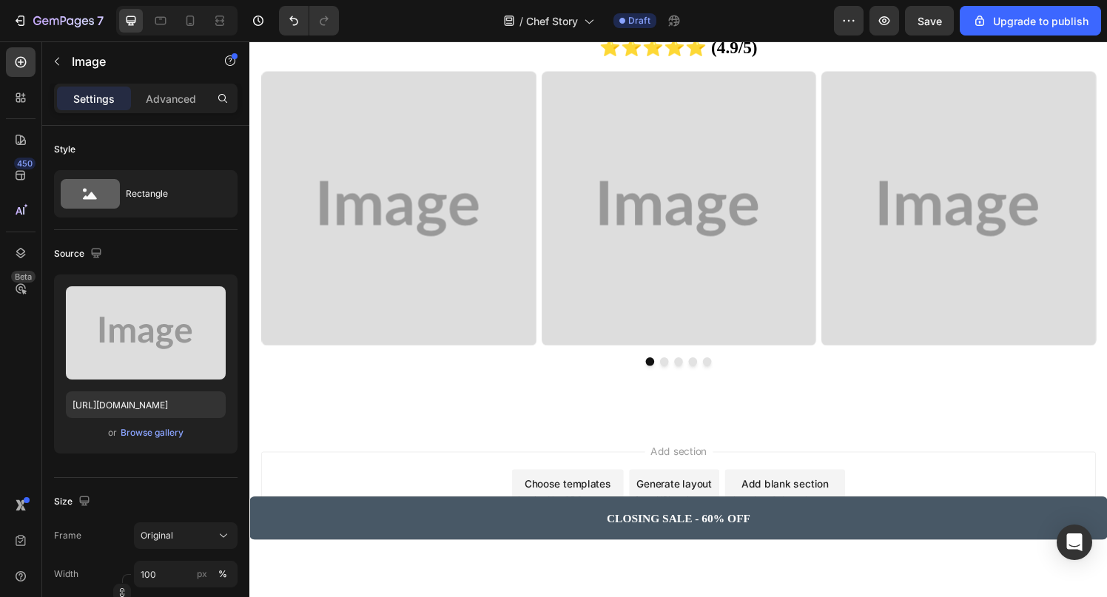
click at [465, 249] on img at bounding box center [403, 214] width 285 height 285
click at [146, 434] on div "Browse gallery" at bounding box center [152, 432] width 63 height 13
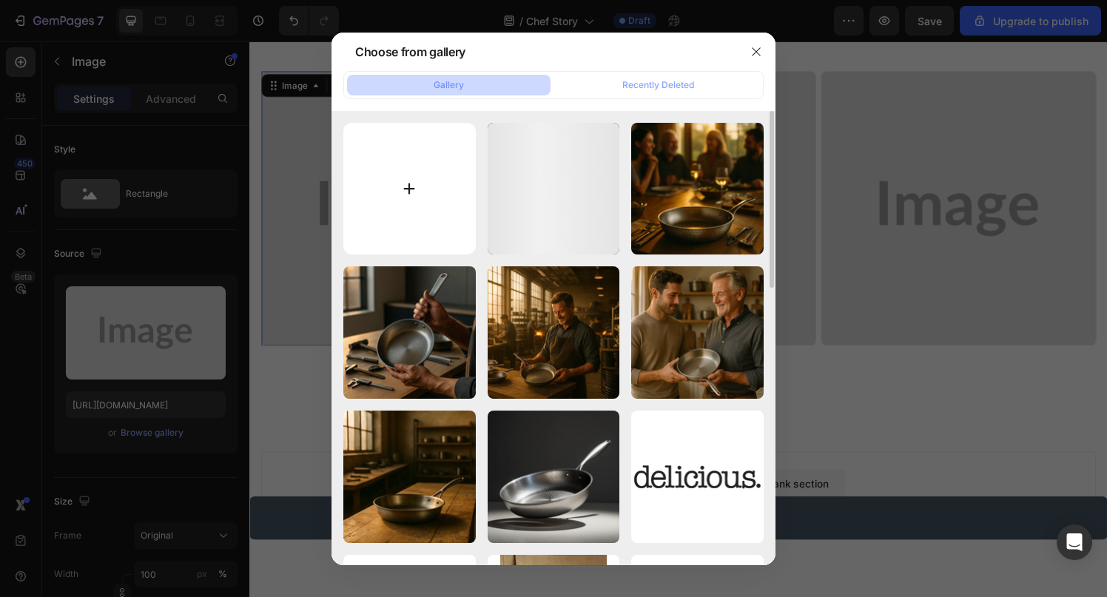
click at [422, 215] on input "file" at bounding box center [409, 189] width 132 height 132
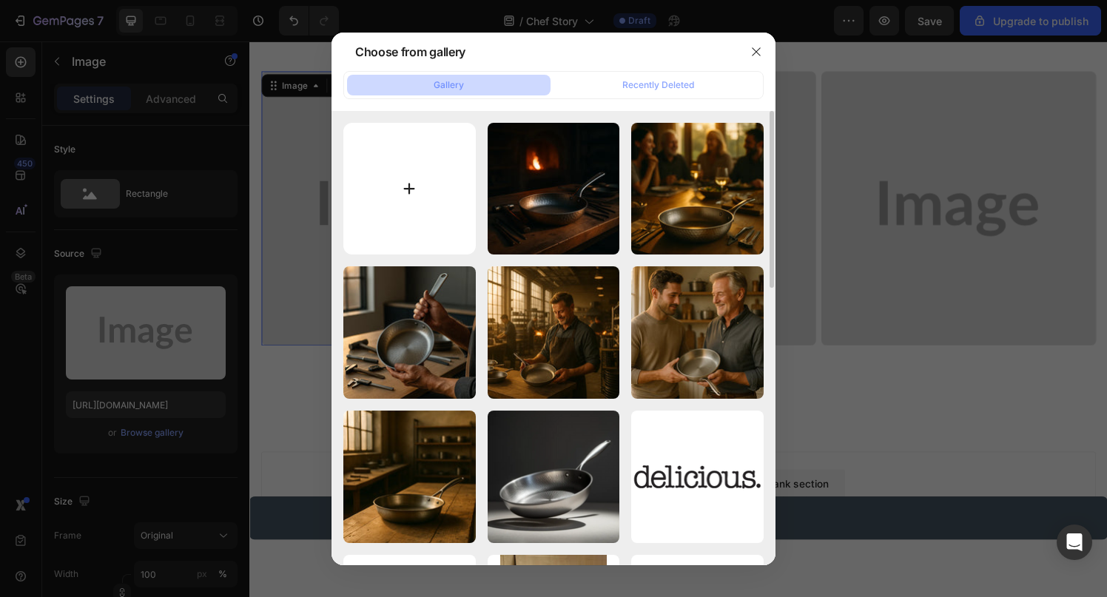
type input "C:\fakepath\rev1.webp"
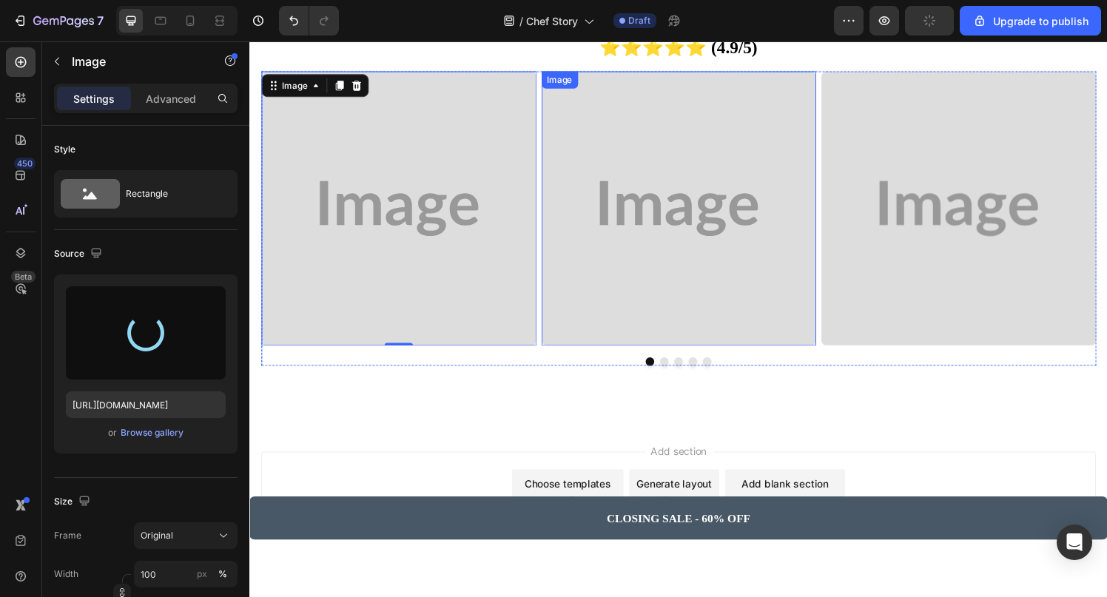
type input "[URL][DOMAIN_NAME]"
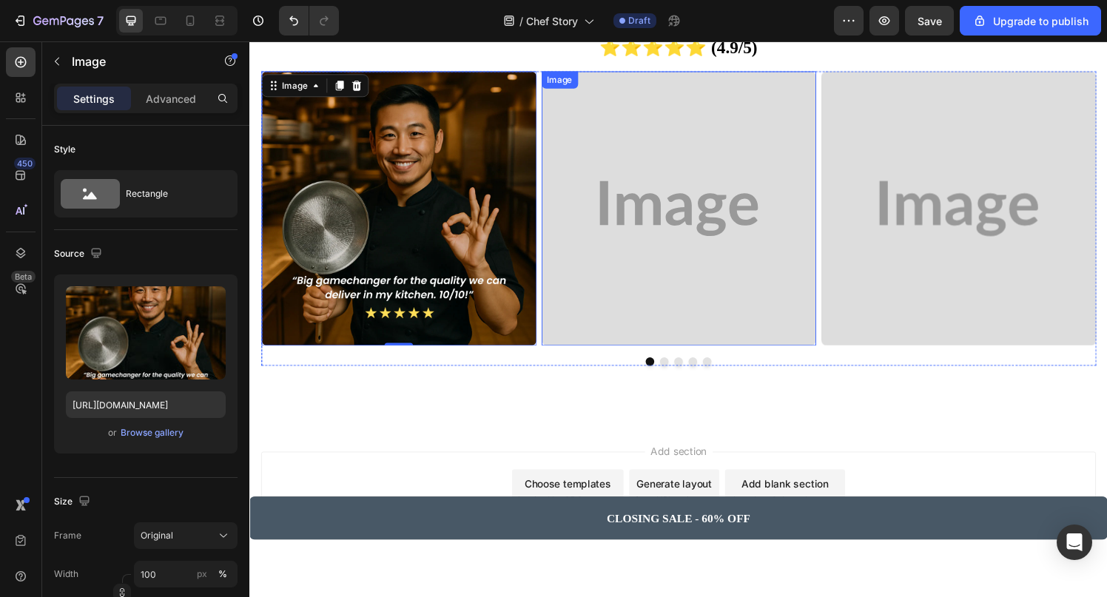
click at [638, 218] on img at bounding box center [693, 214] width 285 height 285
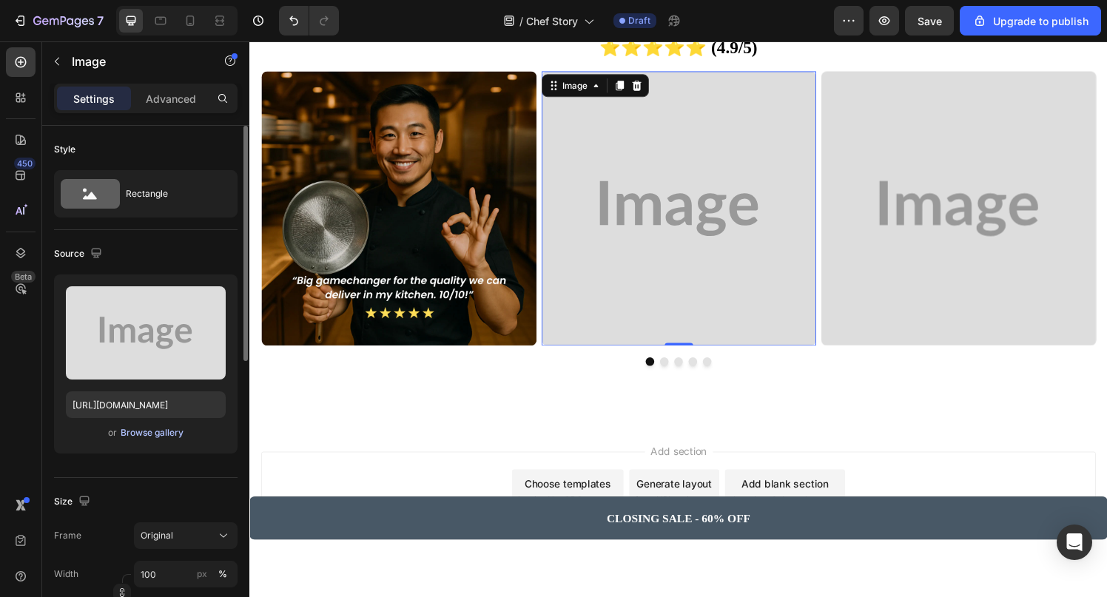
click at [144, 437] on div "Browse gallery" at bounding box center [152, 432] width 63 height 13
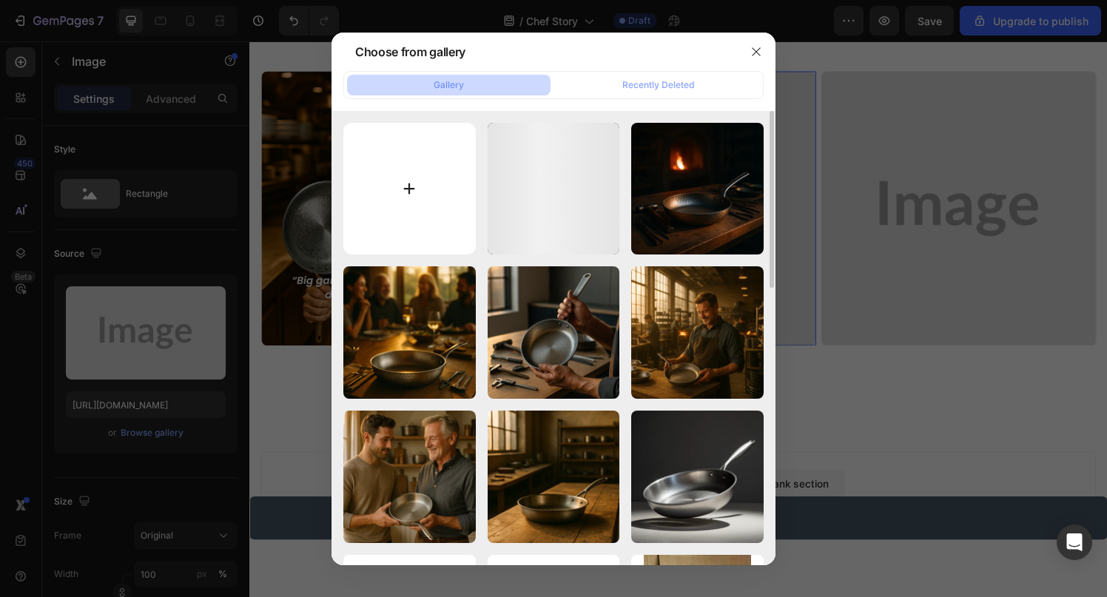
click at [418, 222] on input "file" at bounding box center [409, 189] width 132 height 132
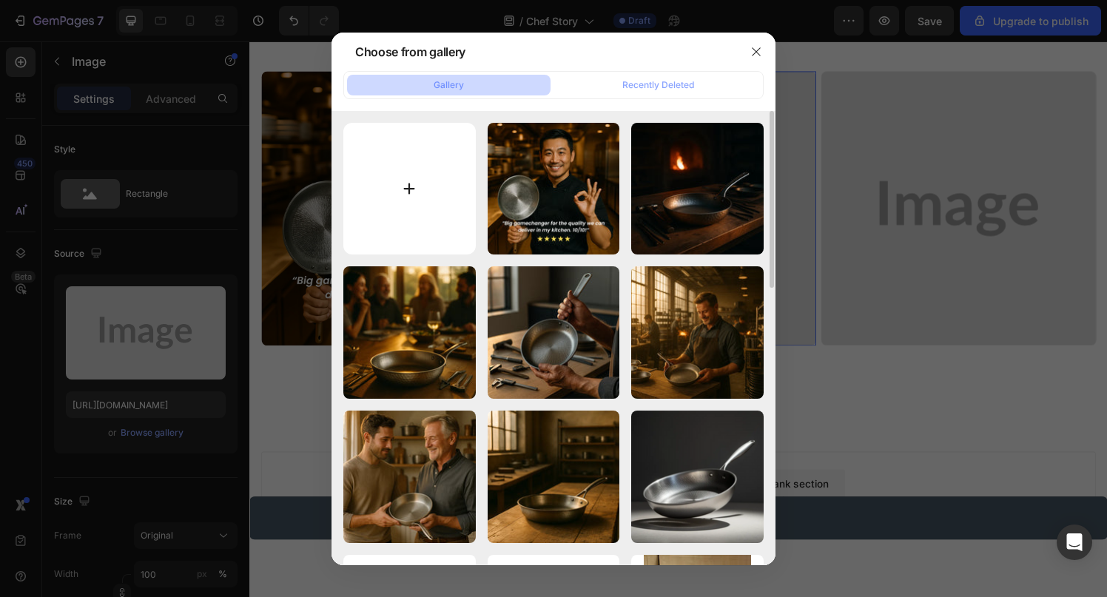
type input "C:\fakepath\rev2.webp"
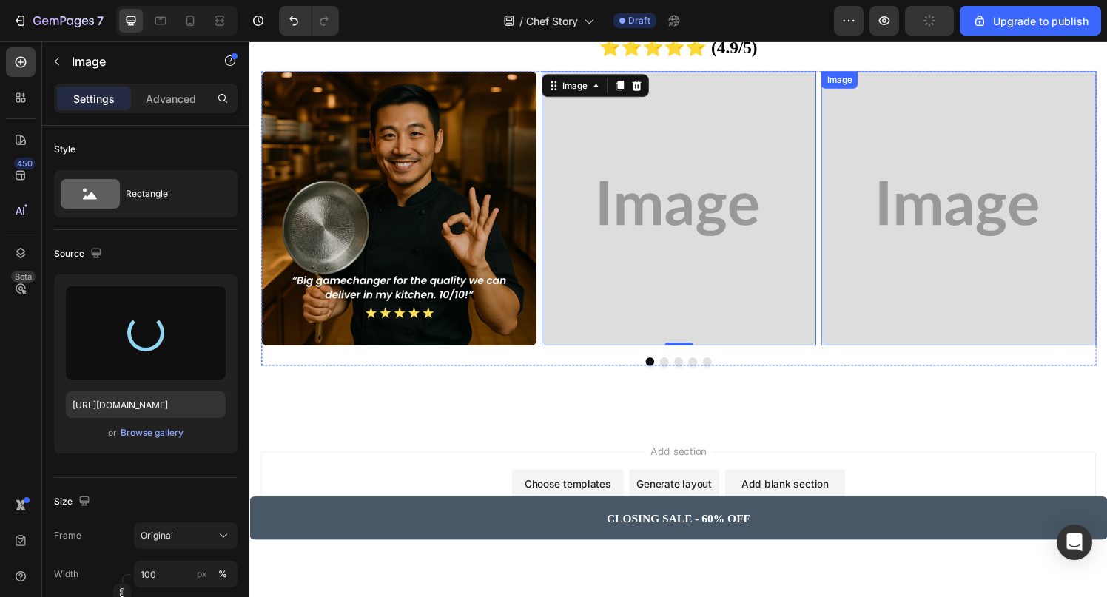
type input "[URL][DOMAIN_NAME]"
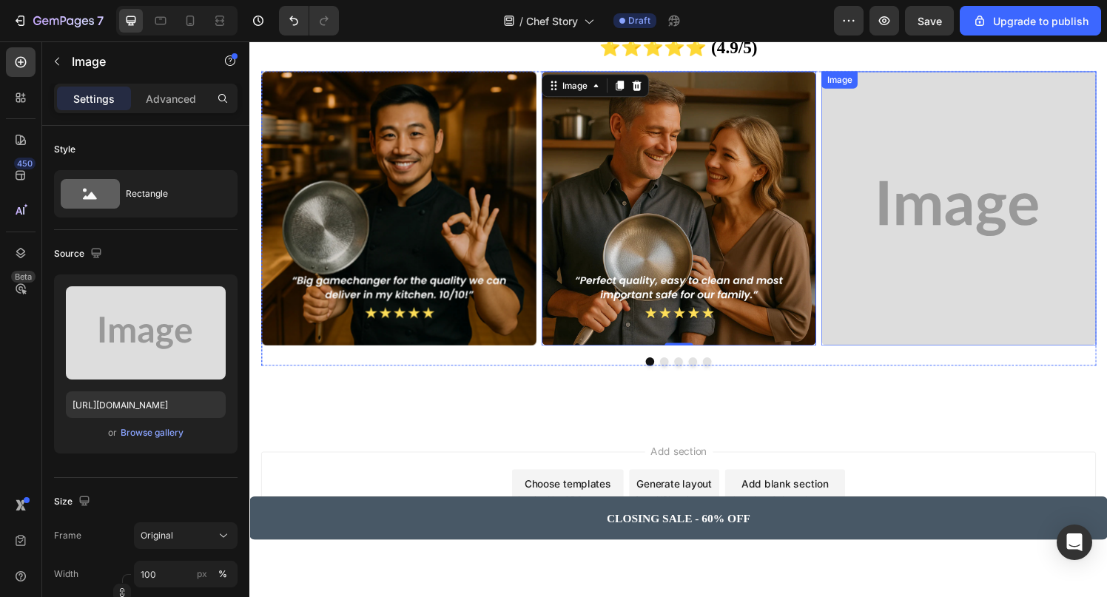
click at [926, 216] on img at bounding box center [982, 214] width 285 height 285
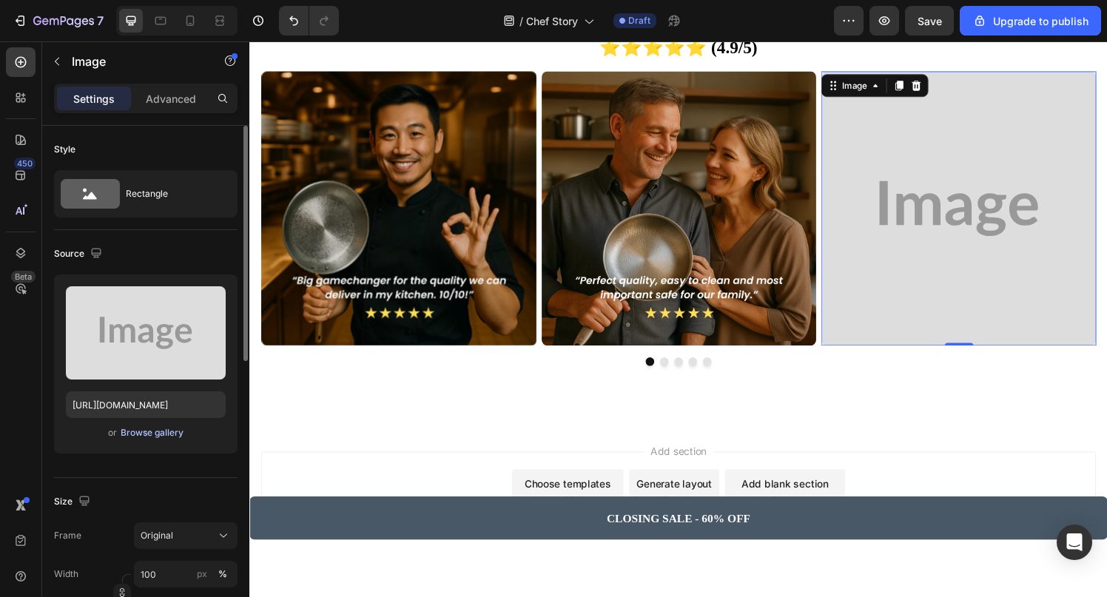
click at [158, 432] on div "Browse gallery" at bounding box center [152, 432] width 63 height 13
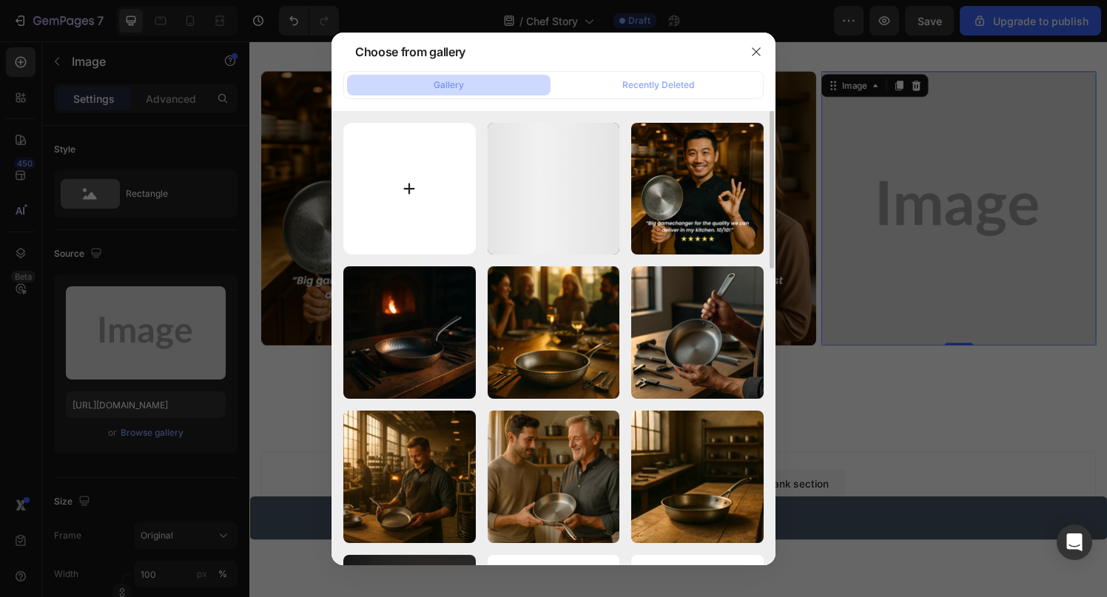
click at [393, 248] on input "file" at bounding box center [409, 189] width 132 height 132
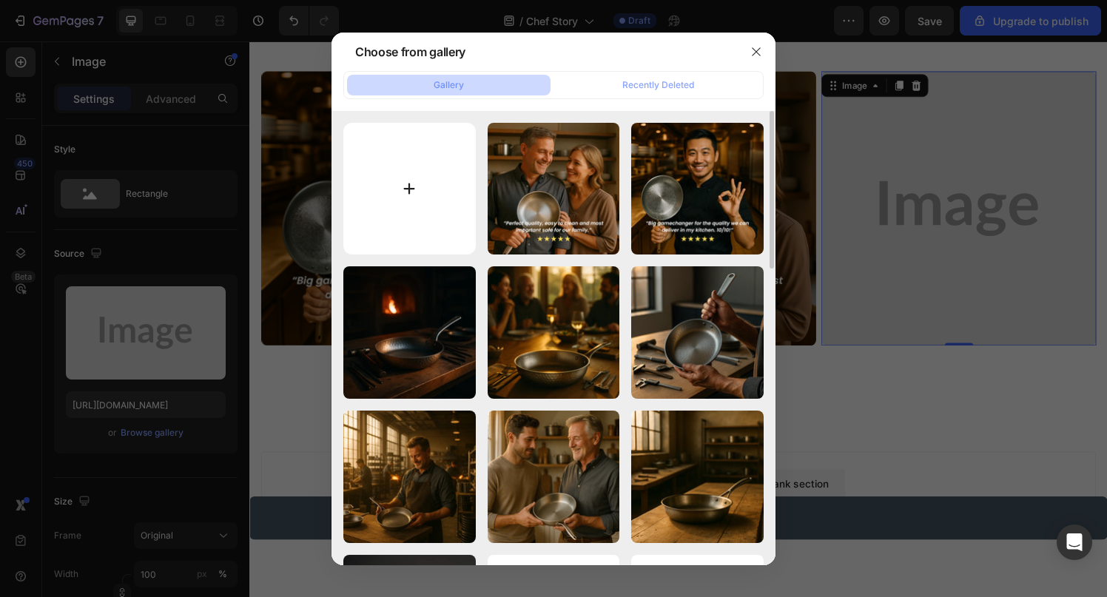
type input "C:\fakepath\rev3.webp"
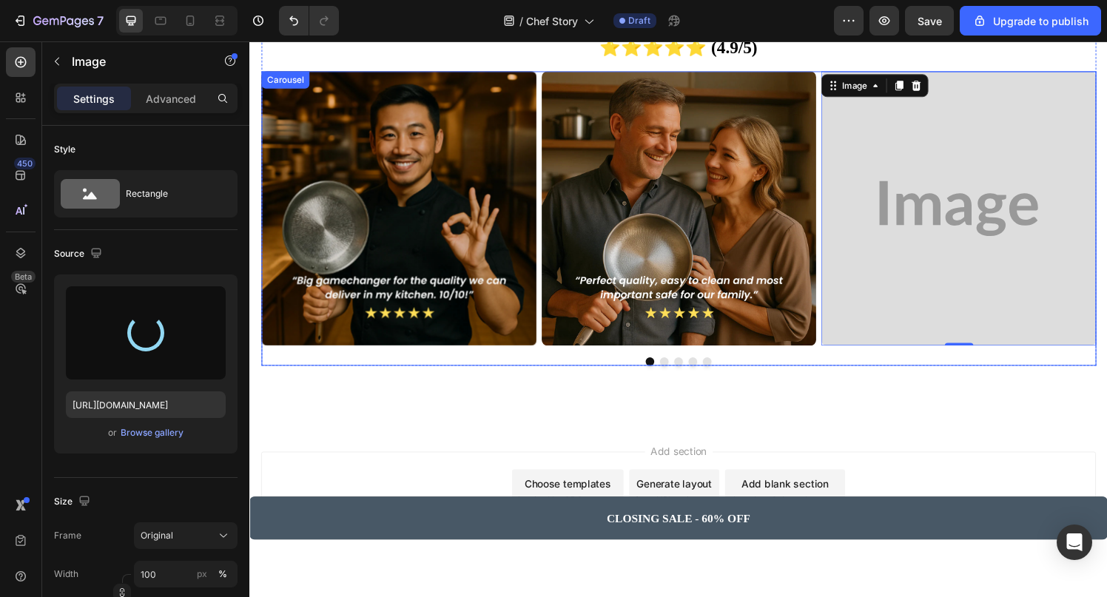
type input "[URL][DOMAIN_NAME]"
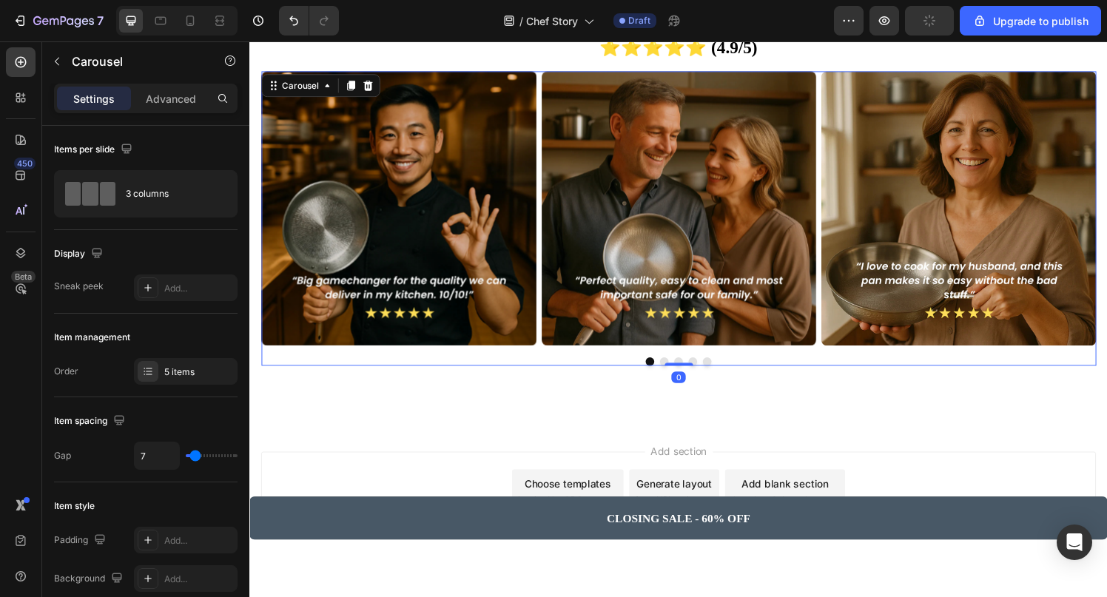
click at [724, 371] on button "Dot" at bounding box center [722, 372] width 9 height 9
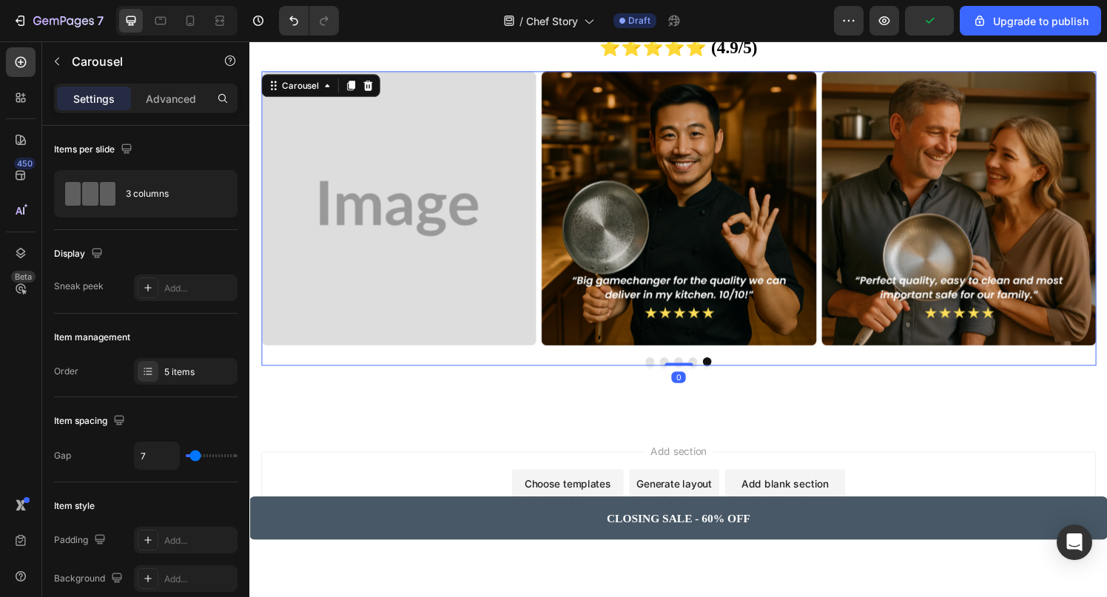
click at [709, 369] on button "Dot" at bounding box center [708, 372] width 9 height 9
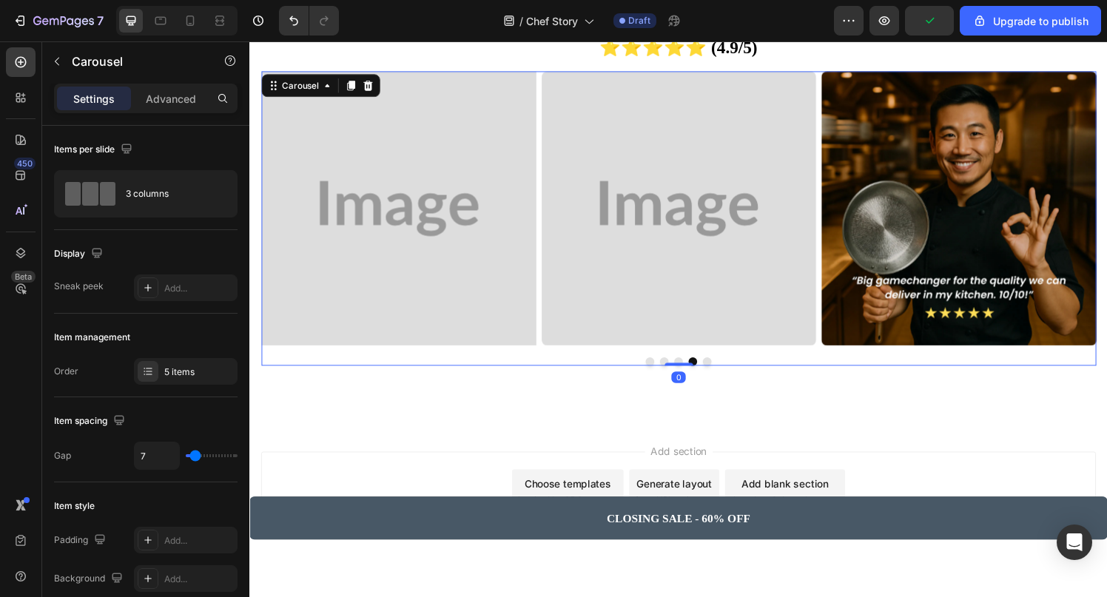
click at [694, 369] on button "Dot" at bounding box center [693, 372] width 9 height 9
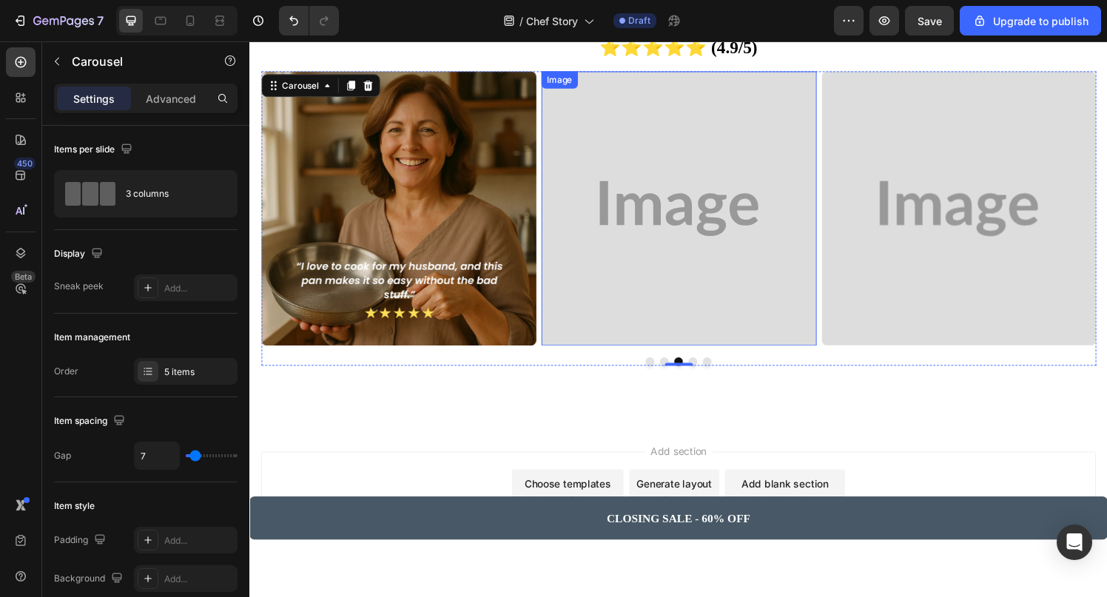
click at [705, 210] on img at bounding box center [693, 214] width 285 height 285
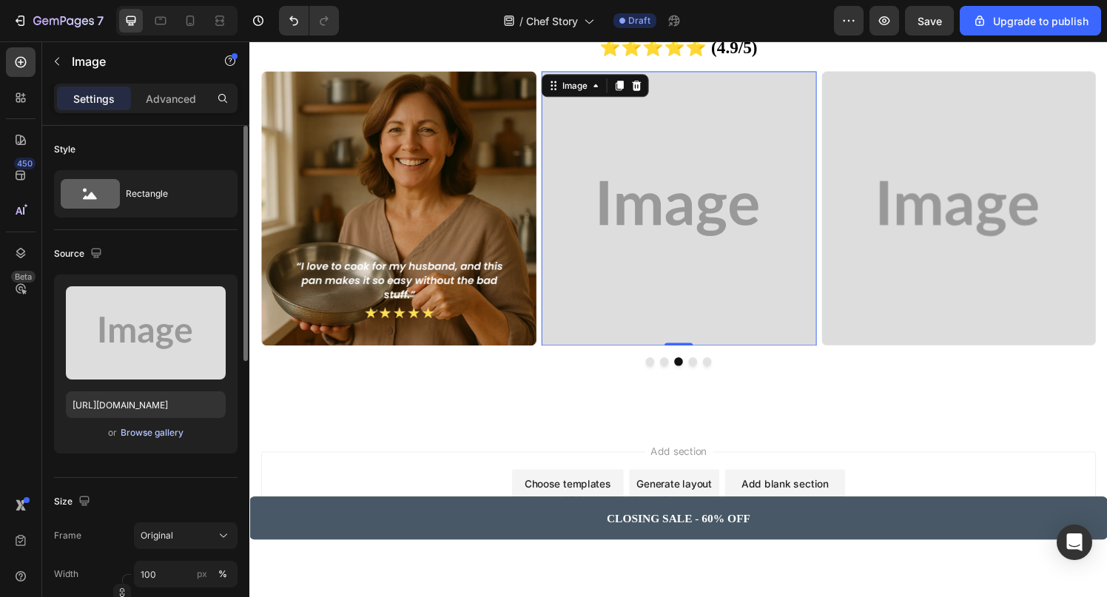
click at [169, 438] on div "Browse gallery" at bounding box center [152, 432] width 63 height 13
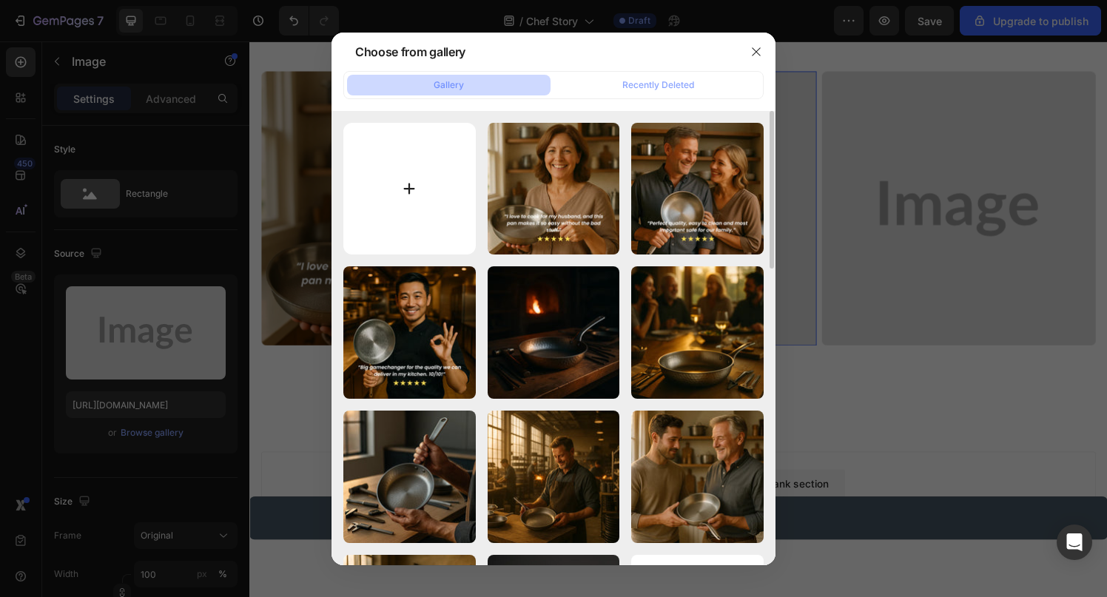
click at [422, 219] on input "file" at bounding box center [409, 189] width 132 height 132
type input "C:\fakepath\rev4.webp"
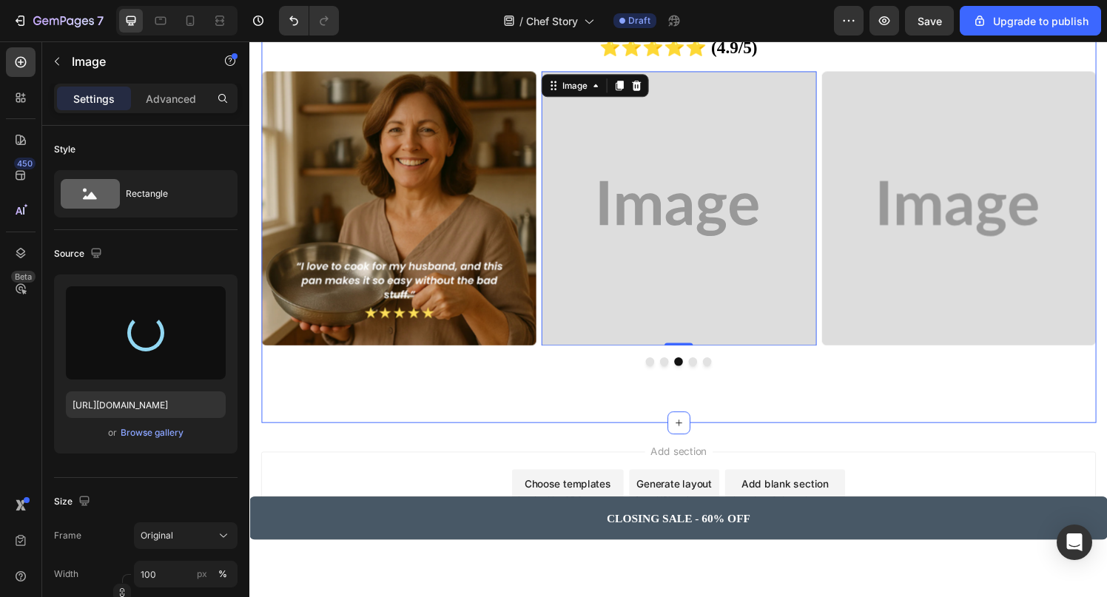
type input "[URL][DOMAIN_NAME]"
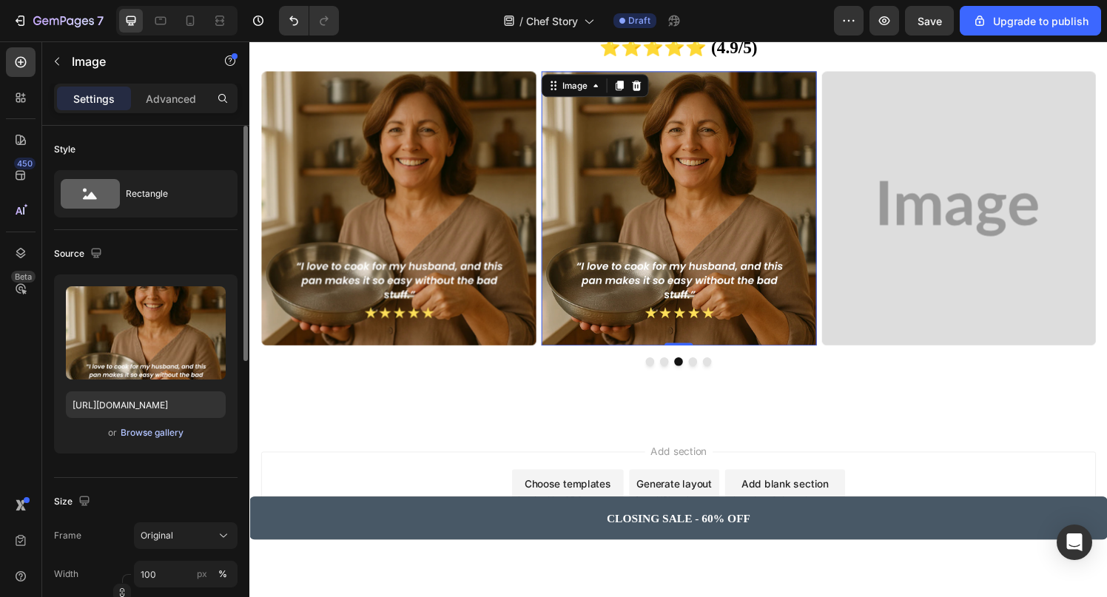
click at [175, 436] on div "Browse gallery" at bounding box center [152, 432] width 63 height 13
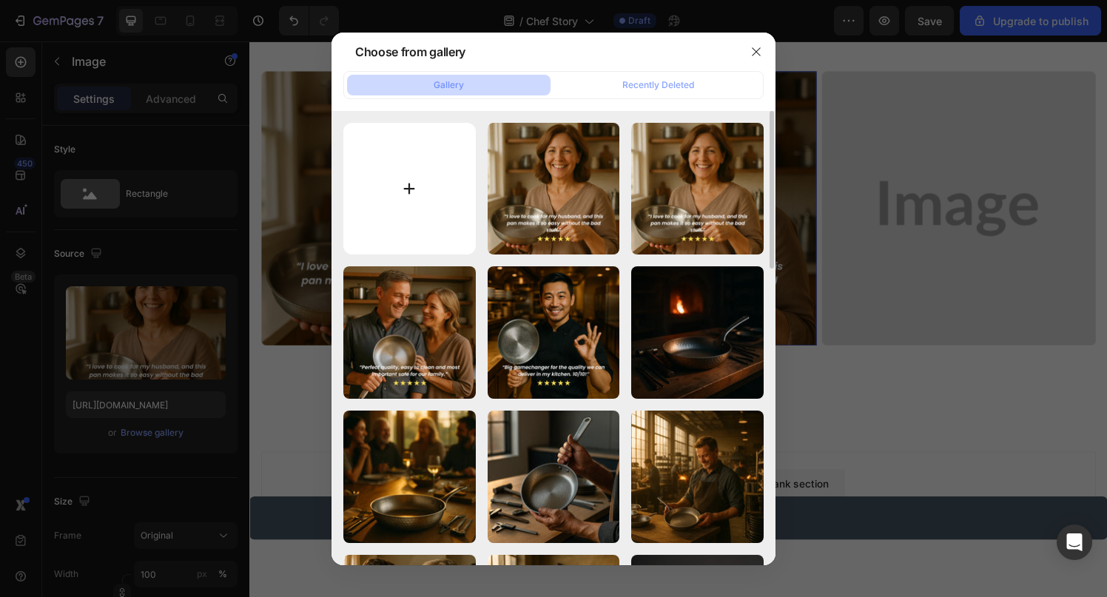
click at [426, 209] on input "file" at bounding box center [409, 189] width 132 height 132
type input "C:\fakepath\rev5.webp"
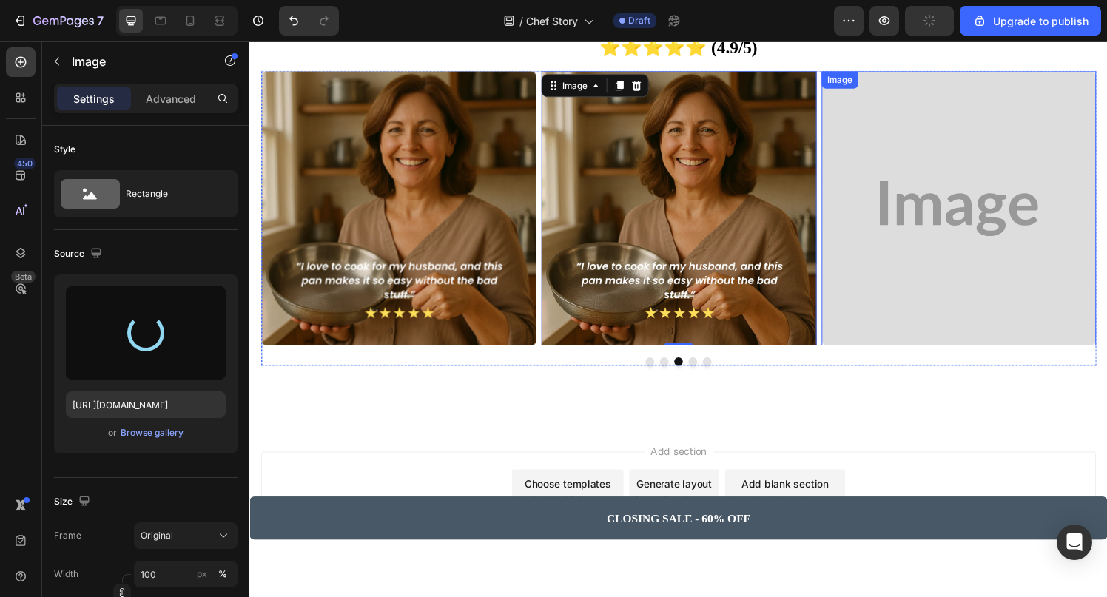
type input "[URL][DOMAIN_NAME]"
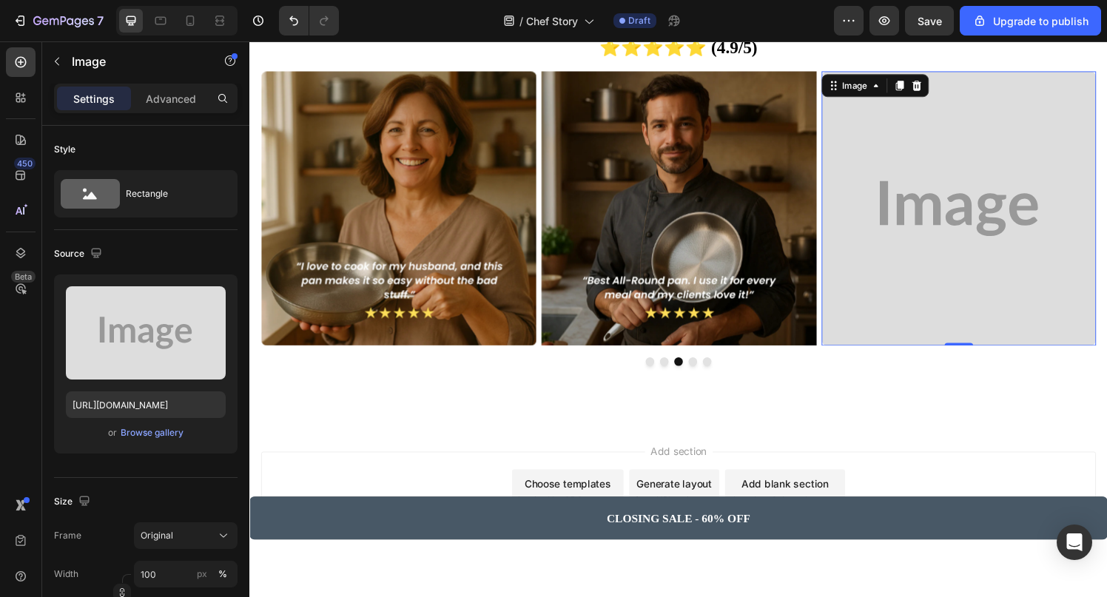
click at [974, 238] on img at bounding box center [982, 214] width 285 height 285
click at [167, 432] on div "Browse gallery" at bounding box center [152, 432] width 63 height 13
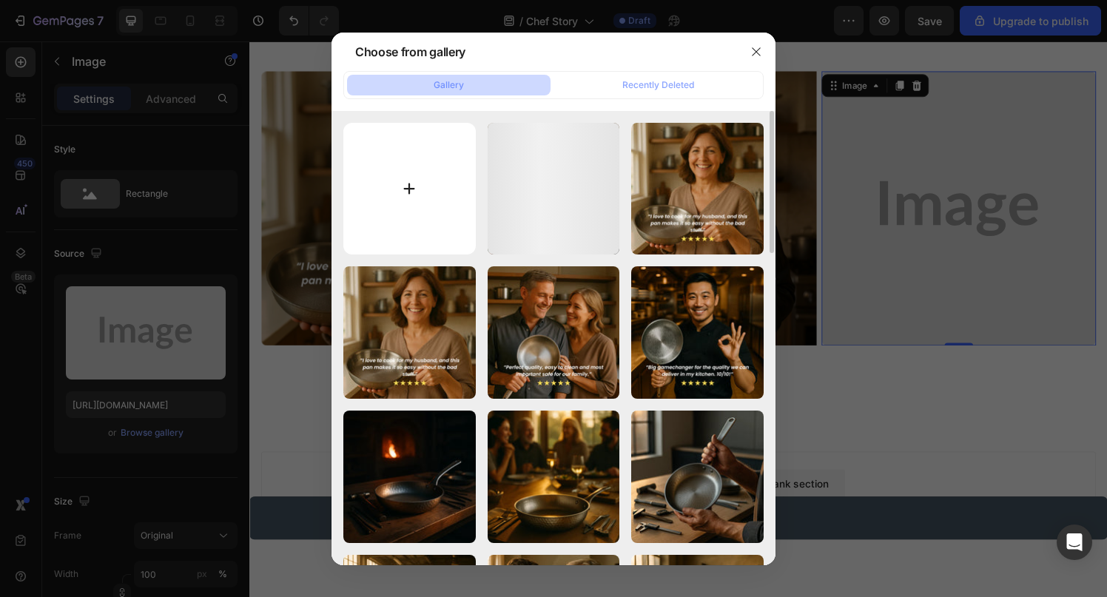
click at [425, 175] on input "file" at bounding box center [409, 189] width 132 height 132
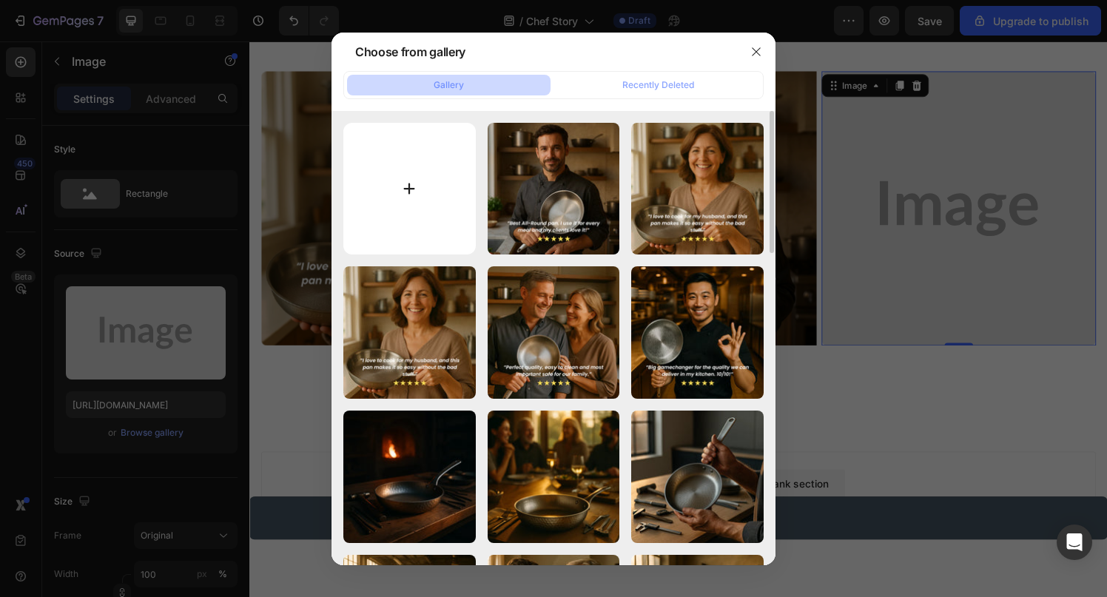
type input "C:\fakepath\rev6.webp"
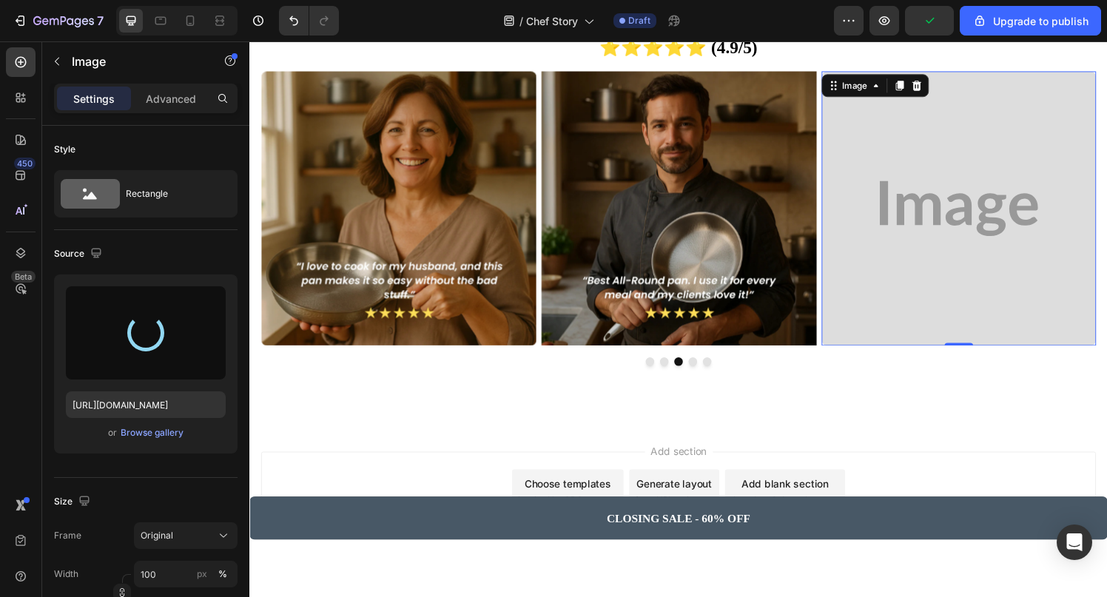
type input "[URL][DOMAIN_NAME]"
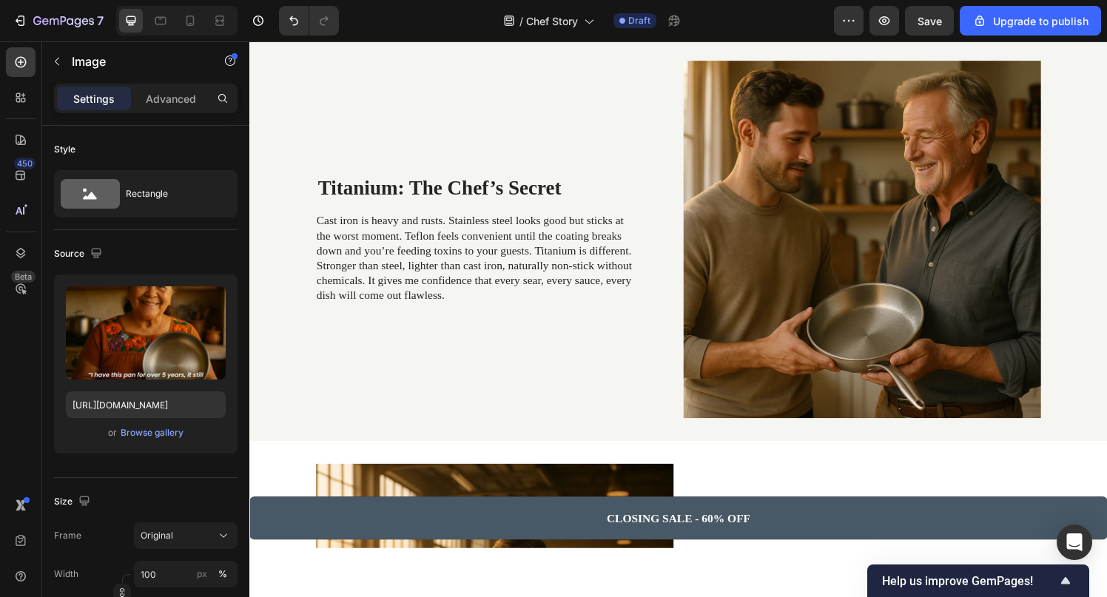
scroll to position [0, 0]
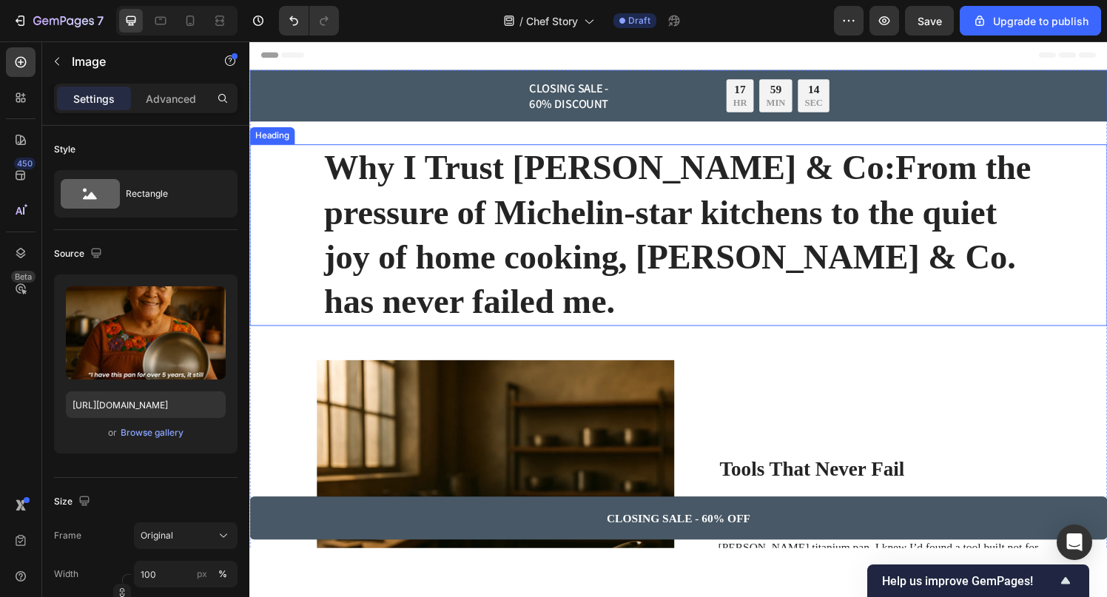
click at [539, 171] on h1 "Why I Trust [PERSON_NAME] & Co:From the pressure of Michelin-star kitchens to t…" at bounding box center [693, 241] width 737 height 188
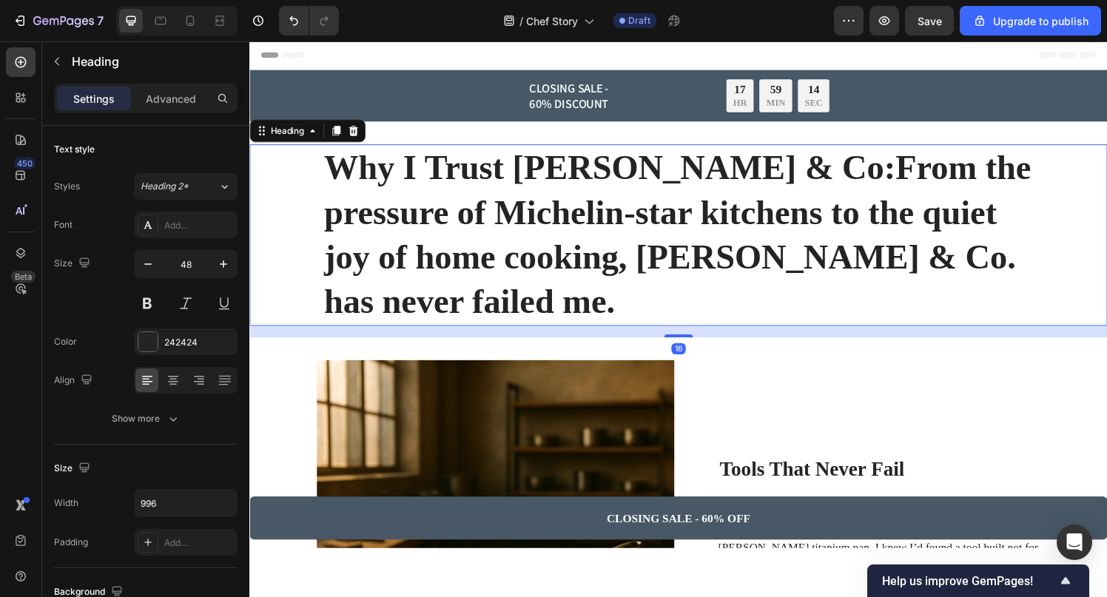
click at [539, 171] on h1 "Why I Trust [PERSON_NAME] & Co:From the pressure of Michelin-star kitchens to t…" at bounding box center [693, 241] width 737 height 188
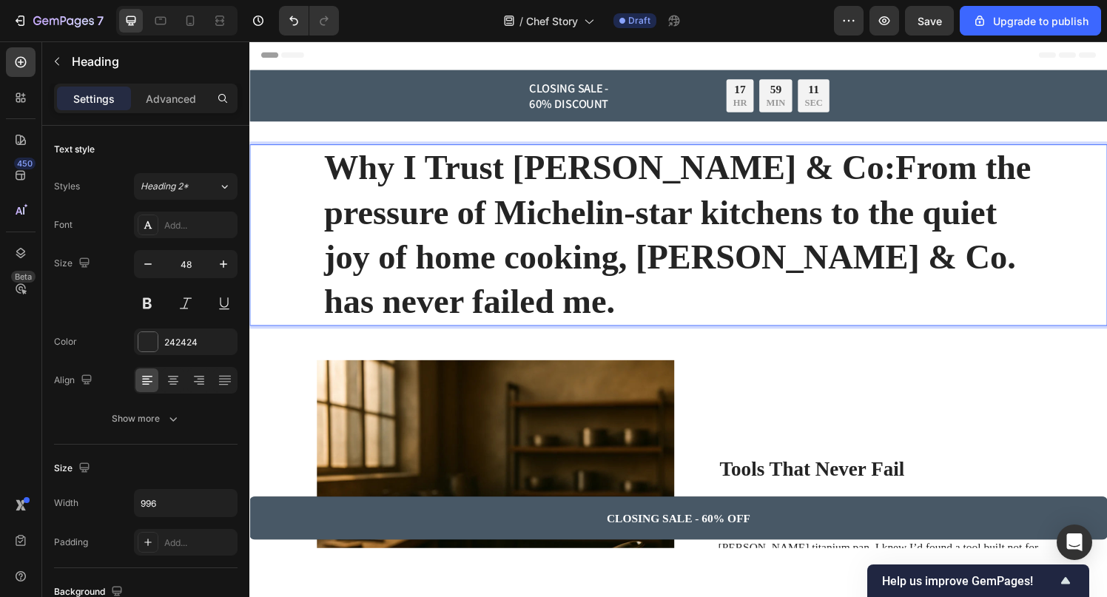
click at [600, 177] on p "Why I Trust [PERSON_NAME] & Co:From the pressure of Michelin-star kitchens to t…" at bounding box center [693, 241] width 734 height 185
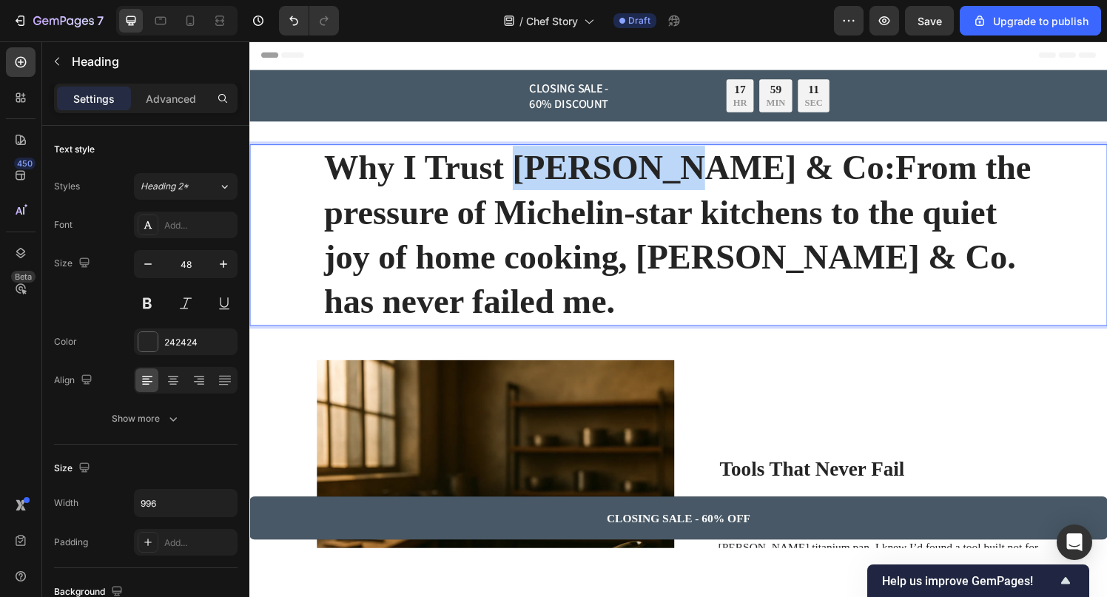
click at [600, 177] on p "Why I Trust [PERSON_NAME] & Co:From the pressure of Michelin-star kitchens to t…" at bounding box center [693, 241] width 734 height 185
copy p "[PERSON_NAME]"
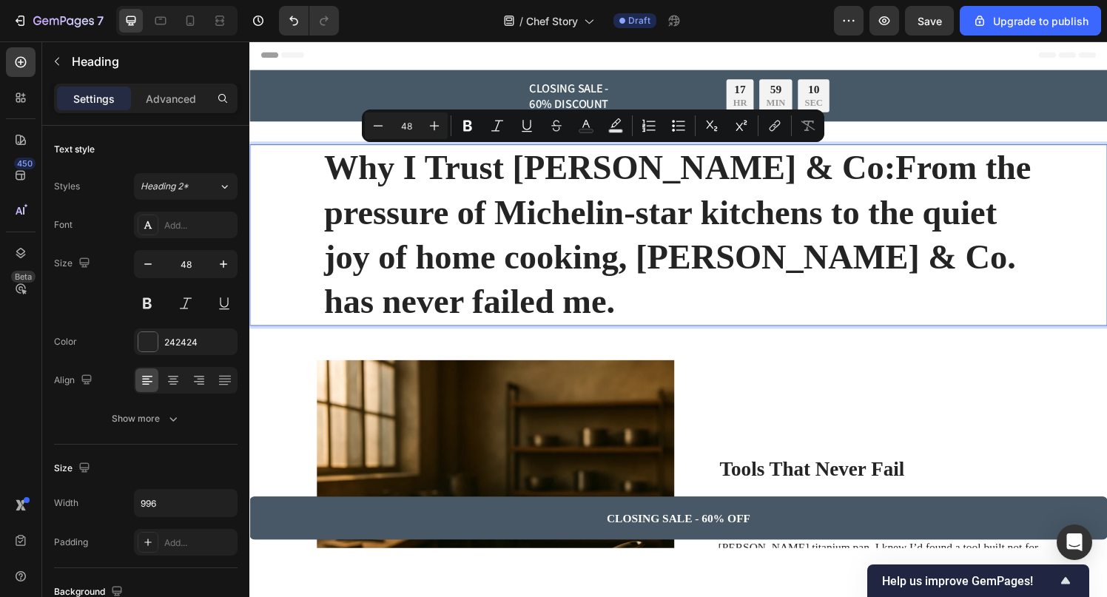
click at [616, 269] on p "Why I Trust [PERSON_NAME] & Co:From the pressure of Michelin-star kitchens to t…" at bounding box center [693, 241] width 734 height 185
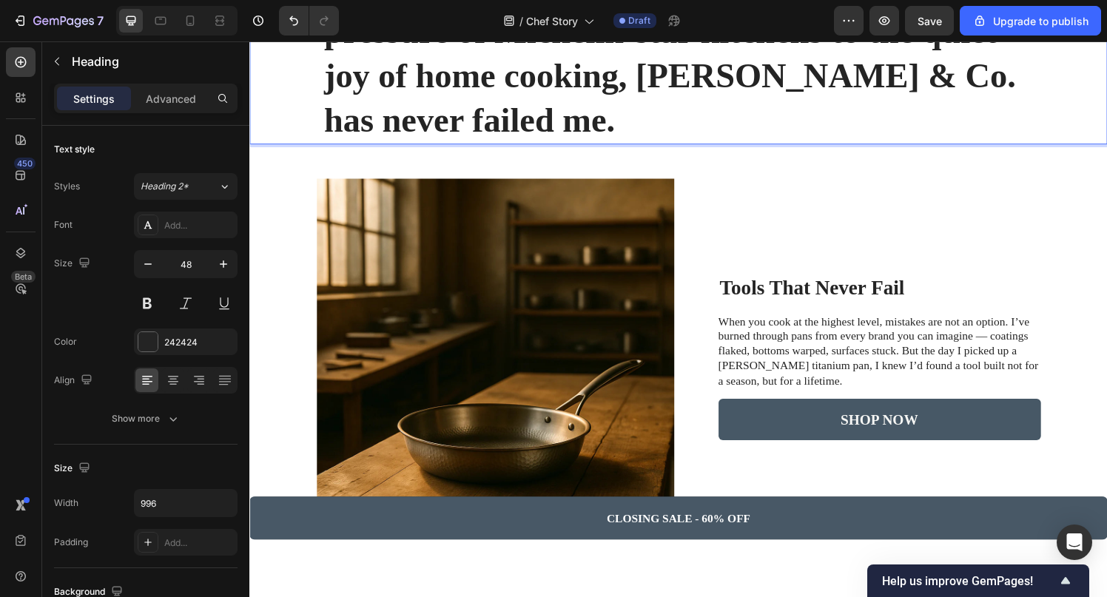
scroll to position [231, 0]
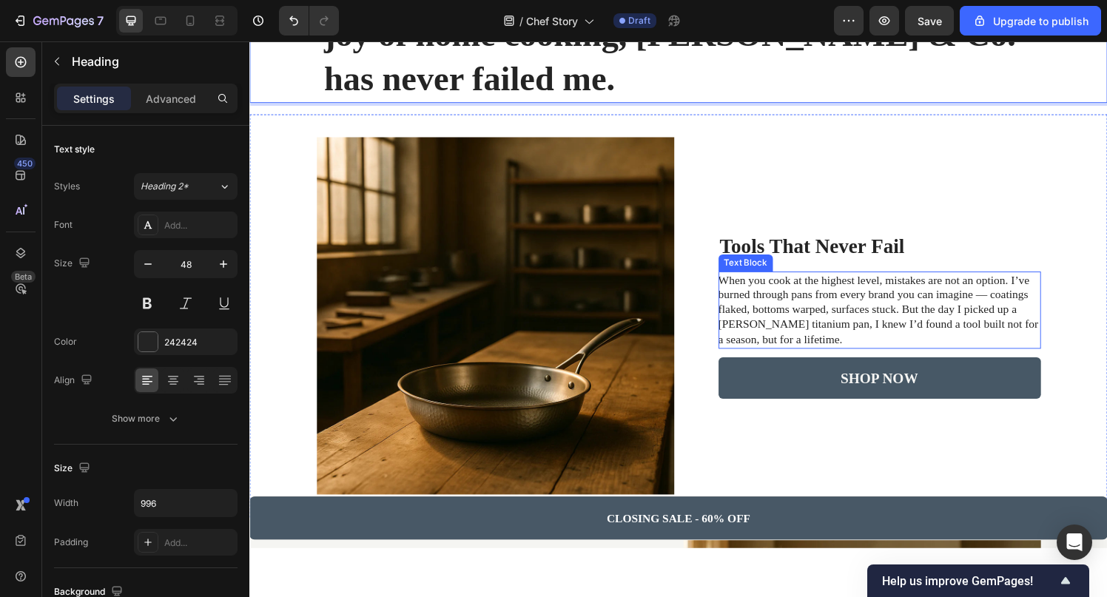
click at [1006, 304] on p "When you cook at the highest level, mistakes are not an option. I’ve burned thr…" at bounding box center [901, 318] width 332 height 77
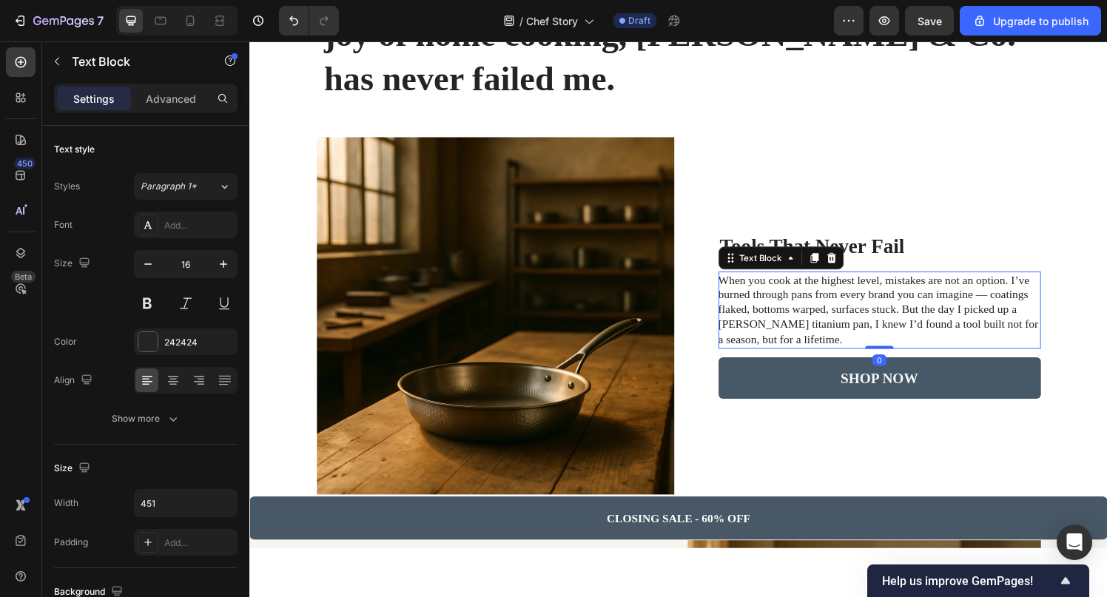
click at [1010, 309] on p "When you cook at the highest level, mistakes are not an option. I’ve burned thr…" at bounding box center [901, 318] width 332 height 77
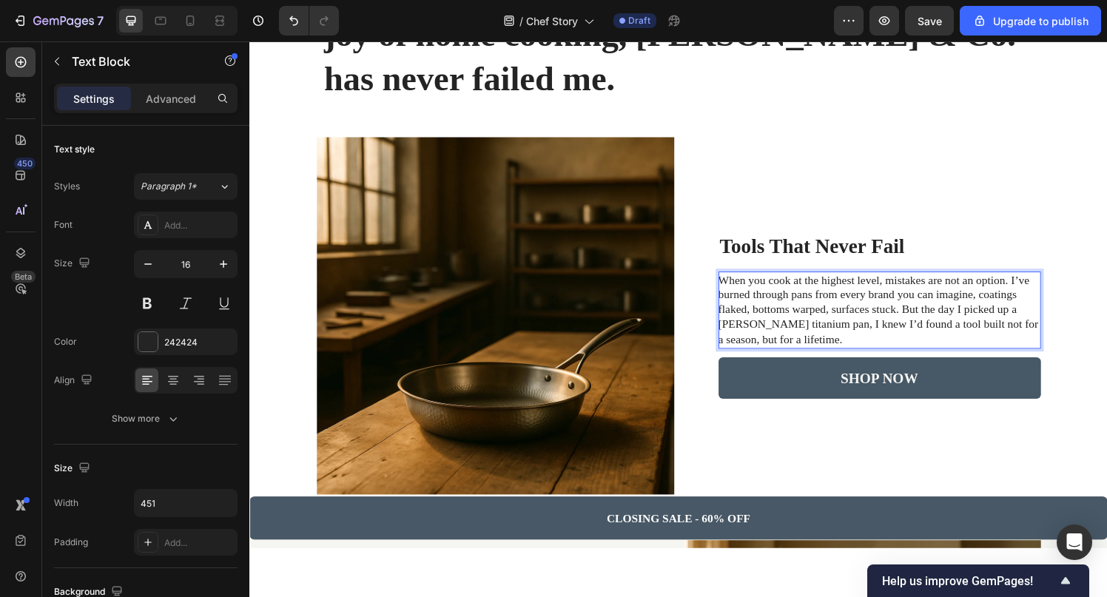
click at [741, 332] on p "When you cook at the highest level, mistakes are not an option. I’ve burned thr…" at bounding box center [901, 318] width 332 height 77
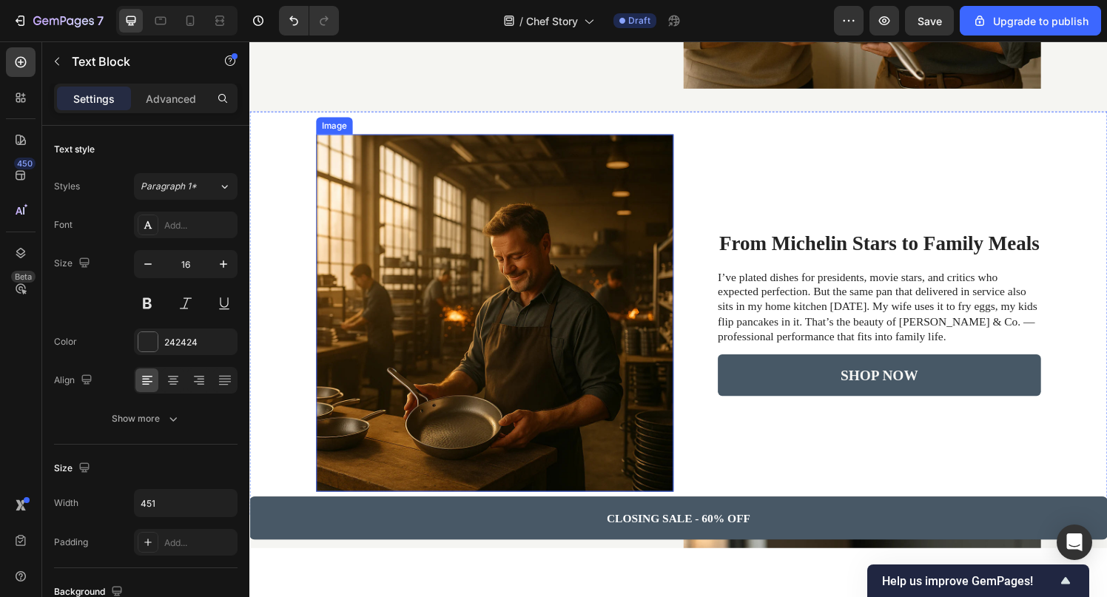
scroll to position [1080, 0]
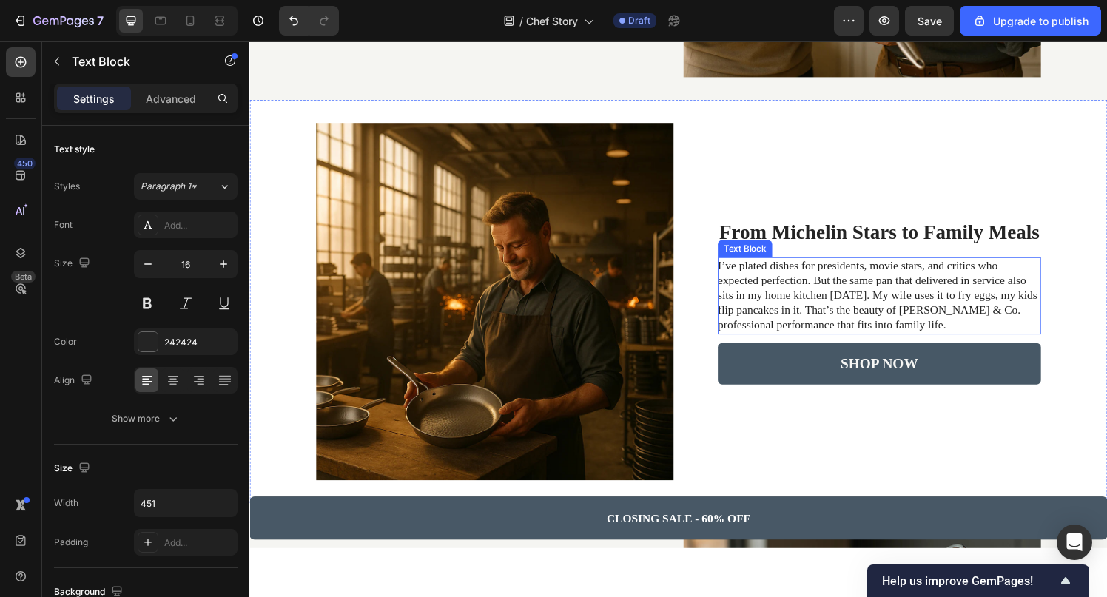
click at [944, 322] on p "I’ve plated dishes for presidents, movie stars, and critics who expected perfec…" at bounding box center [900, 304] width 332 height 77
click at [900, 318] on p "I’ve plated dishes for presidents, movie stars, and critics who expected perfec…" at bounding box center [900, 304] width 332 height 77
click at [1013, 320] on p "I’ve plated dishes for presidents, movie stars, and critics who expected perfec…" at bounding box center [900, 304] width 332 height 77
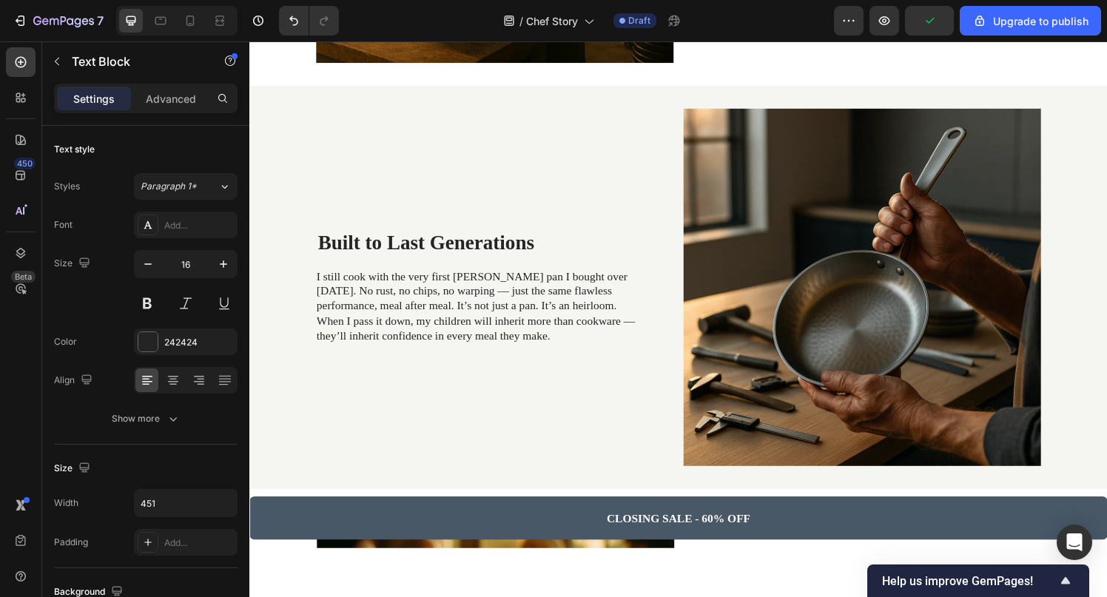
scroll to position [1596, 0]
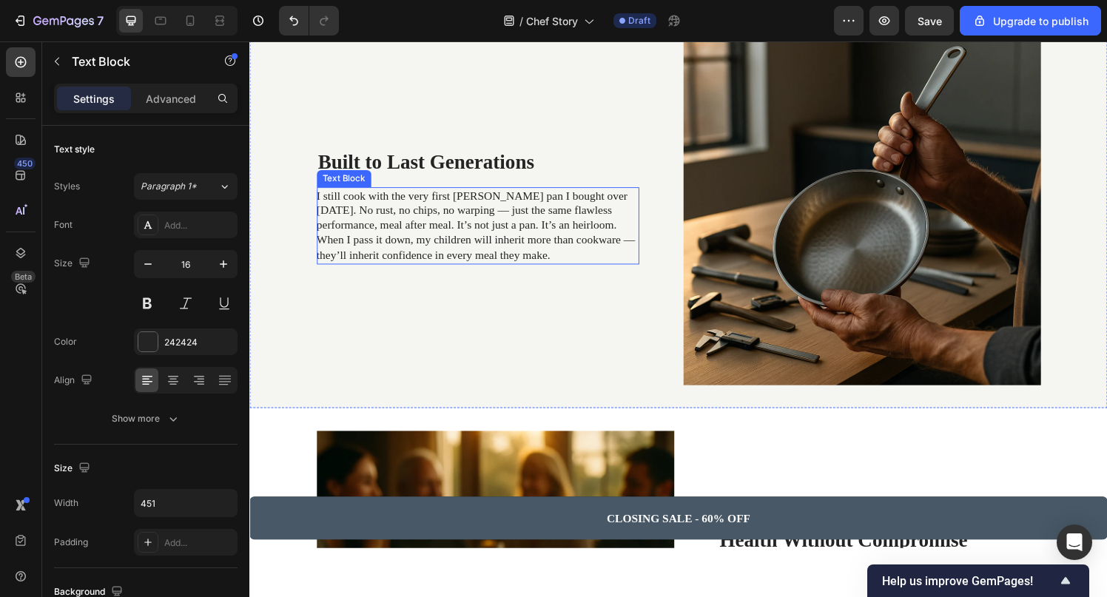
click at [479, 198] on p "I still cook with the very first [PERSON_NAME] pan I bought over [DATE]. No rus…" at bounding box center [485, 231] width 332 height 77
click at [495, 218] on p "I still cook with the very first [PERSON_NAME] pan I bought over [DATE]. No rus…" at bounding box center [485, 231] width 332 height 77
click at [642, 249] on p "I still cook with the very first [PERSON_NAME] pan I bought over [DATE]. No rus…" at bounding box center [485, 231] width 332 height 77
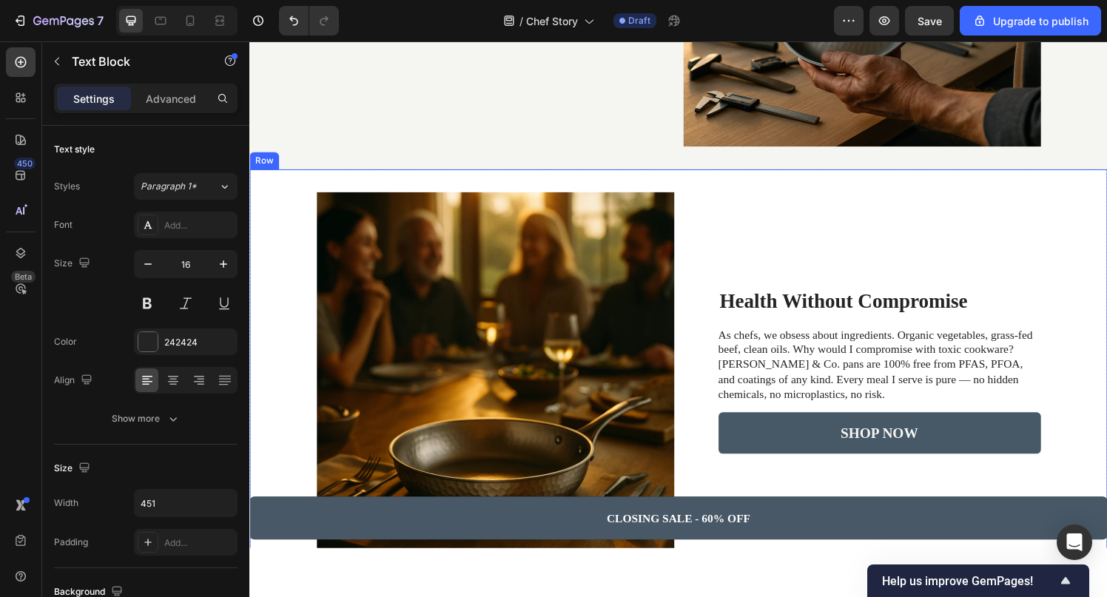
scroll to position [1883, 0]
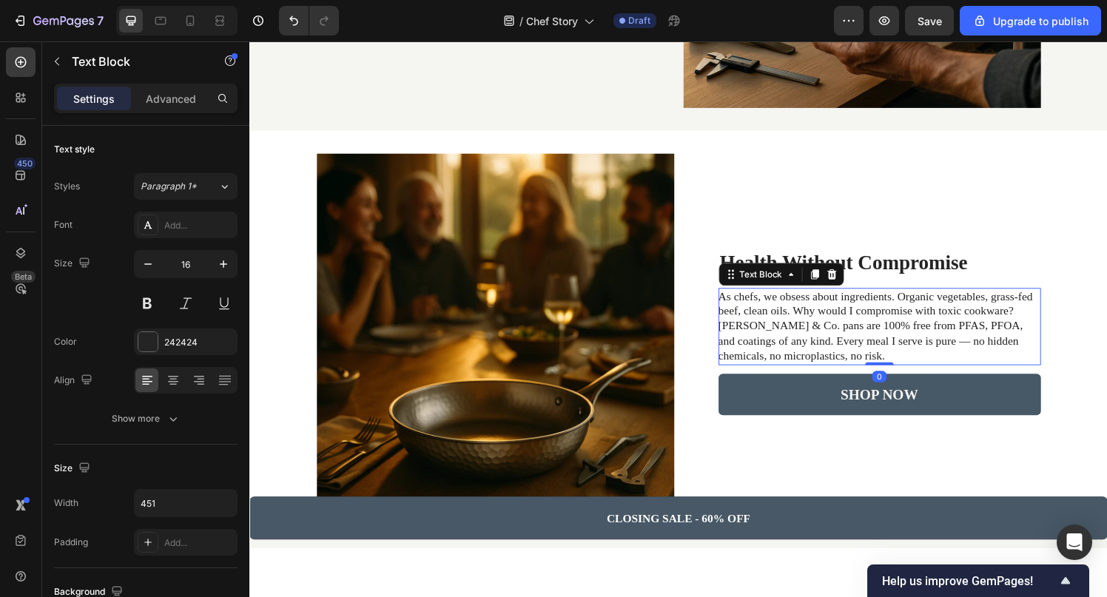
click at [754, 331] on p "As chefs, we obsess about ingredients. Organic vegetables, grass-fed beef, clea…" at bounding box center [901, 335] width 332 height 77
click at [930, 352] on p "As chefs, we obsess about ingredients. Organic vegetables, grass-fed beef, clea…" at bounding box center [901, 335] width 332 height 77
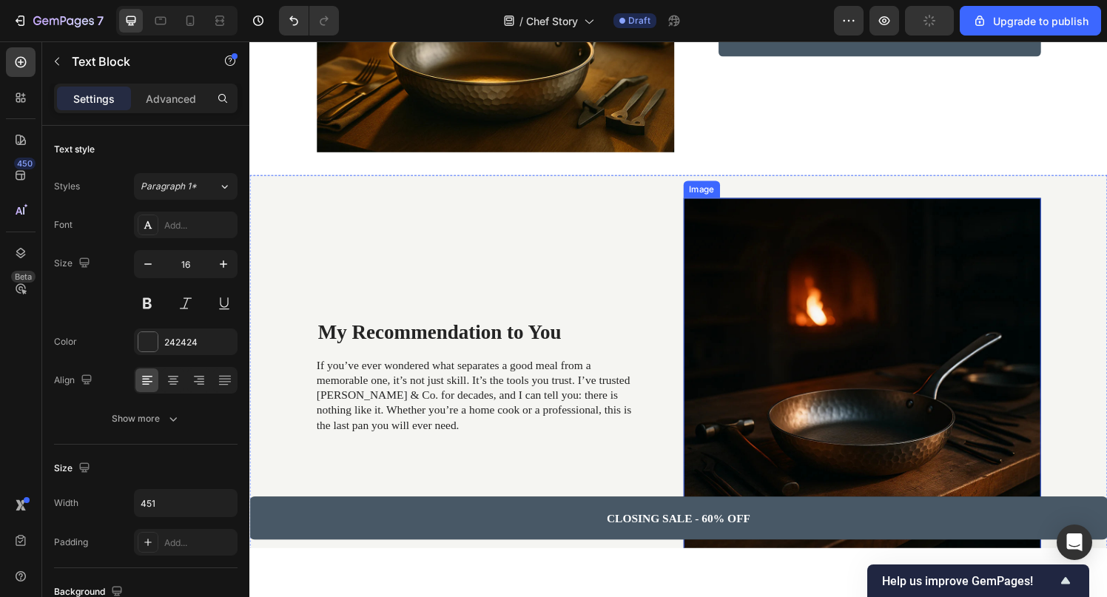
scroll to position [2300, 0]
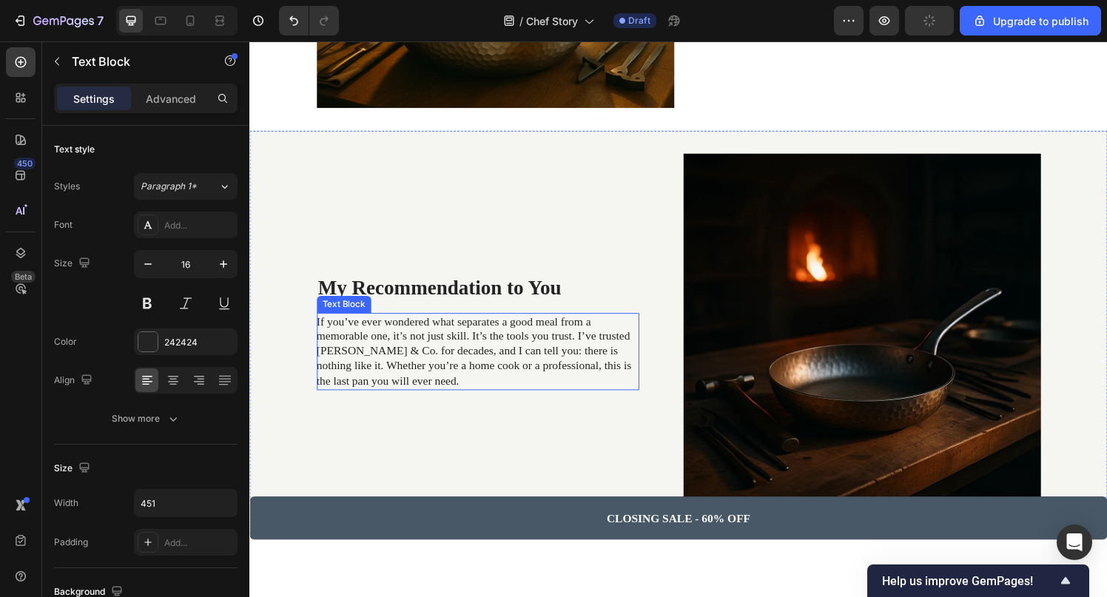
click at [335, 360] on p "If you’ve ever wondered what separates a good meal from a memorable one, it’s n…" at bounding box center [485, 361] width 332 height 77
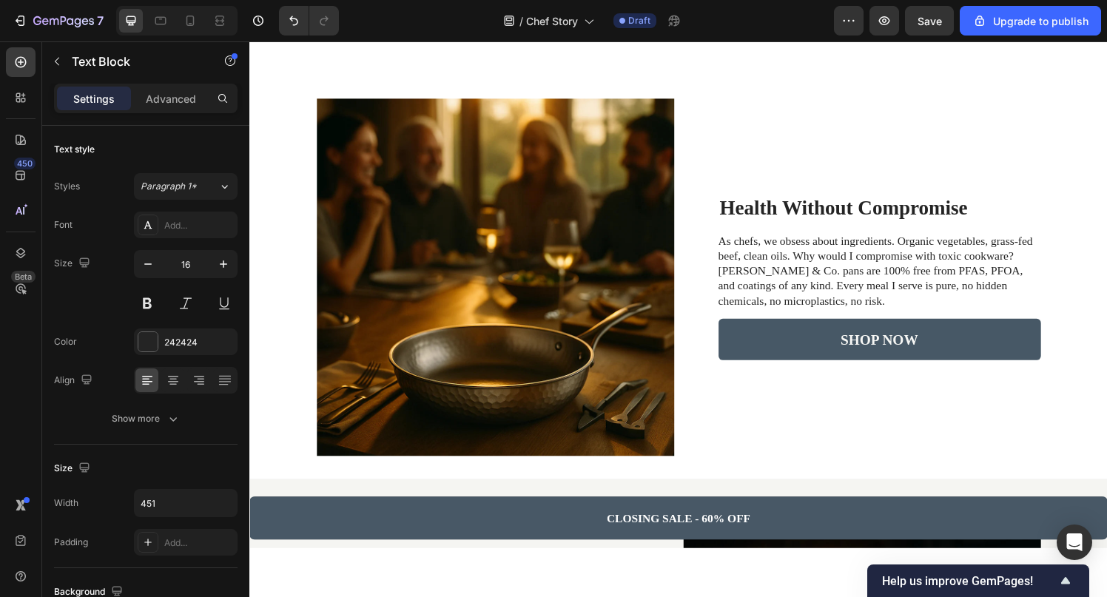
scroll to position [2976, 0]
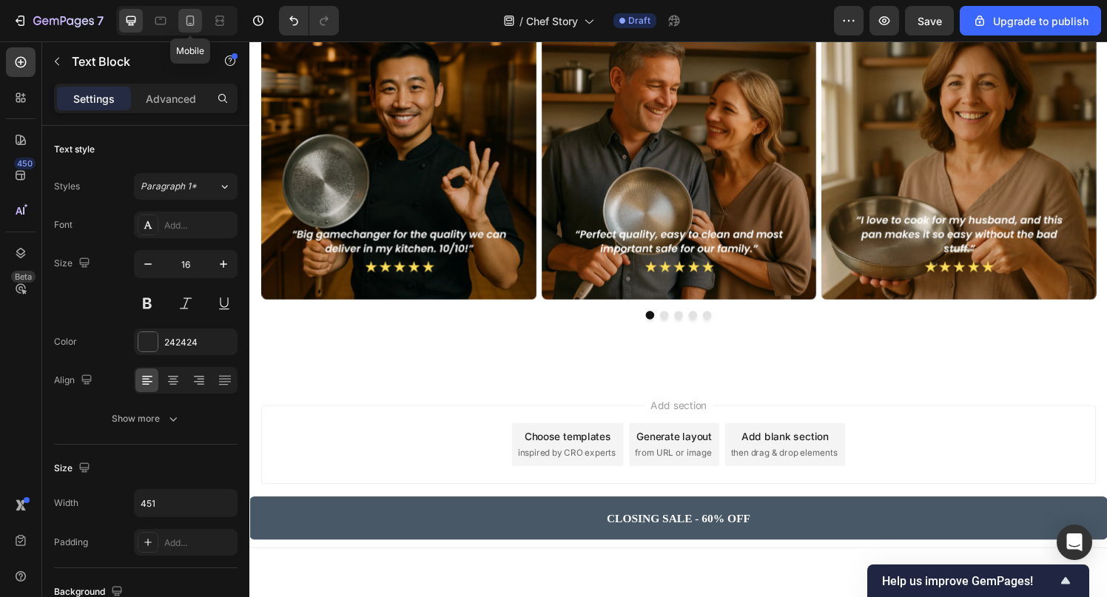
click at [189, 25] on icon at bounding box center [190, 21] width 8 height 10
type input "14"
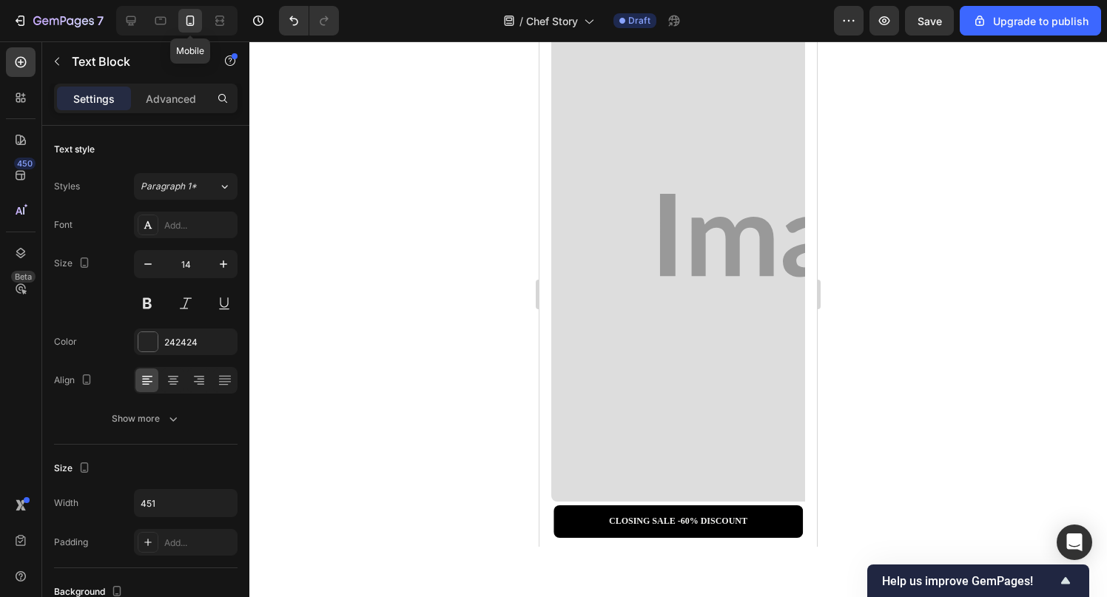
scroll to position [2880, 0]
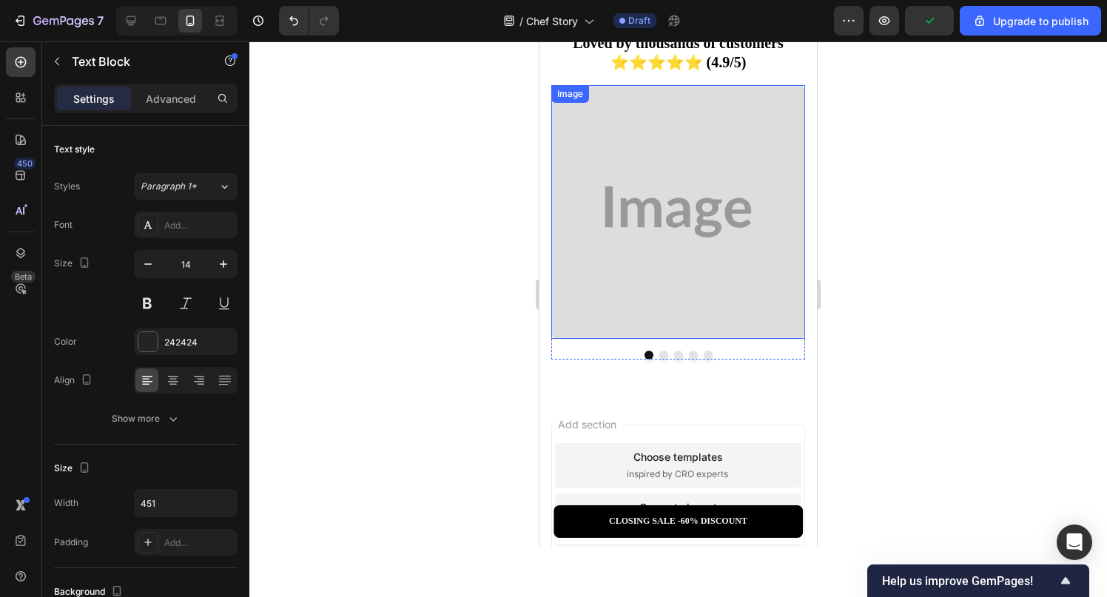
click at [686, 201] on img at bounding box center [678, 212] width 254 height 254
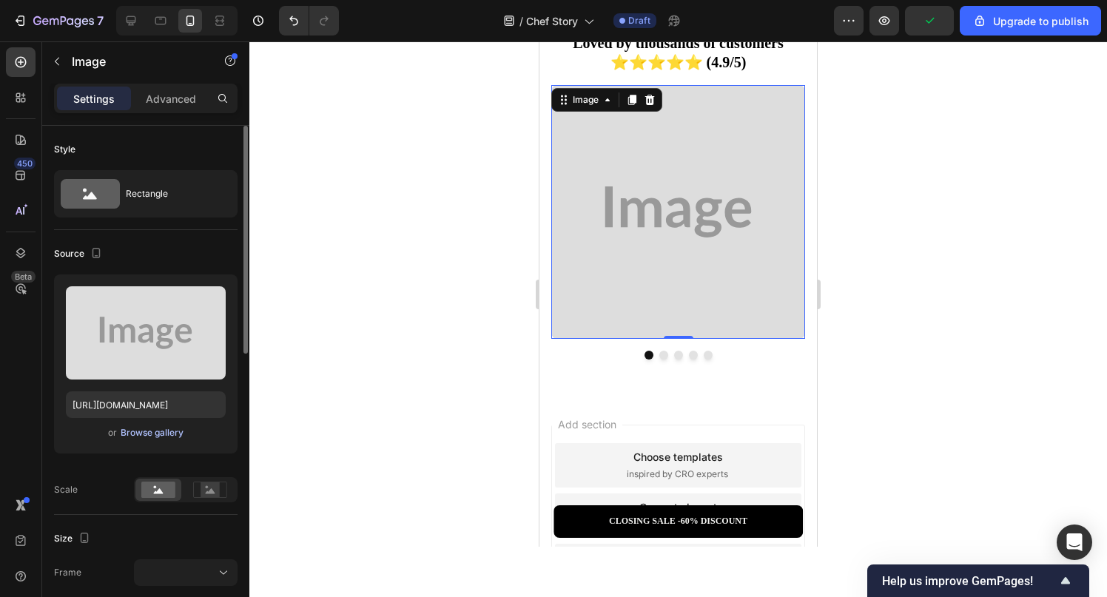
click at [163, 434] on div "Browse gallery" at bounding box center [152, 432] width 63 height 13
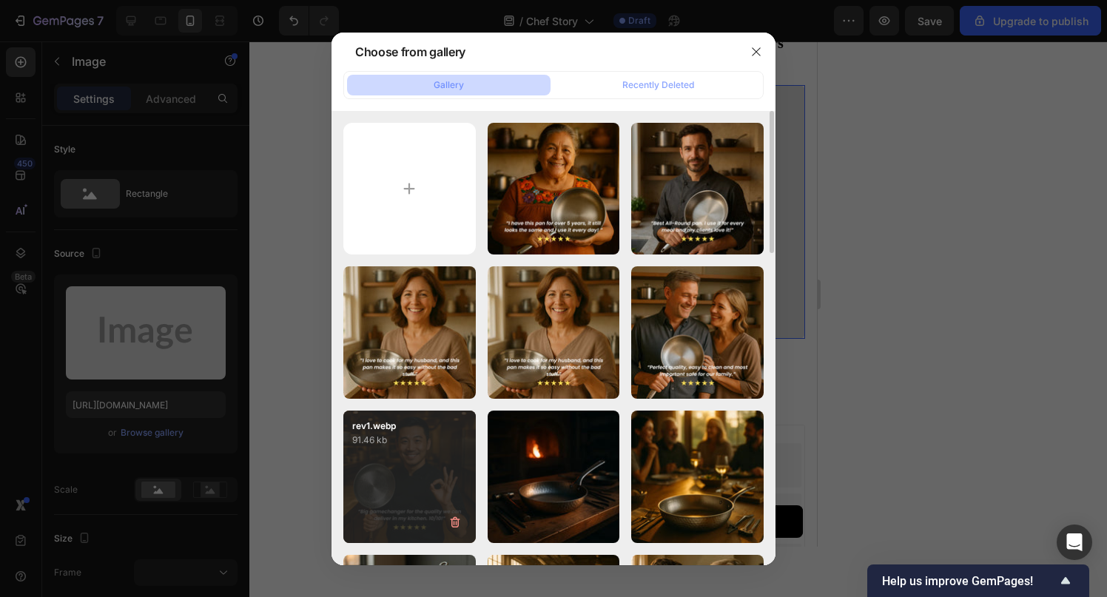
click at [390, 471] on div "rev1.webp 91.46 kb" at bounding box center [409, 477] width 132 height 132
type input "[URL][DOMAIN_NAME]"
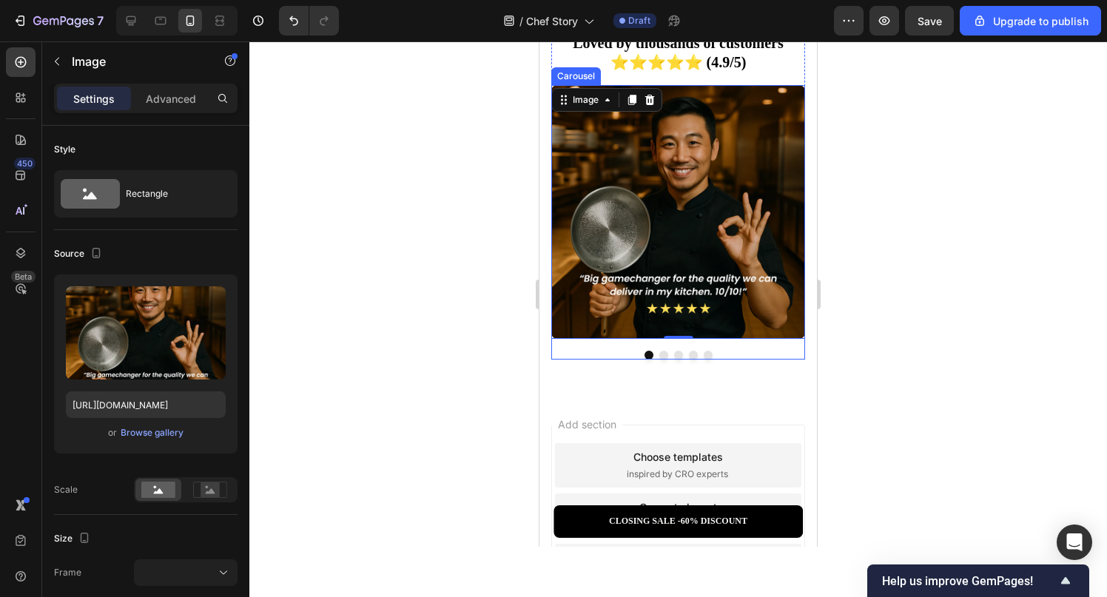
click at [660, 356] on button "Dot" at bounding box center [663, 355] width 9 height 9
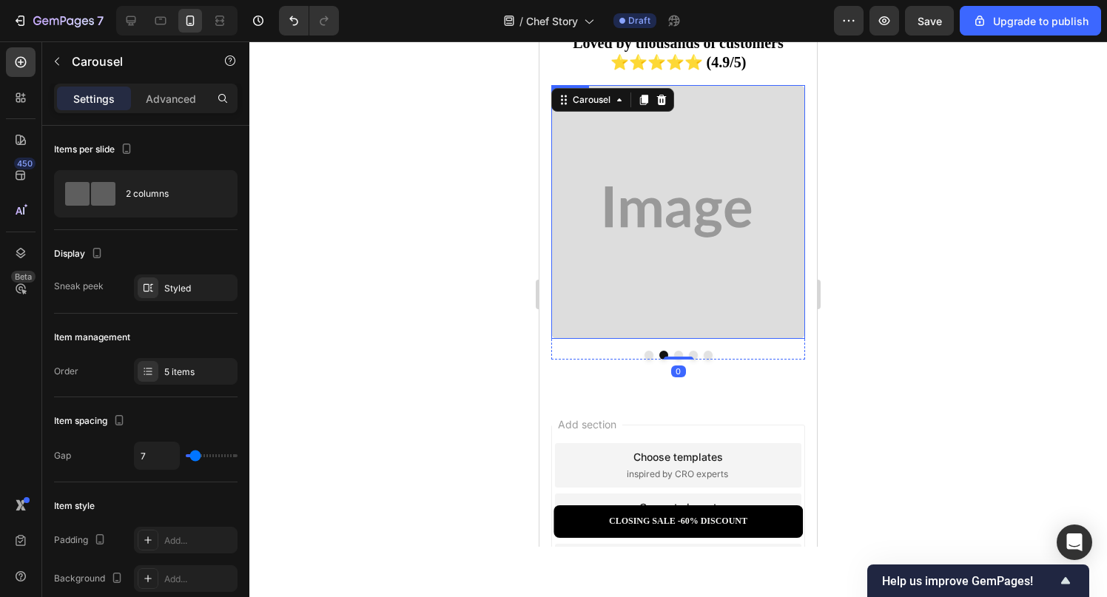
click at [654, 216] on img at bounding box center [678, 212] width 254 height 254
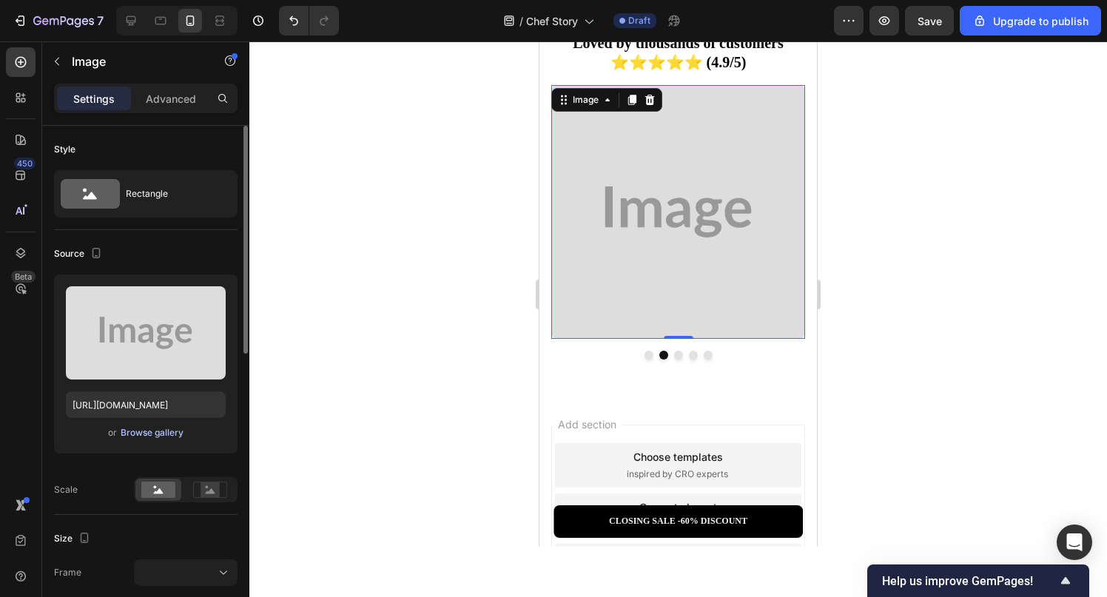
click at [168, 436] on div "Browse gallery" at bounding box center [152, 432] width 63 height 13
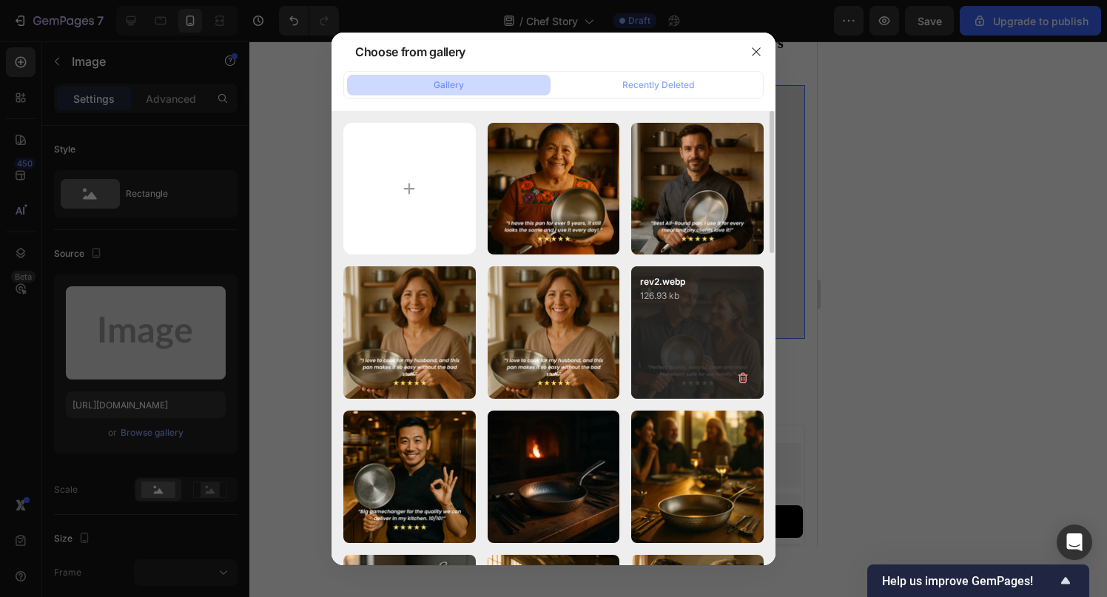
click at [699, 357] on div "rev2.webp 126.93 kb" at bounding box center [697, 332] width 132 height 132
type input "[URL][DOMAIN_NAME]"
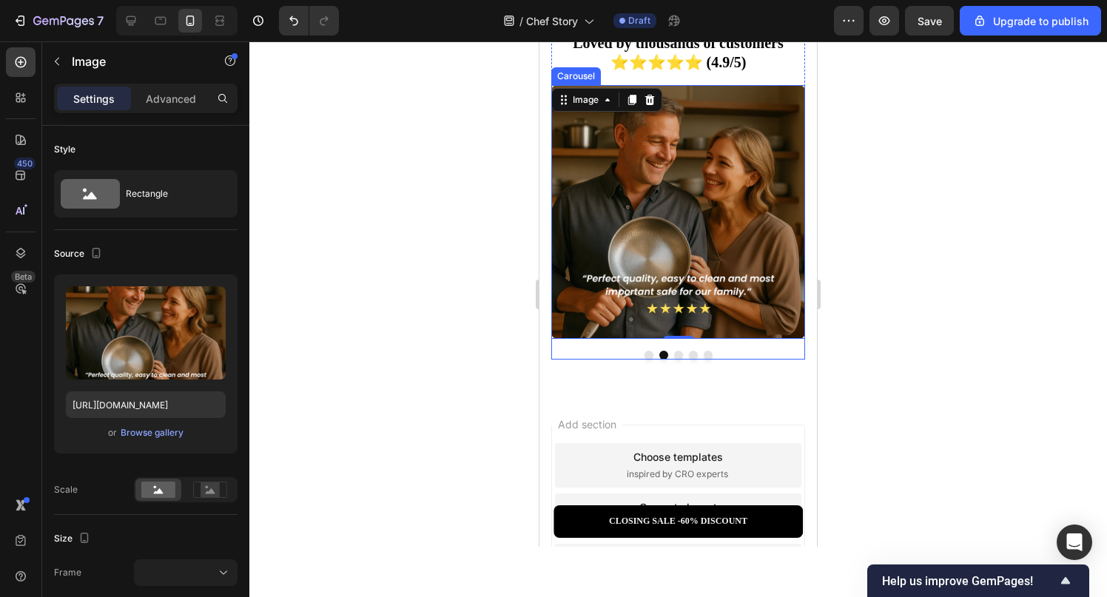
click at [680, 351] on button "Dot" at bounding box center [678, 355] width 9 height 9
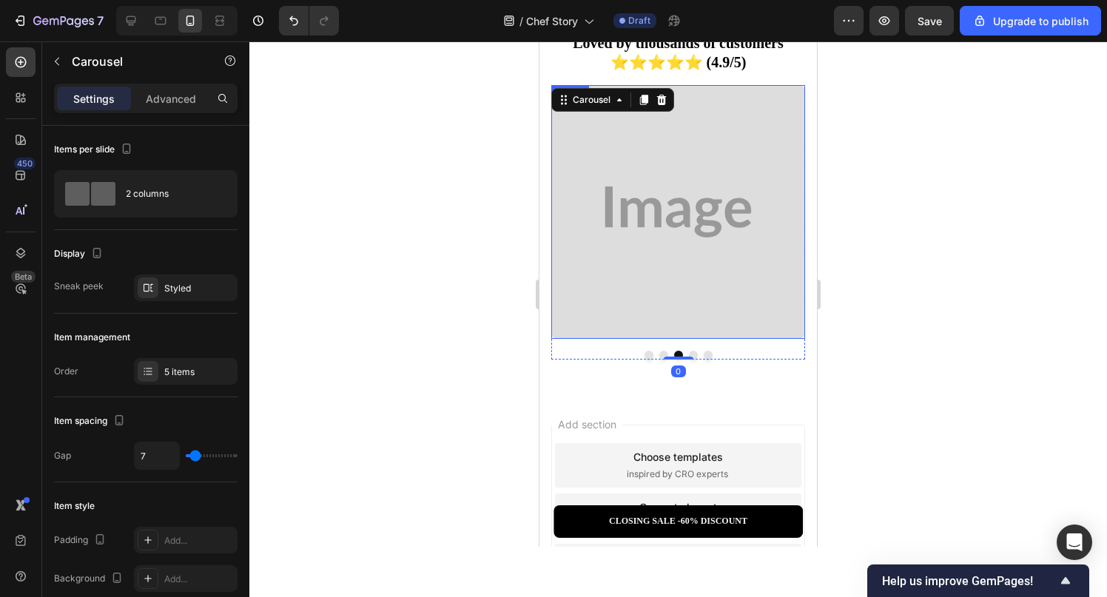
click at [665, 183] on img at bounding box center [678, 212] width 254 height 254
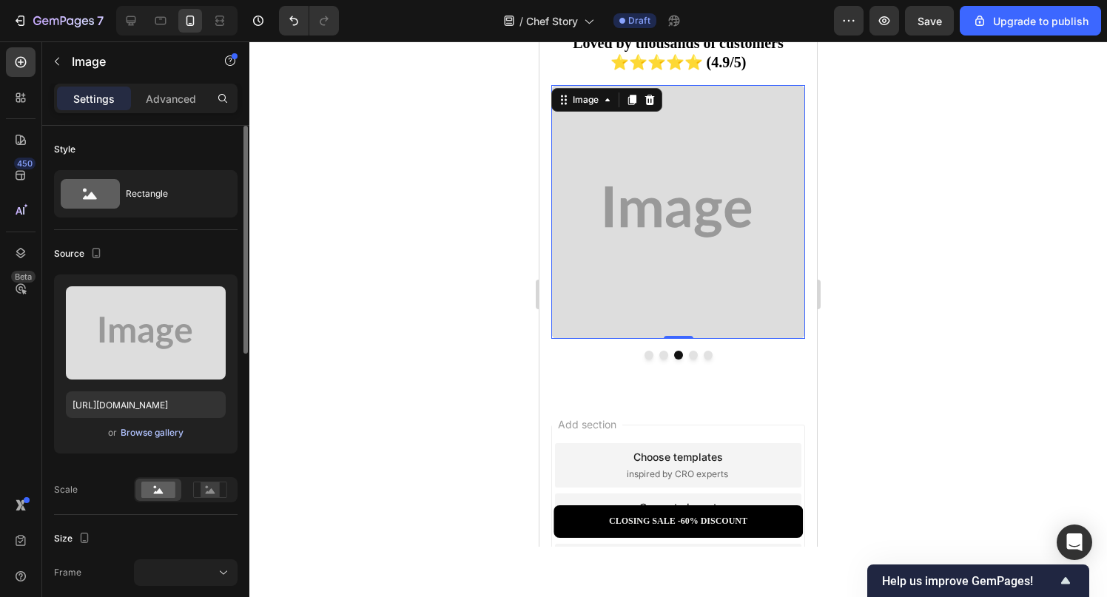
click at [157, 436] on div "Browse gallery" at bounding box center [152, 432] width 63 height 13
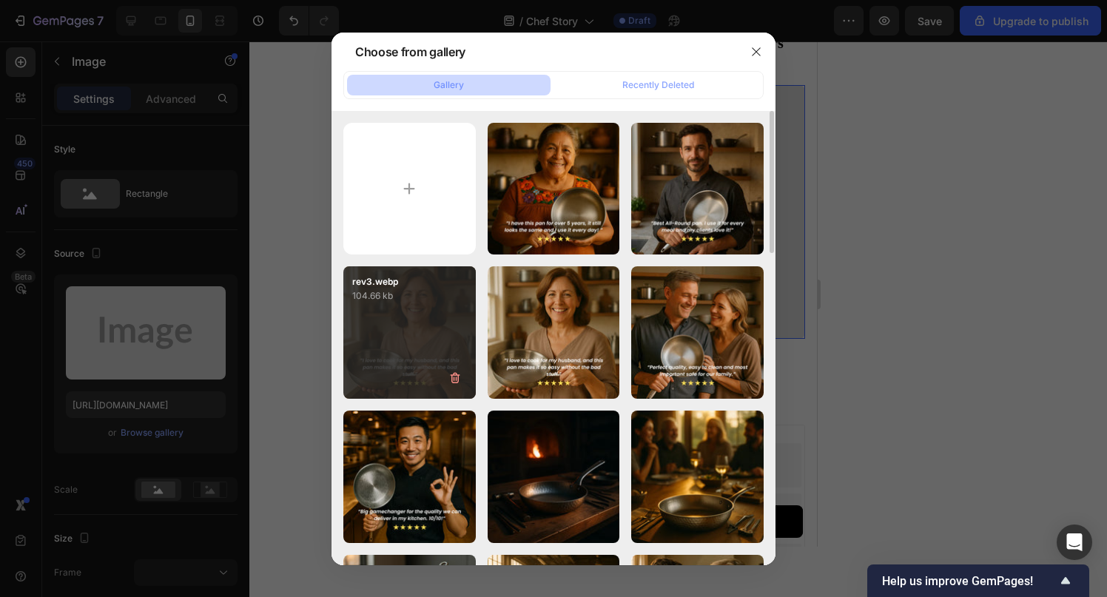
click at [415, 327] on div "rev3.webp 104.66 kb" at bounding box center [409, 332] width 132 height 132
type input "[URL][DOMAIN_NAME]"
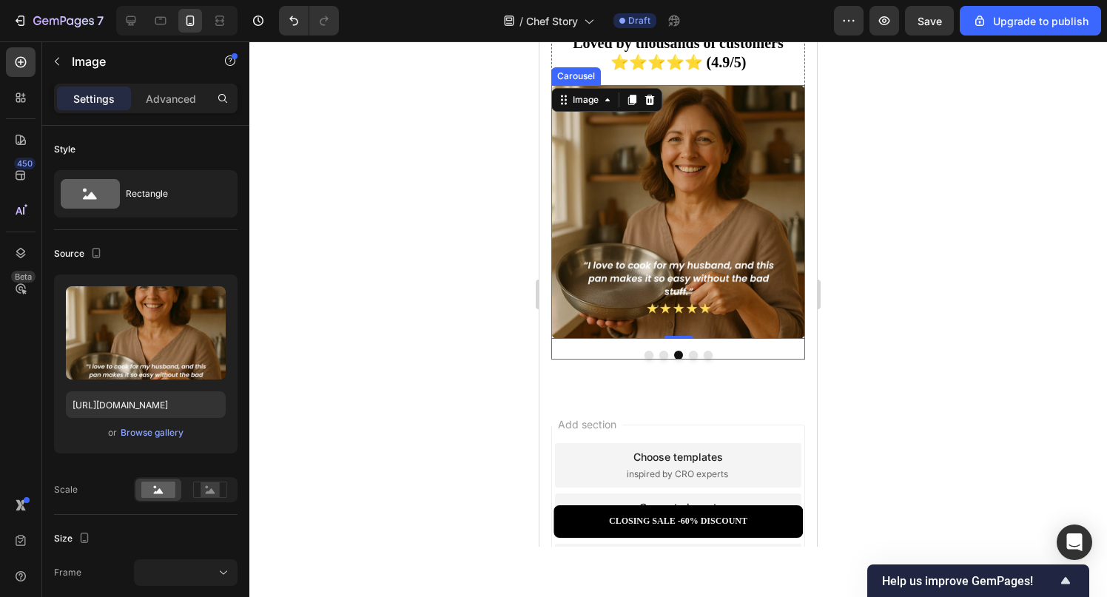
click at [692, 354] on button "Dot" at bounding box center [693, 355] width 9 height 9
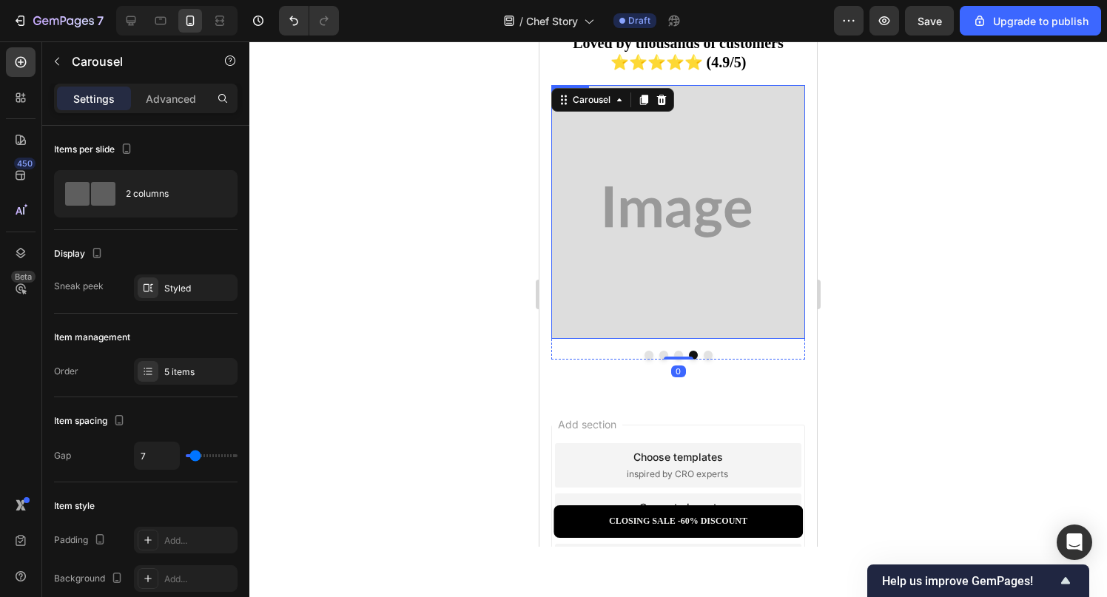
click at [713, 187] on img at bounding box center [678, 212] width 254 height 254
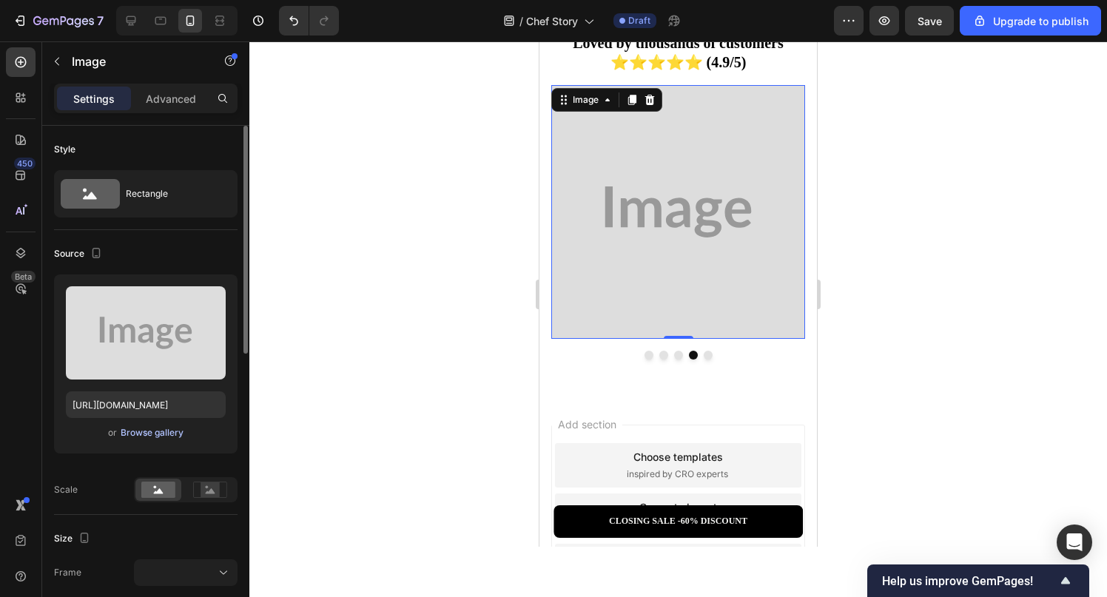
click at [172, 431] on div "Browse gallery" at bounding box center [152, 432] width 63 height 13
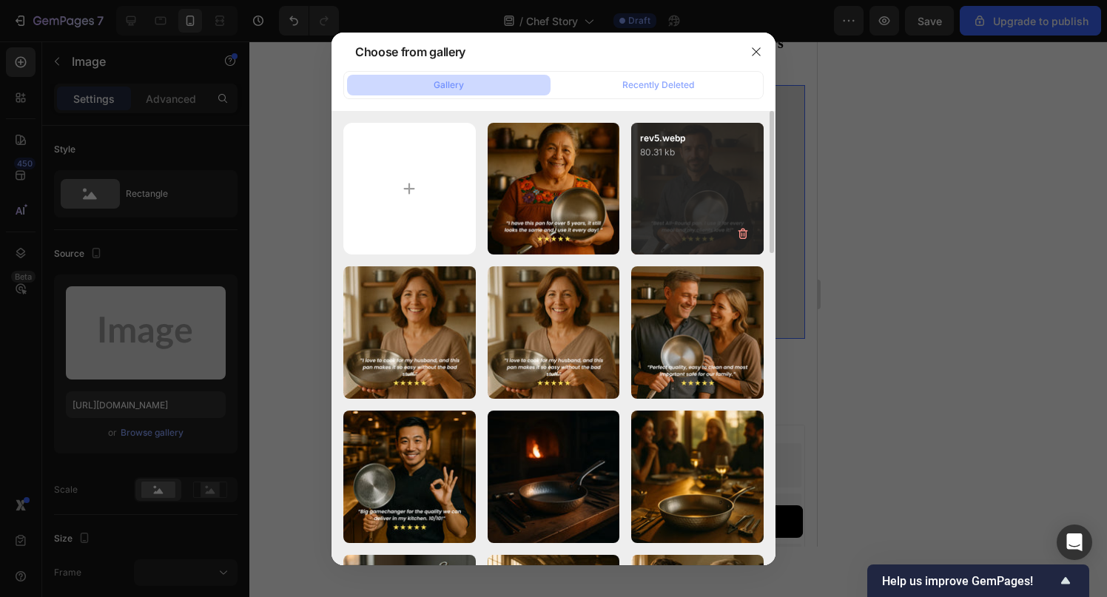
click at [718, 143] on p "rev5.webp" at bounding box center [697, 138] width 115 height 13
type input "[URL][DOMAIN_NAME]"
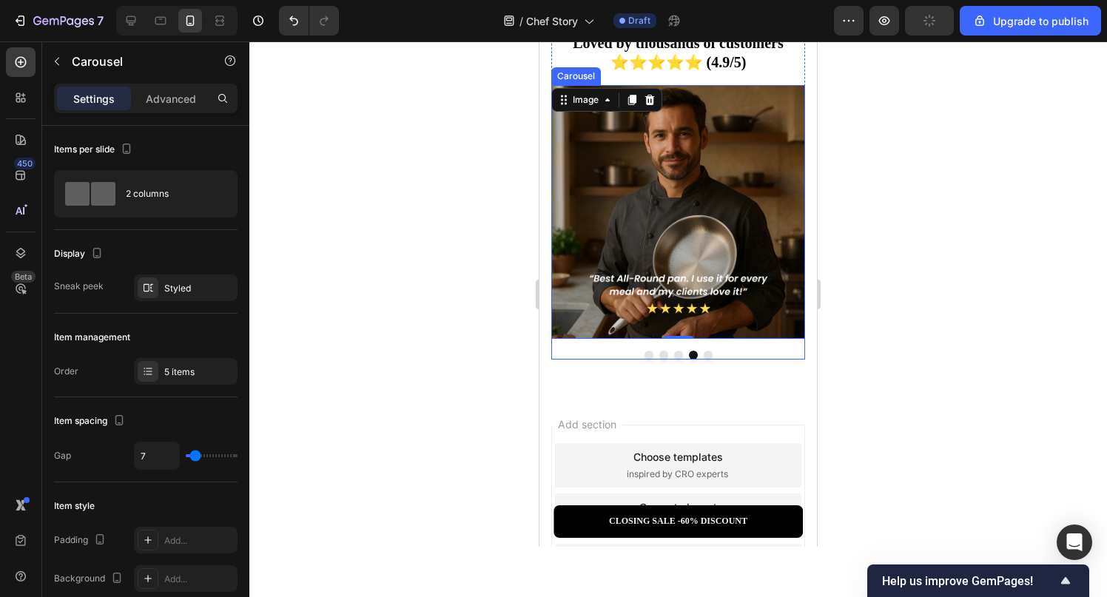
click at [706, 352] on button "Dot" at bounding box center [708, 355] width 9 height 9
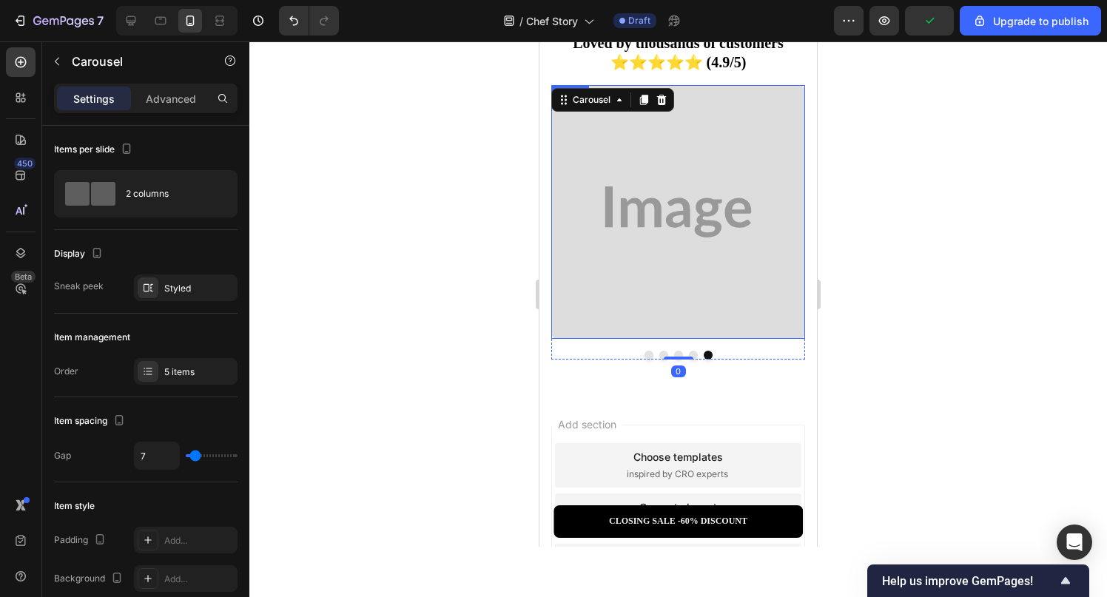
click at [631, 255] on img at bounding box center [678, 212] width 254 height 254
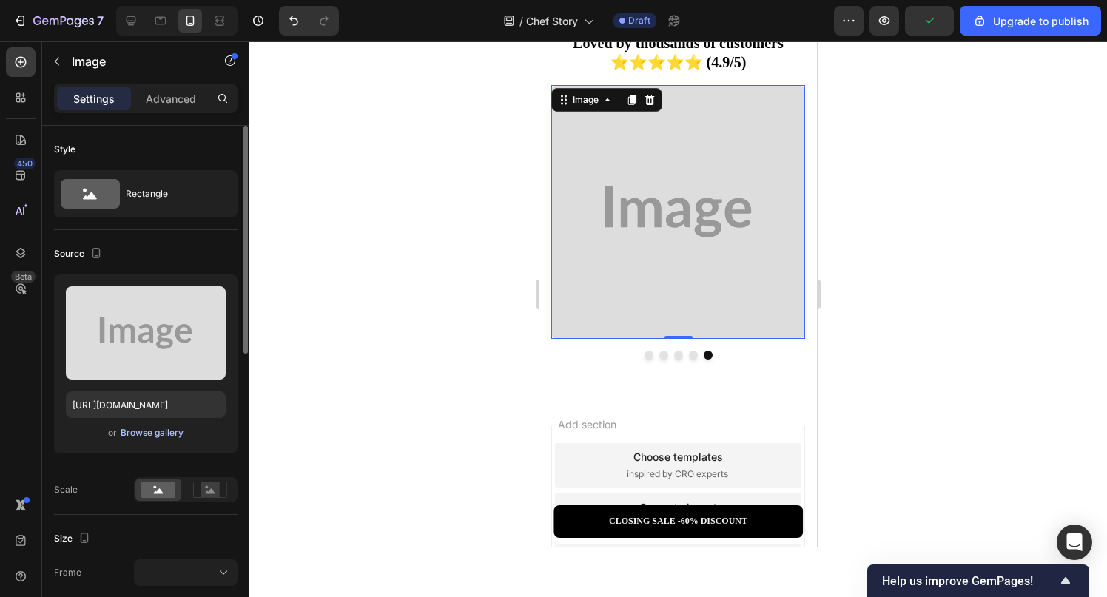
click at [167, 428] on div "Browse gallery" at bounding box center [152, 432] width 63 height 13
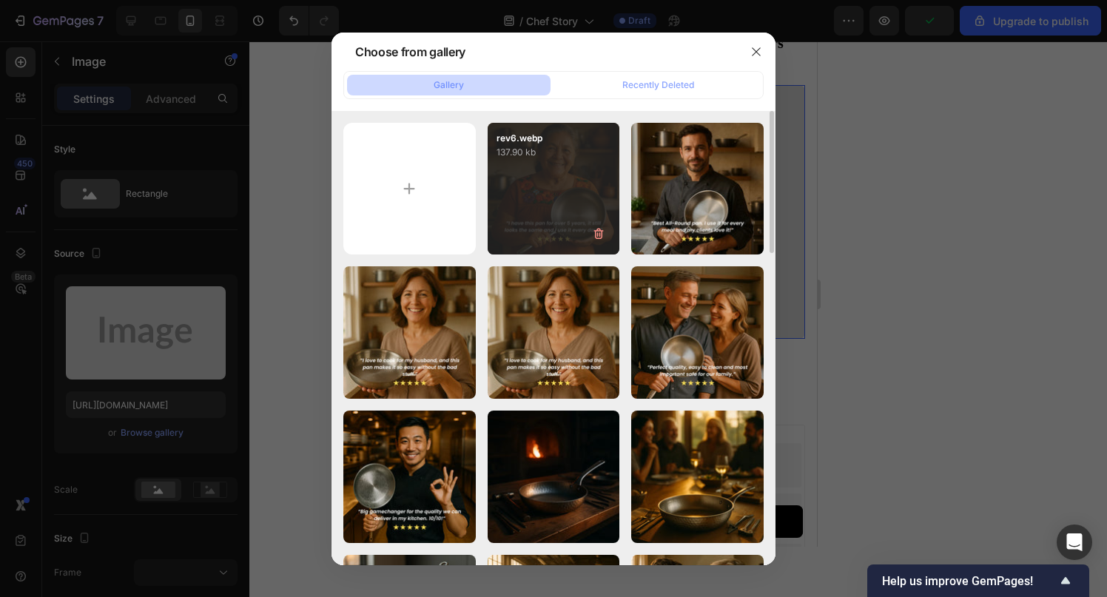
click at [536, 189] on div "rev6.webp 137.90 kb" at bounding box center [554, 189] width 132 height 132
type input "[URL][DOMAIN_NAME]"
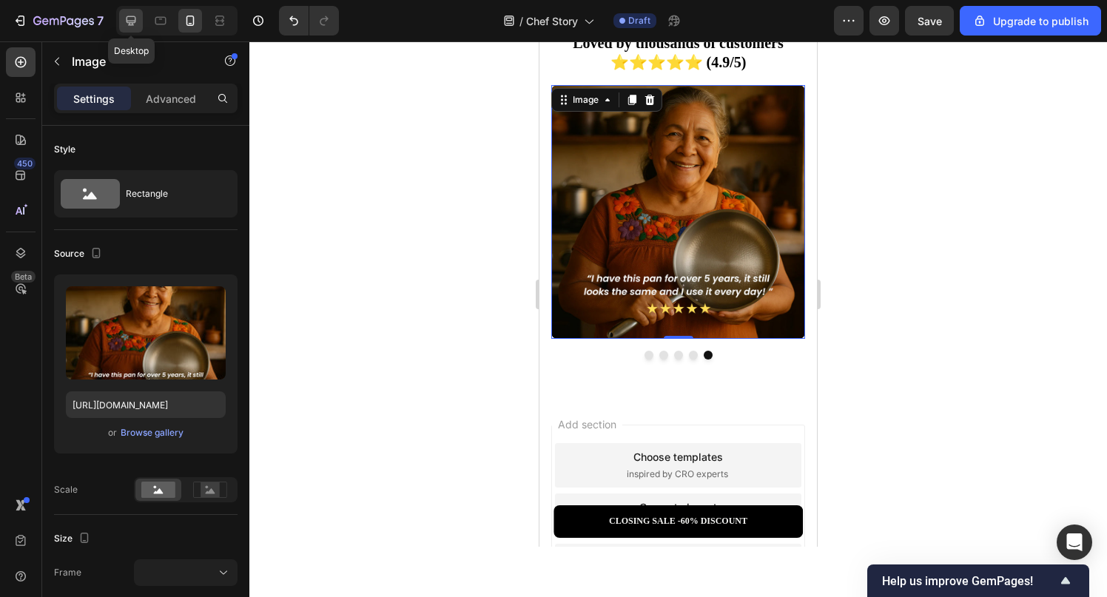
click at [120, 17] on div at bounding box center [131, 21] width 24 height 24
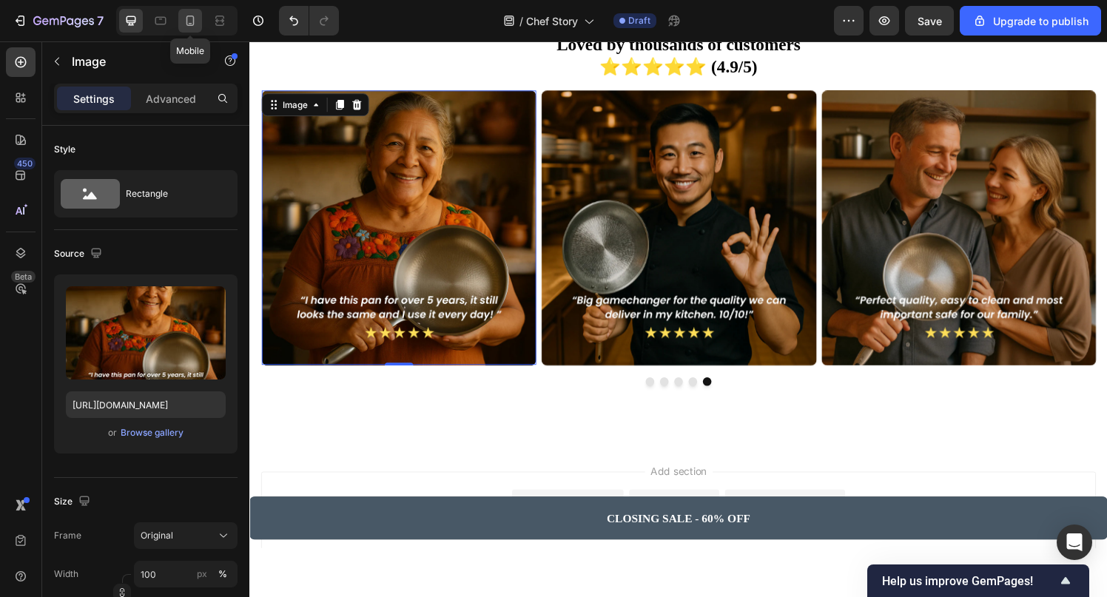
click at [189, 16] on icon at bounding box center [190, 21] width 8 height 10
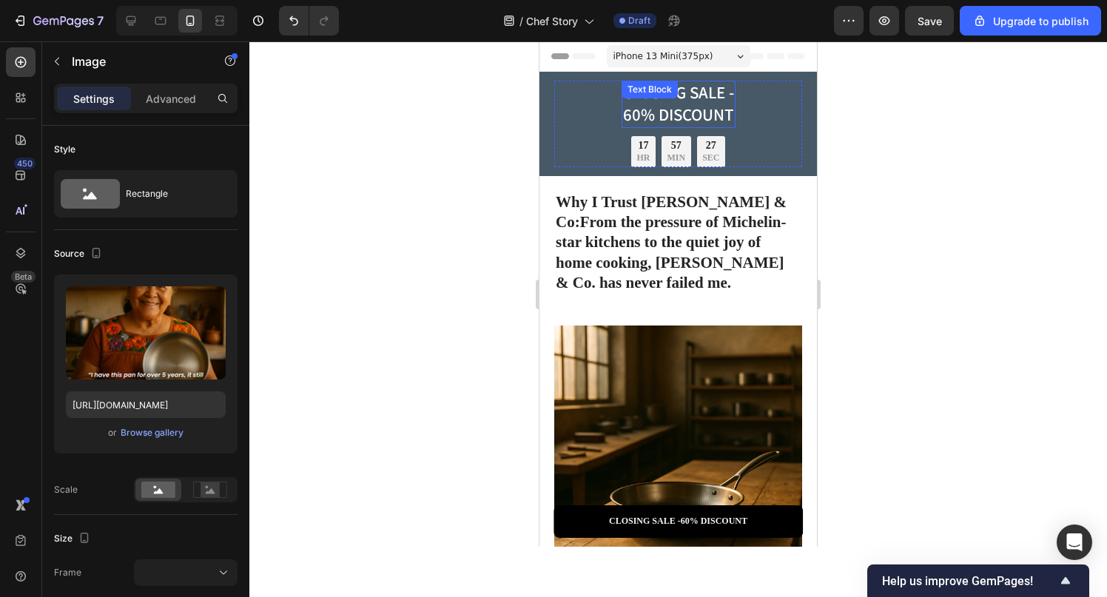
click at [702, 95] on div "CLOSING SALE - 60% DISCOUNT Text Block" at bounding box center [678, 104] width 114 height 47
click at [675, 95] on div "Text Block" at bounding box center [649, 89] width 50 height 13
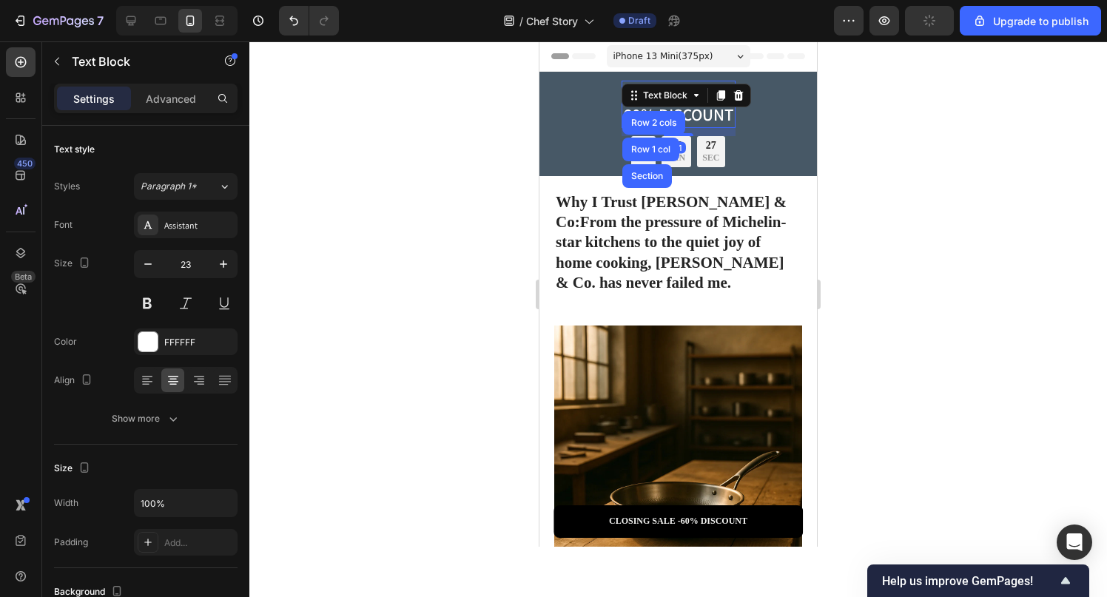
click at [703, 117] on p "60% DISCOUNT" at bounding box center [678, 115] width 111 height 22
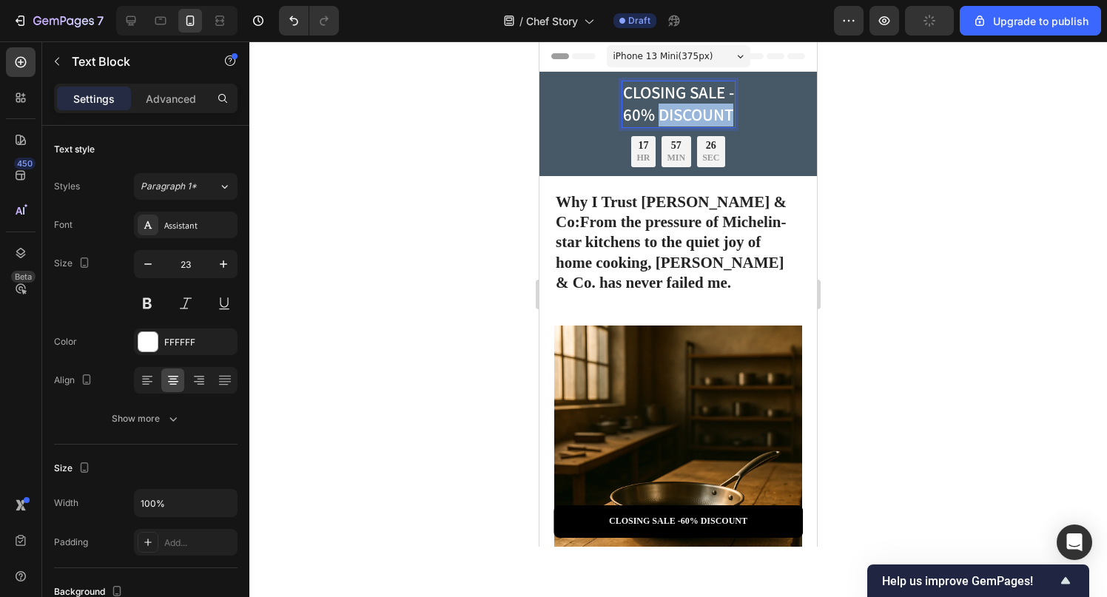
click at [703, 117] on p "60% DISCOUNT" at bounding box center [678, 115] width 111 height 22
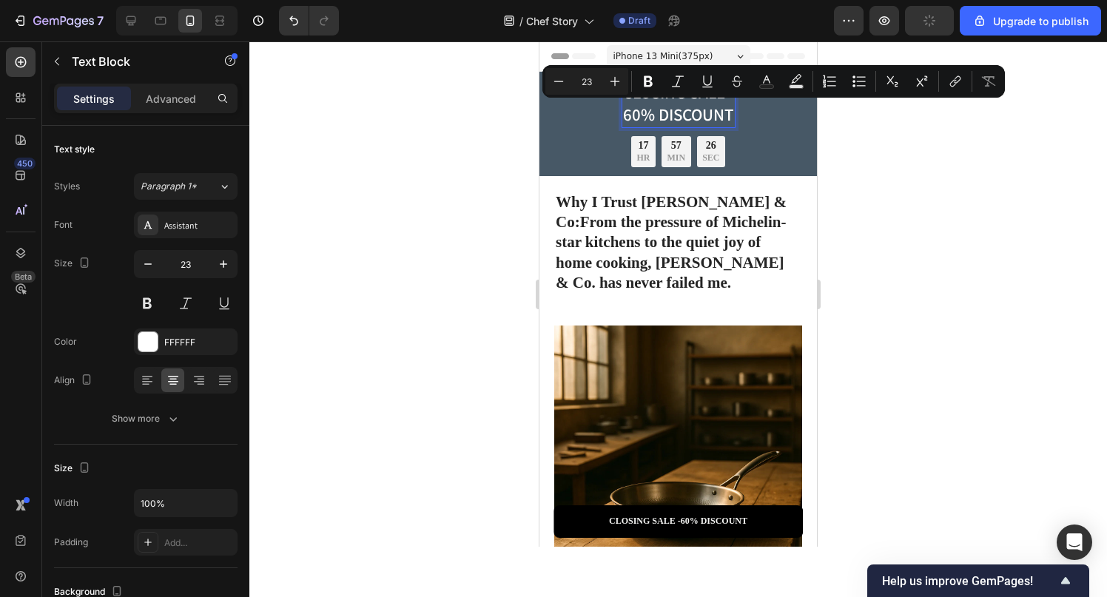
click at [652, 101] on p "CLOSING SALE -" at bounding box center [678, 93] width 111 height 22
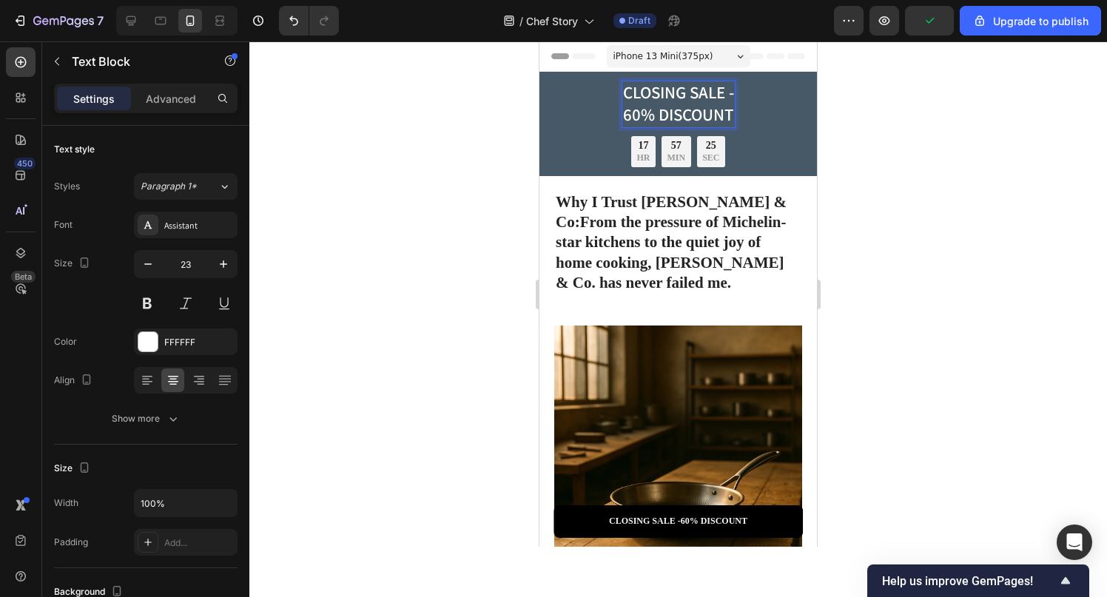
click at [656, 97] on p "CLOSING SALE -" at bounding box center [678, 93] width 111 height 22
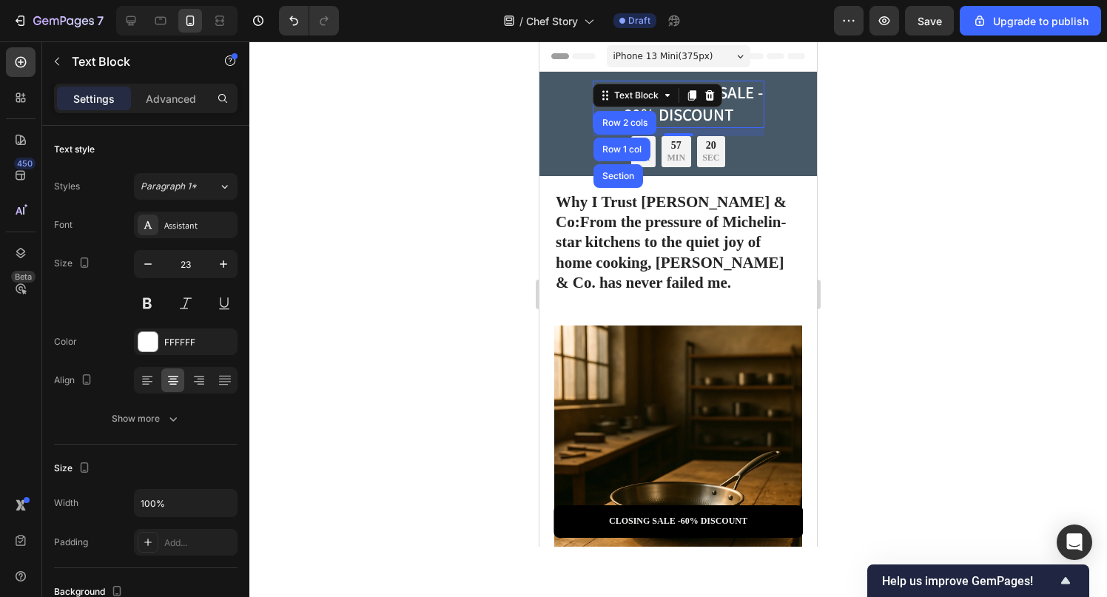
click at [876, 136] on div at bounding box center [677, 319] width 857 height 556
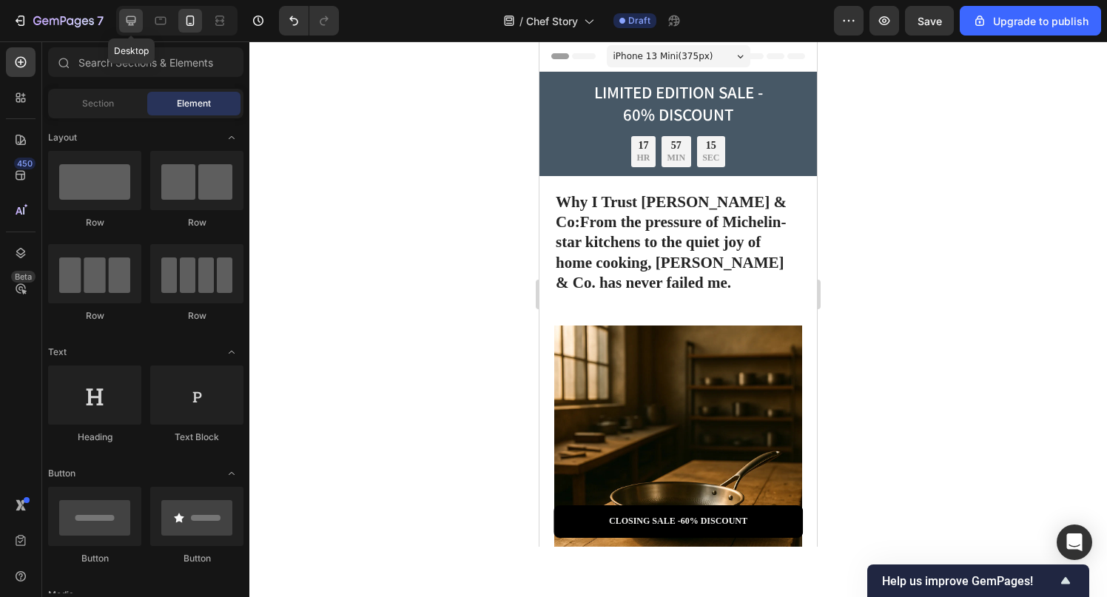
click at [132, 24] on icon at bounding box center [132, 21] width 10 height 10
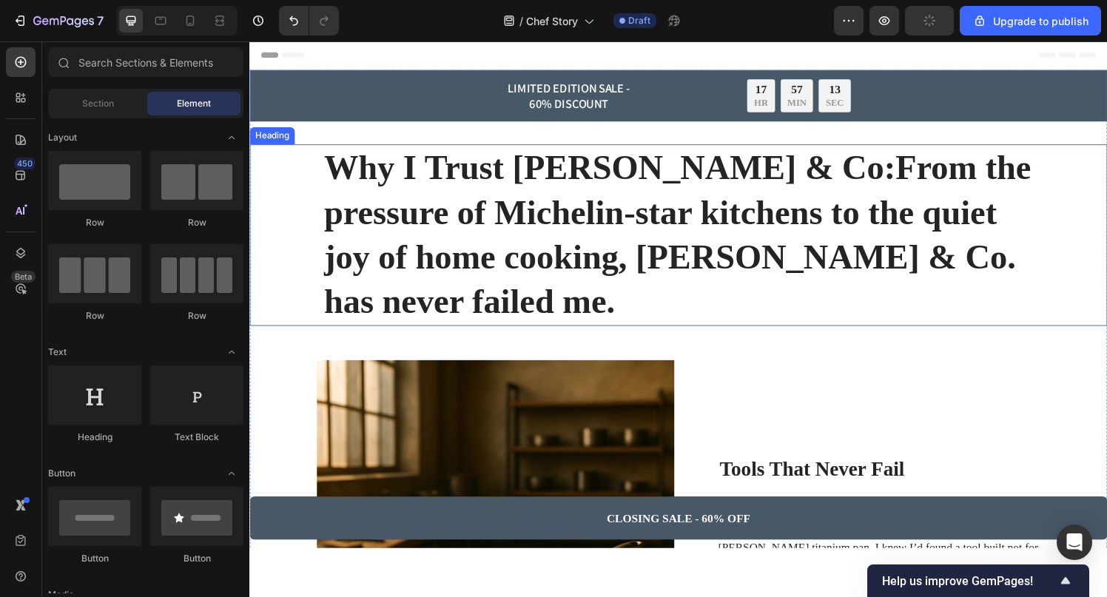
scroll to position [11, 0]
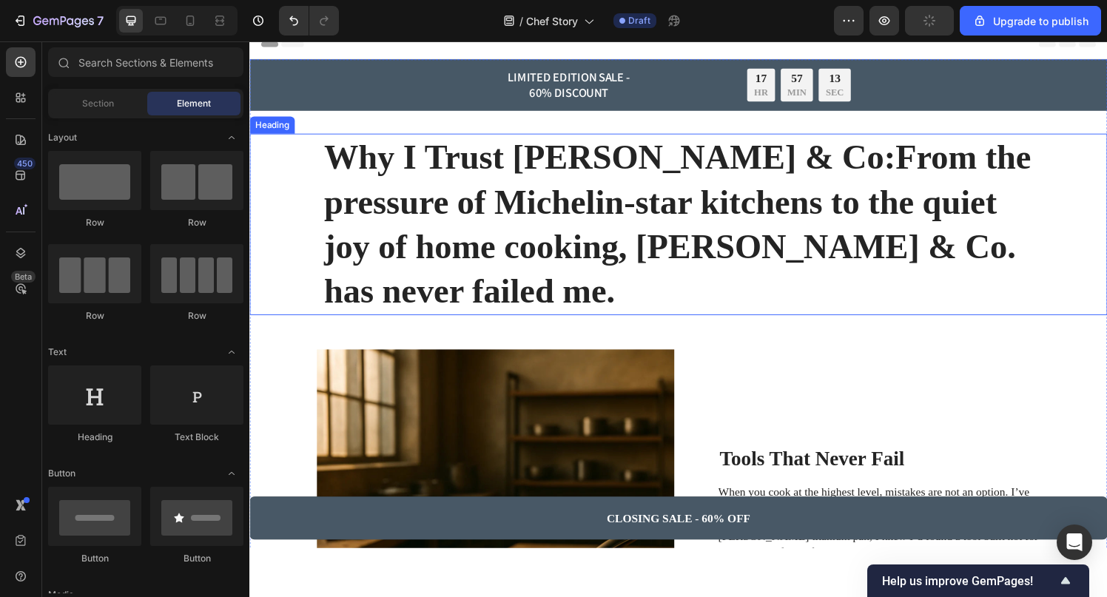
click at [633, 226] on h1 "Why I Trust [PERSON_NAME] & Co:From the pressure of Michelin-star kitchens to t…" at bounding box center [693, 230] width 737 height 188
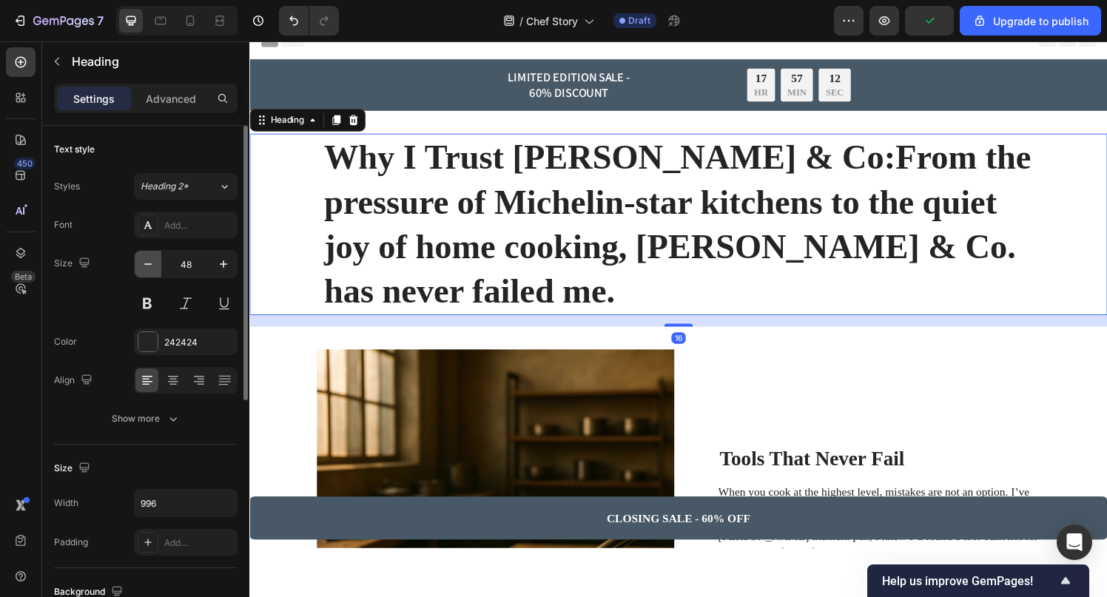
click at [149, 266] on icon "button" at bounding box center [148, 264] width 15 height 15
type input "47"
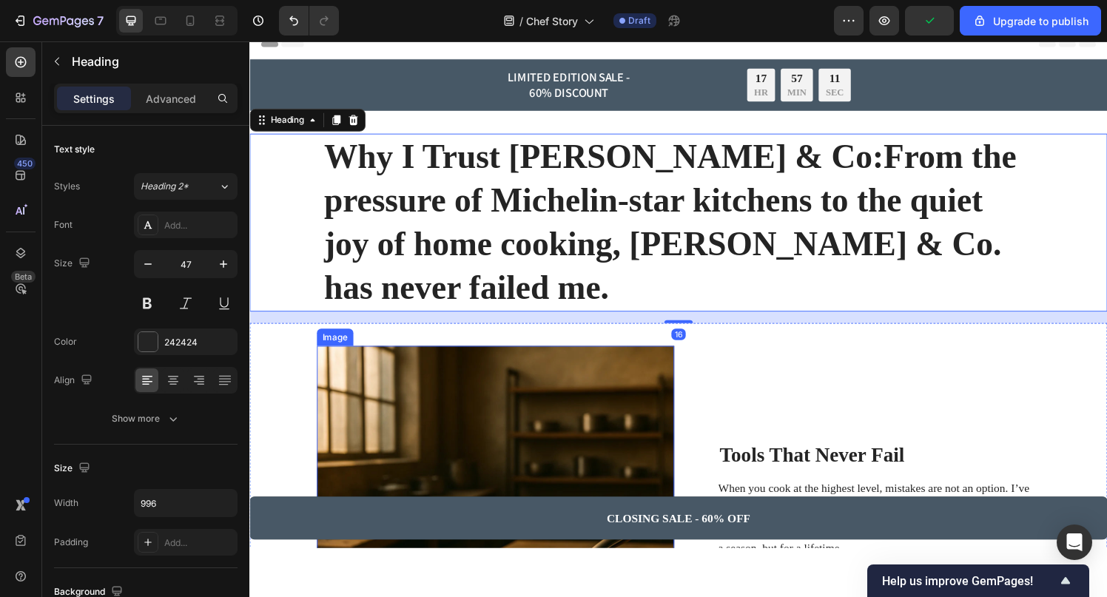
click at [577, 374] on img at bounding box center [504, 541] width 370 height 370
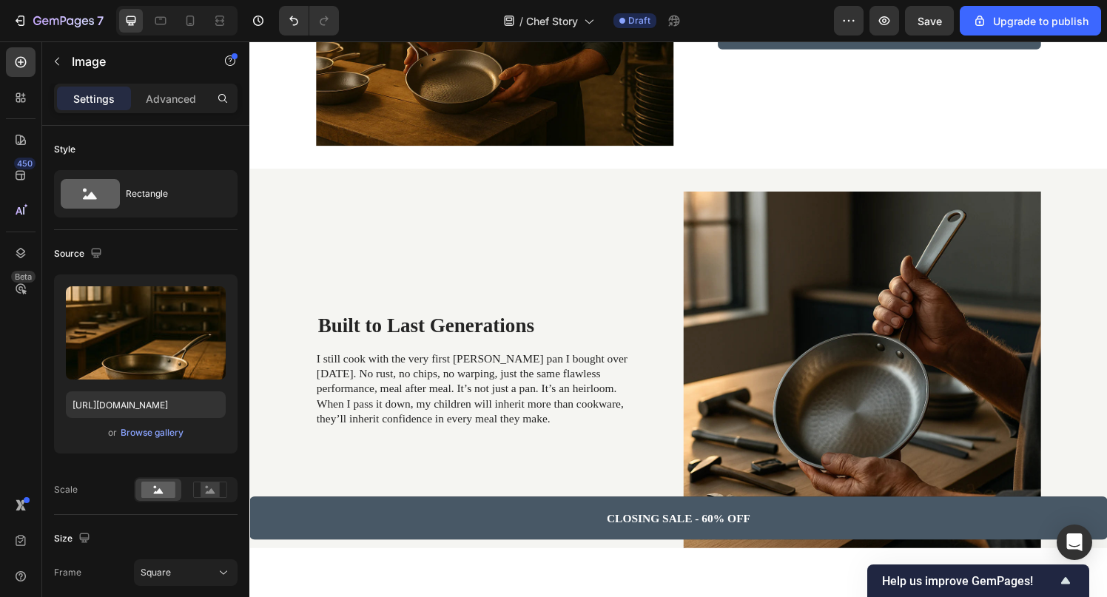
scroll to position [1423, 0]
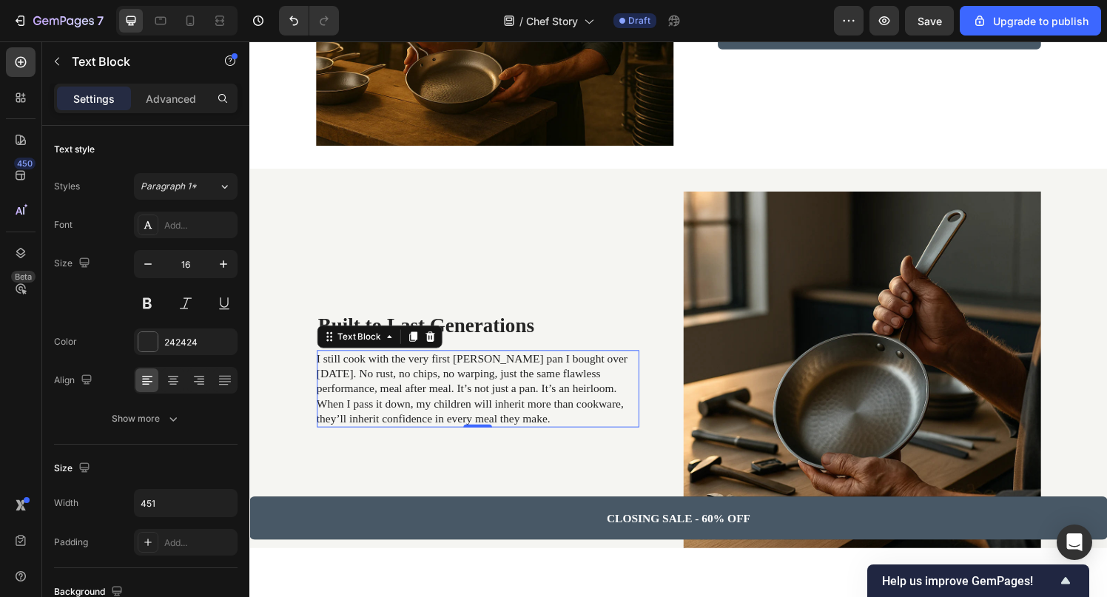
click at [604, 362] on p "I still cook with the very first [PERSON_NAME] pan I bought over [DATE]. No rus…" at bounding box center [485, 400] width 332 height 77
click at [603, 362] on p "I still cook with the very first [PERSON_NAME] pan I bought over [DATE]. No rus…" at bounding box center [485, 400] width 332 height 77
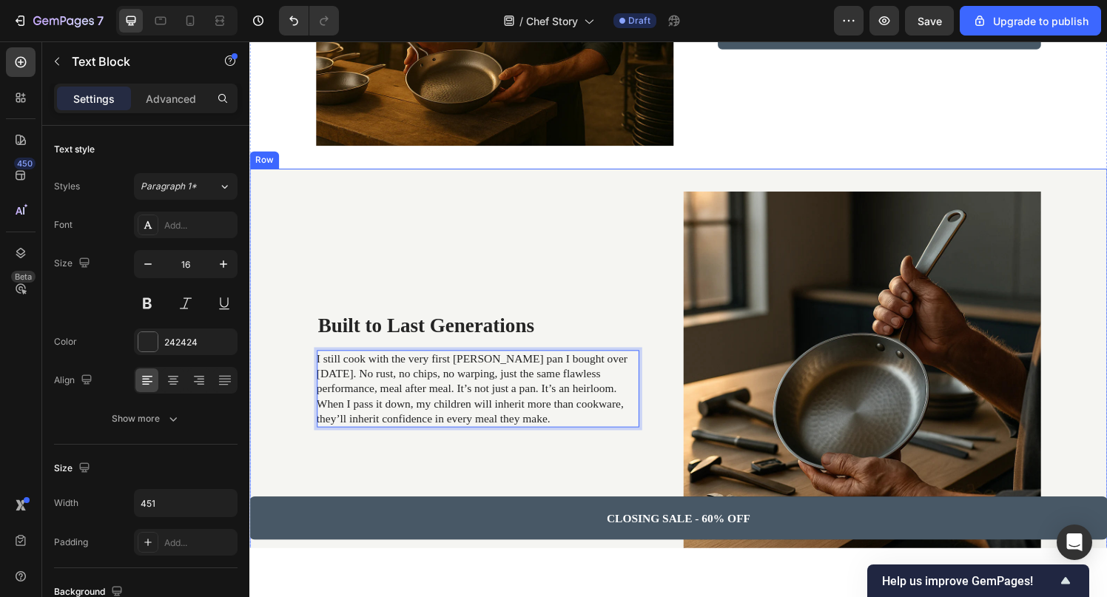
click at [590, 236] on div "Built to Last Generations Heading I still cook with the very first [PERSON_NAME…" at bounding box center [486, 381] width 334 height 370
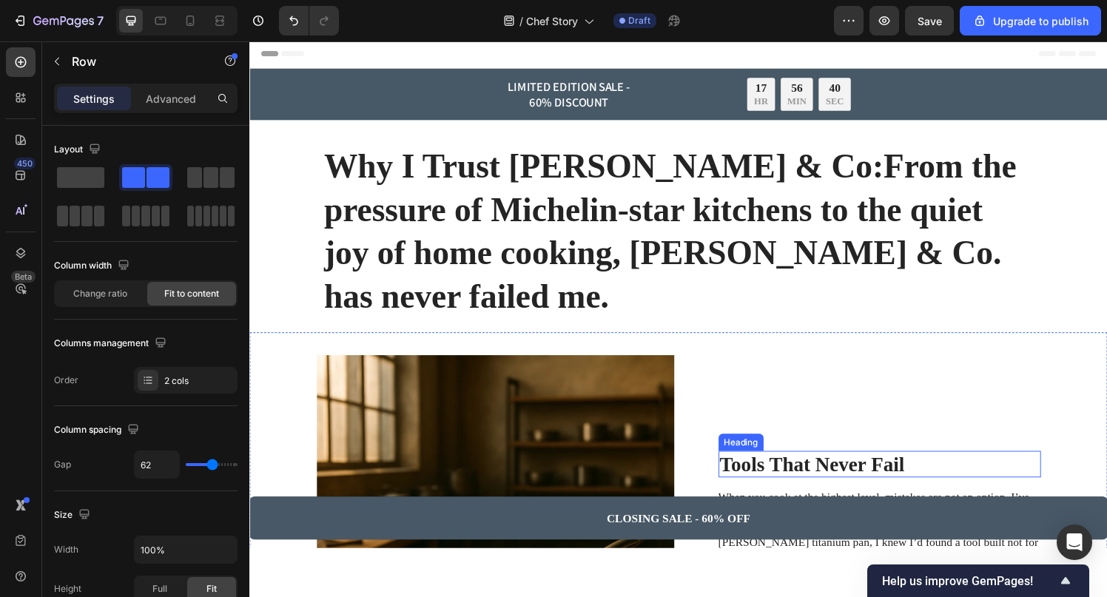
scroll to position [0, 0]
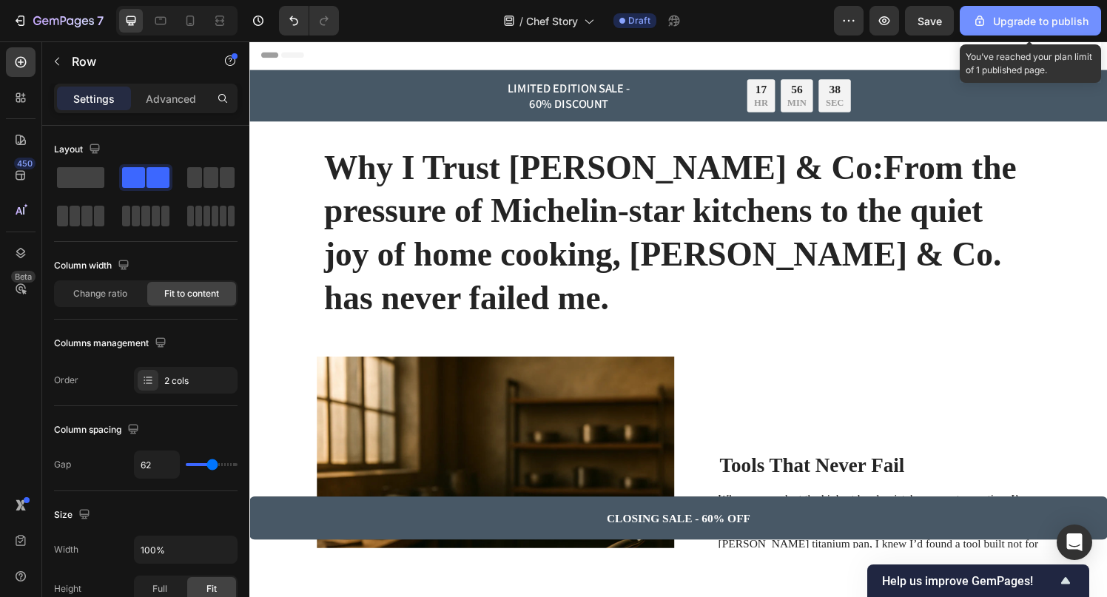
click at [1002, 30] on button "Upgrade to publish" at bounding box center [1030, 21] width 141 height 30
click at [977, 21] on icon "button" at bounding box center [979, 20] width 15 height 15
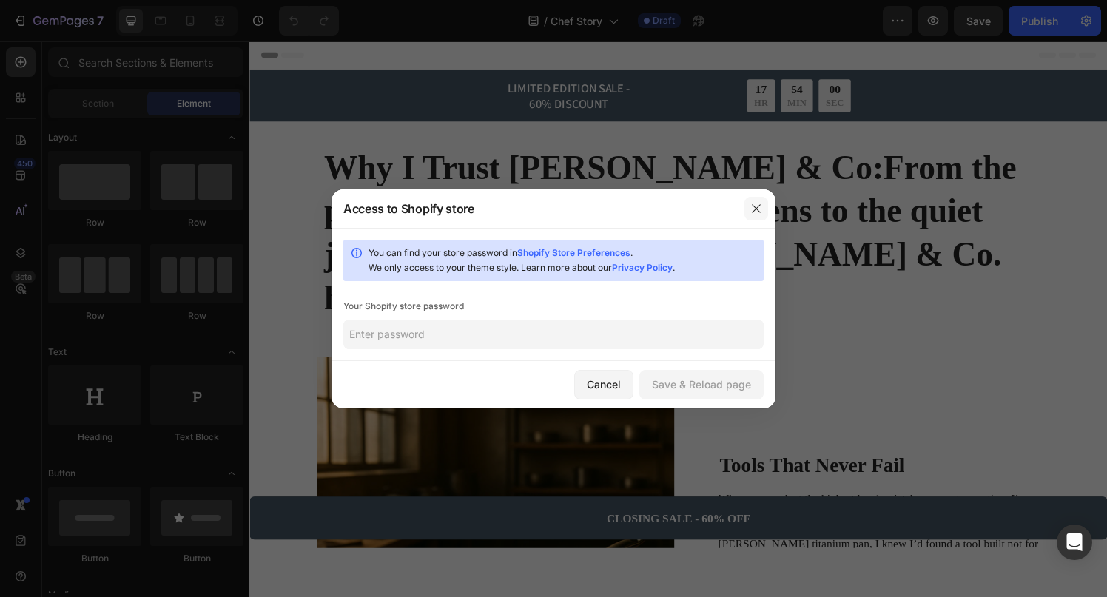
click at [757, 199] on button "button" at bounding box center [756, 209] width 24 height 24
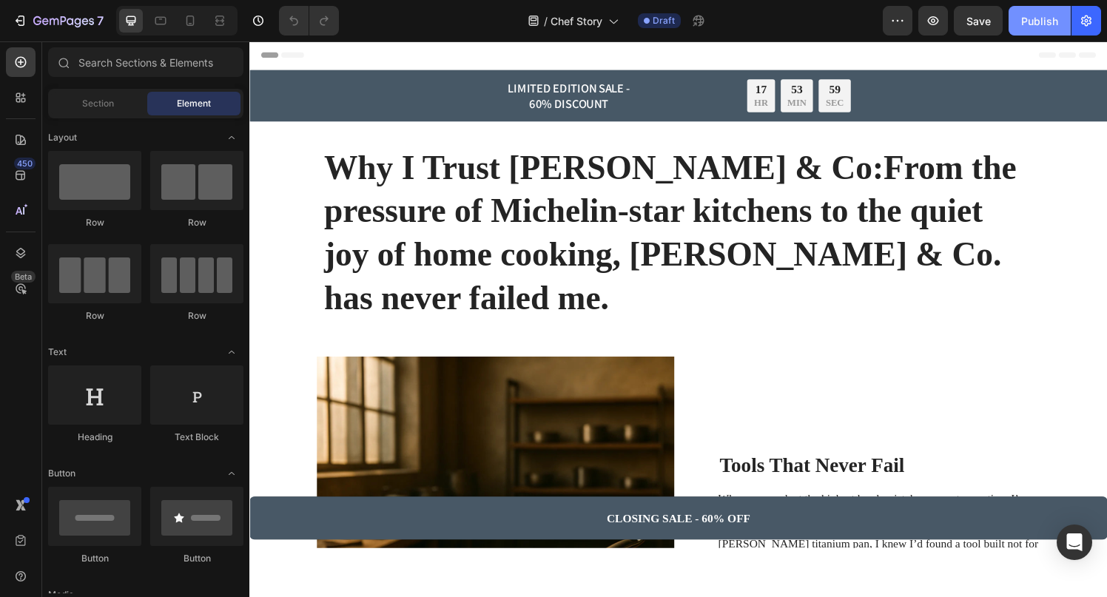
click at [1038, 16] on div "Publish" at bounding box center [1039, 21] width 37 height 16
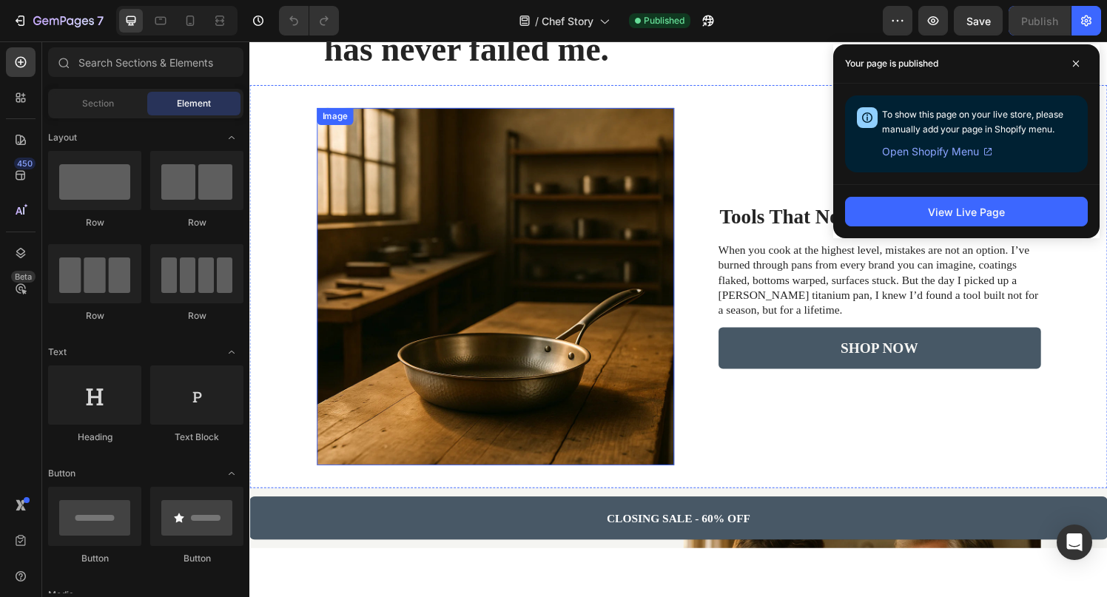
scroll to position [251, 0]
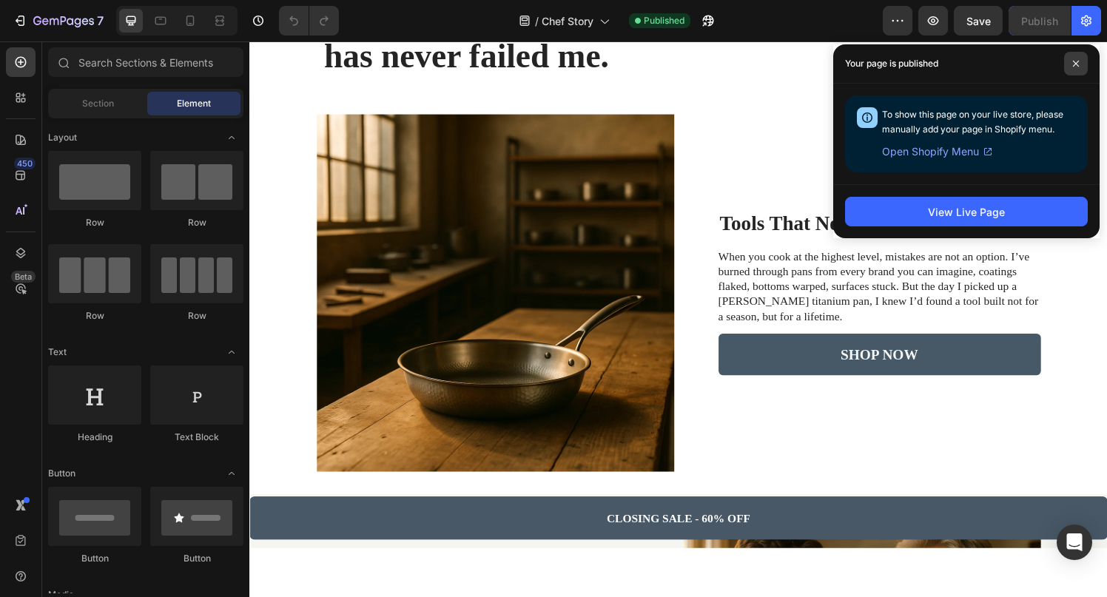
click at [1072, 64] on icon at bounding box center [1075, 63] width 7 height 7
